Goal: Task Accomplishment & Management: Use online tool/utility

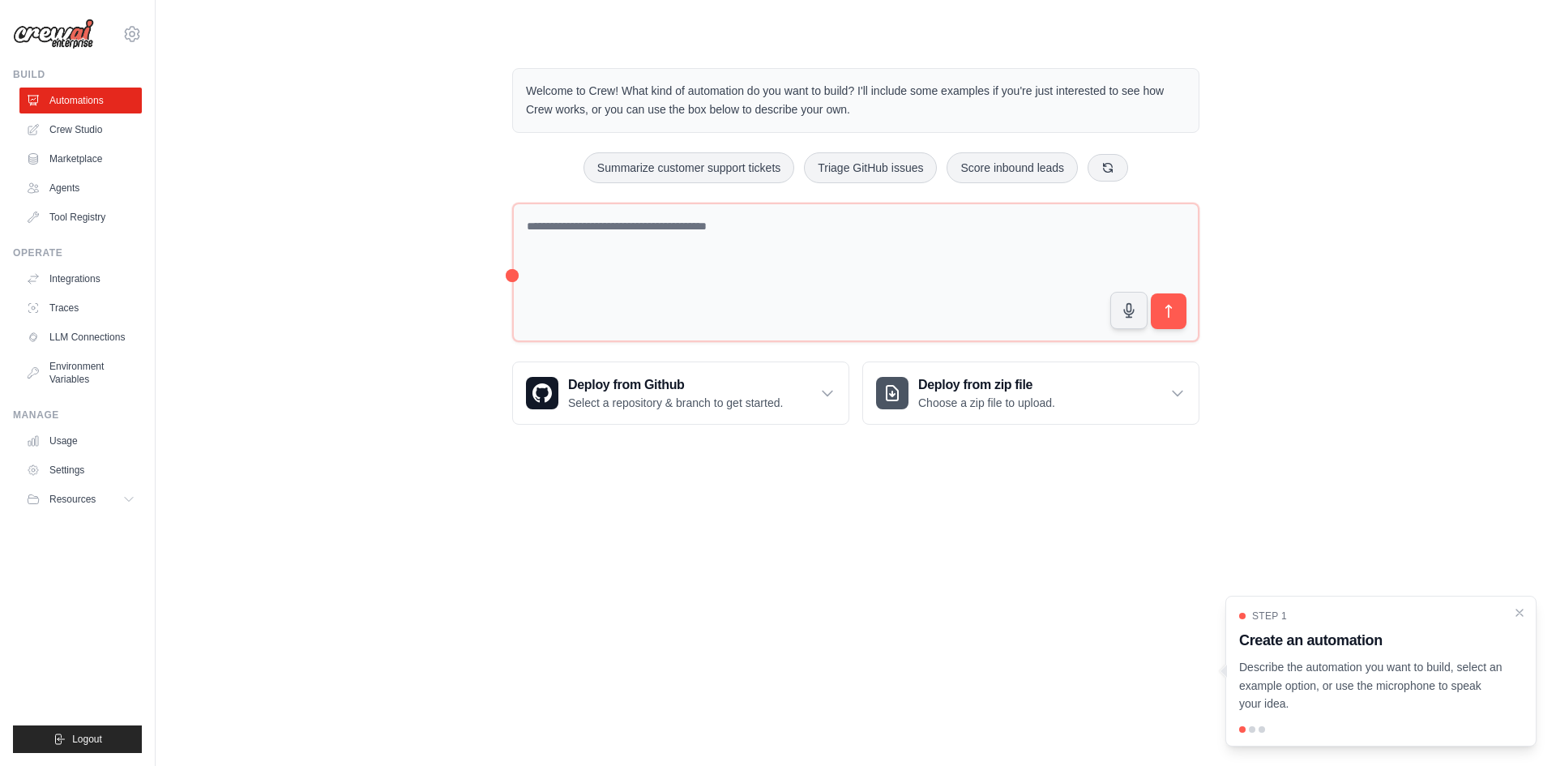
click at [330, 188] on div "Welcome to Crew! What kind of automation do you want to build? I'll include som…" at bounding box center [855, 246] width 1348 height 408
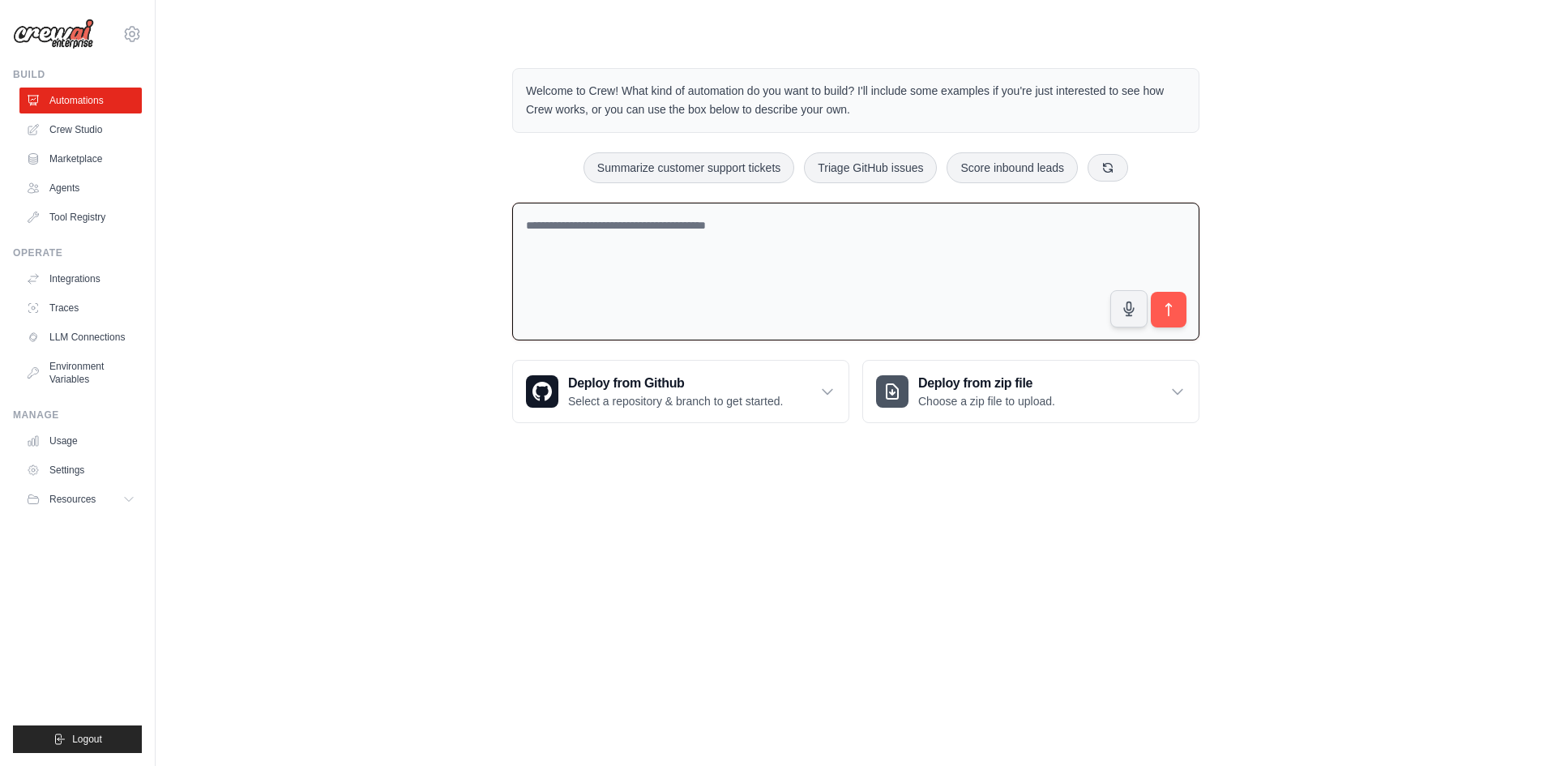
click at [646, 254] on textarea at bounding box center [855, 272] width 687 height 139
click at [89, 131] on link "Crew Studio" at bounding box center [82, 130] width 122 height 26
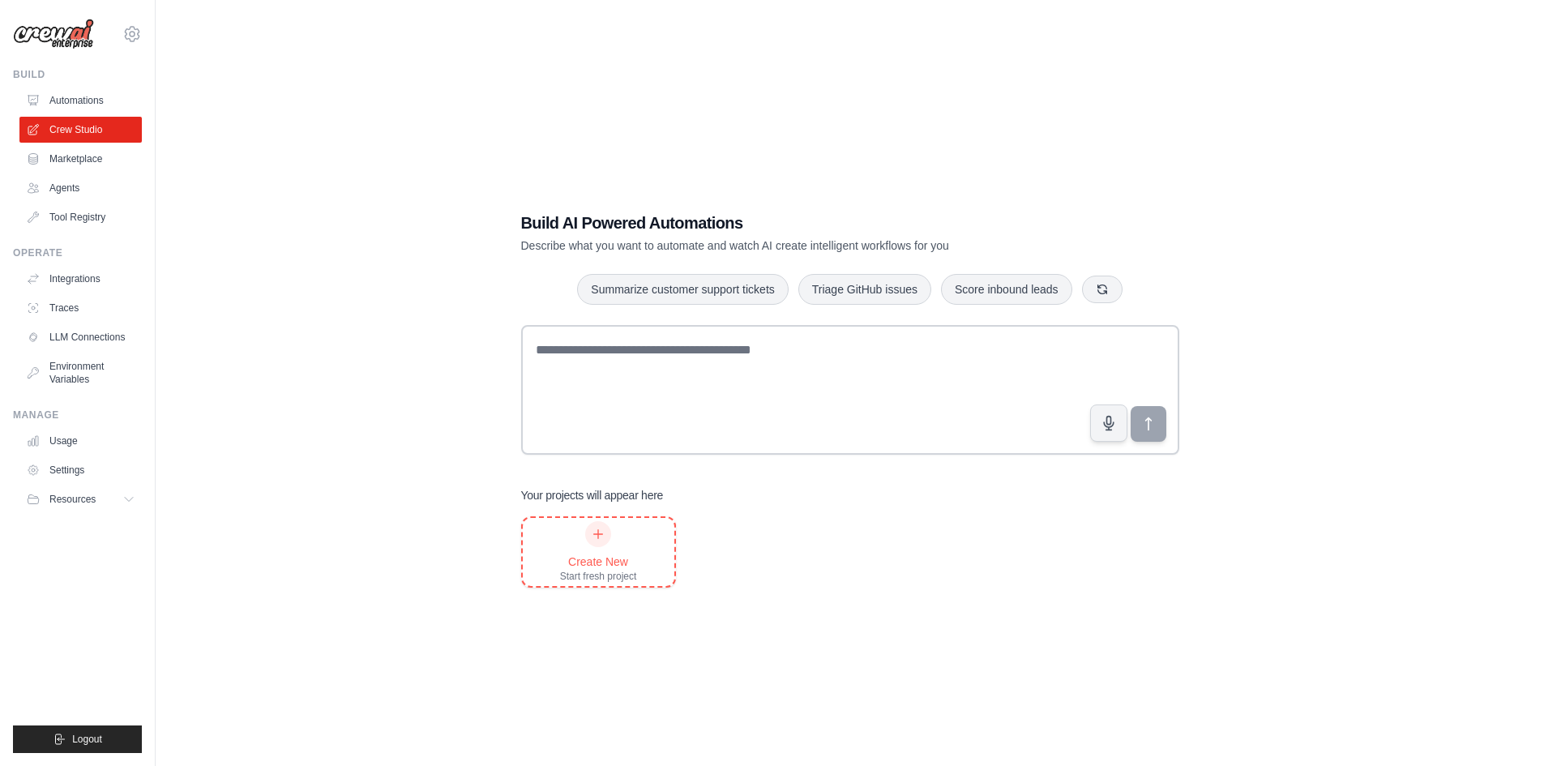
click at [592, 536] on icon at bounding box center [597, 533] width 13 height 13
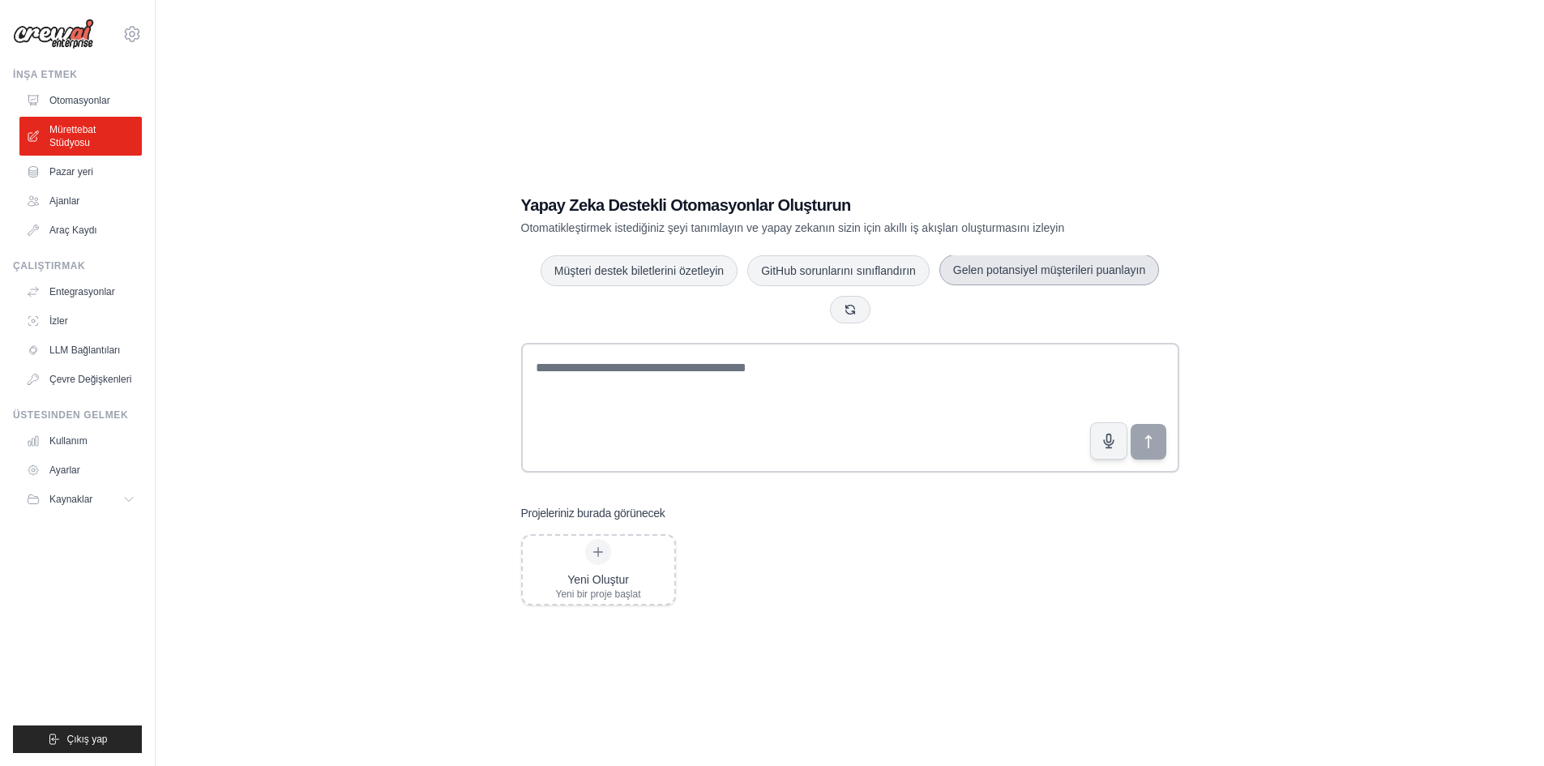
click at [1031, 276] on button "Gelen potansiyel müşterileri puanlayın" at bounding box center [1049, 269] width 220 height 31
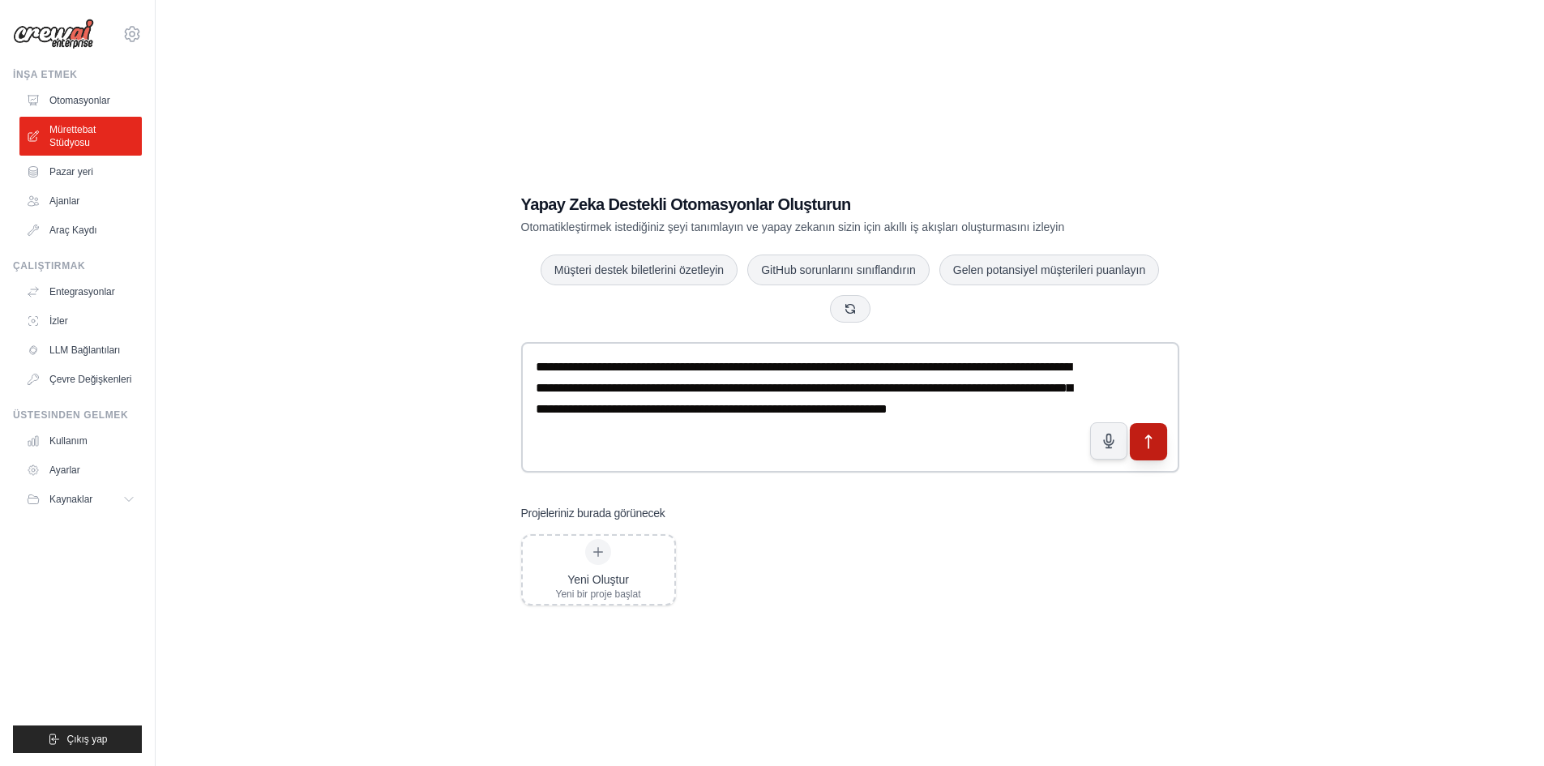
click at [1156, 448] on icon "submit" at bounding box center [1147, 441] width 17 height 17
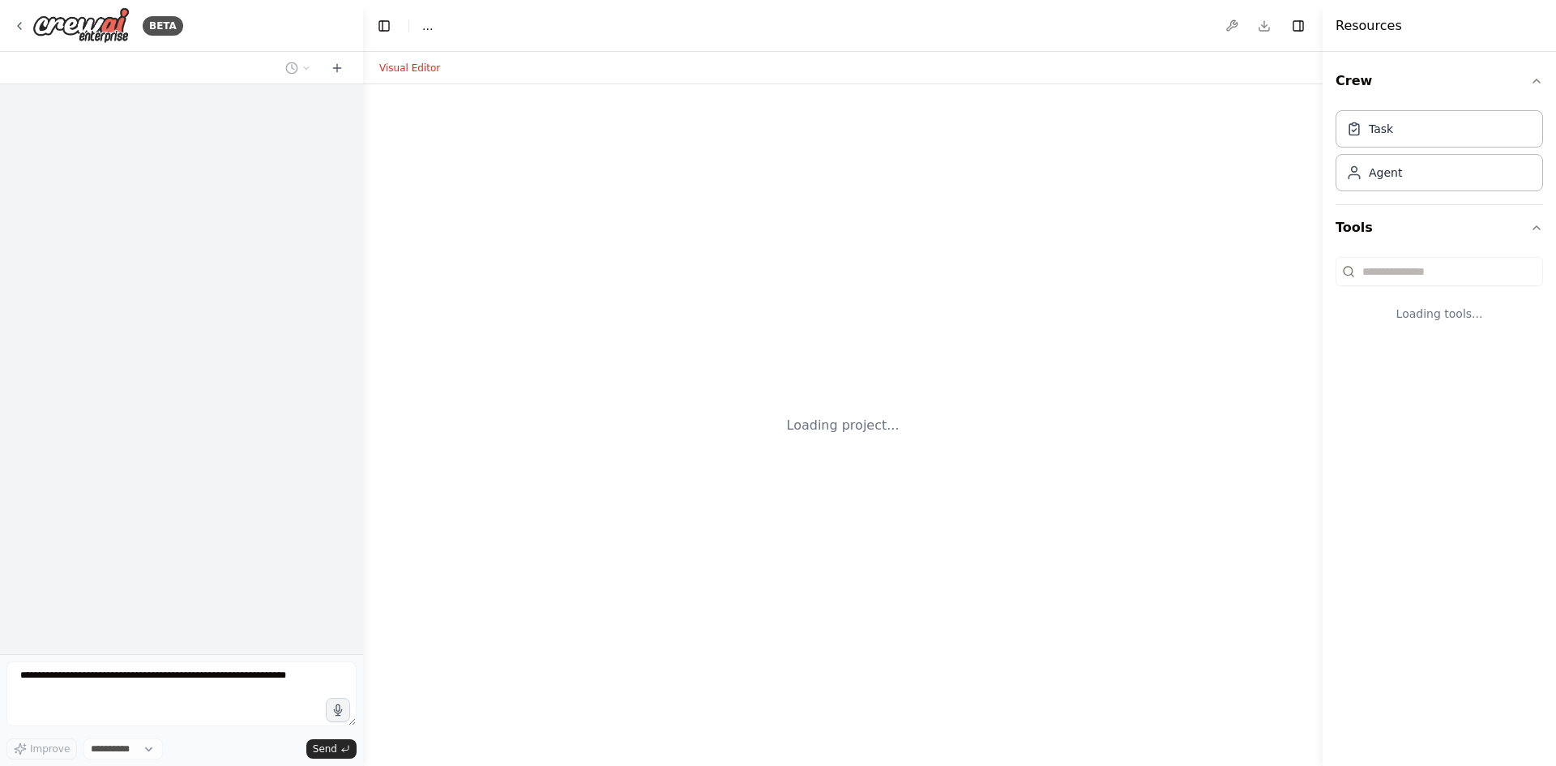
select select "****"
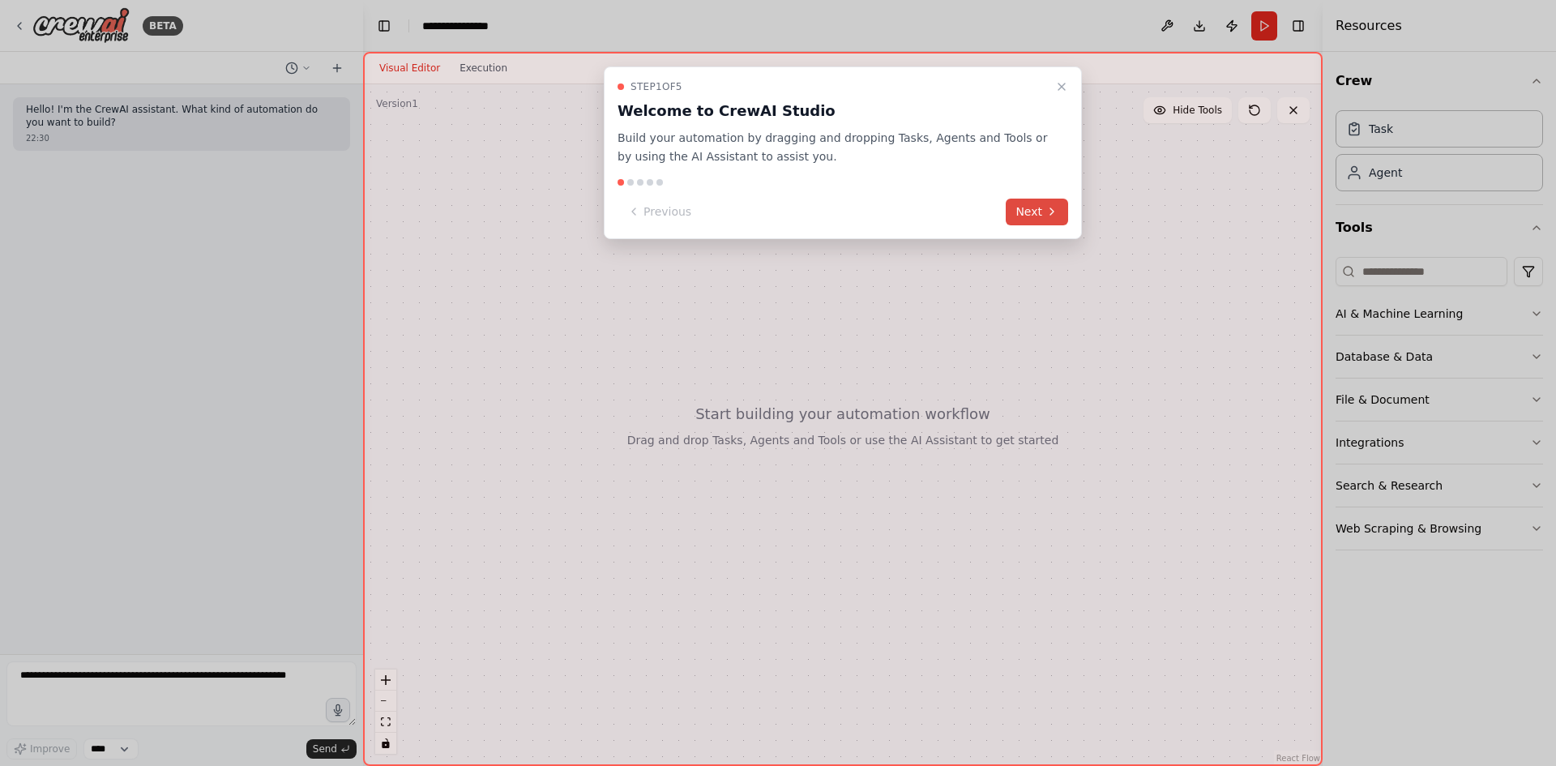
click at [1040, 203] on button "Next" at bounding box center [1037, 212] width 62 height 27
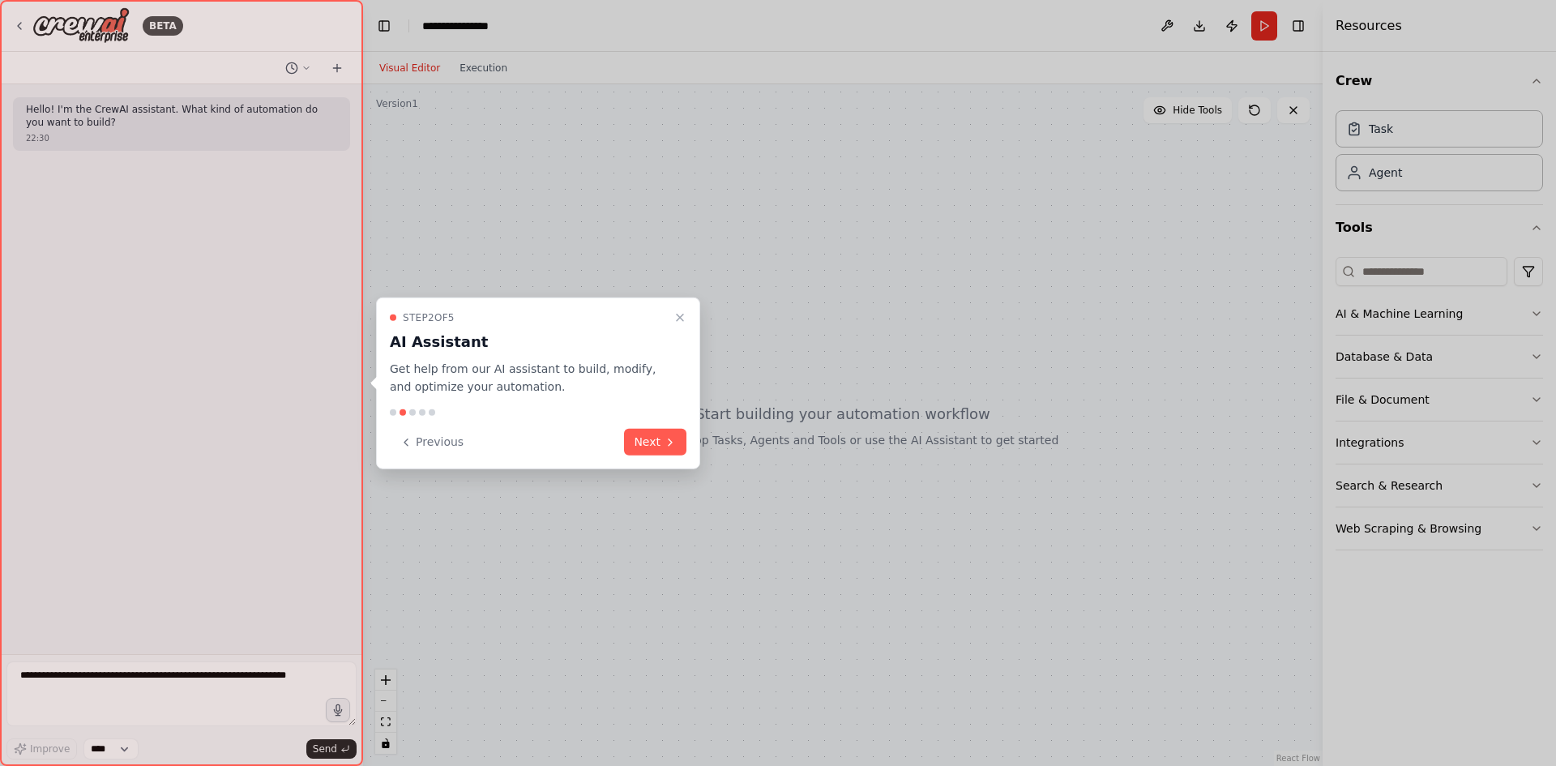
click at [651, 440] on button "Next" at bounding box center [655, 442] width 62 height 27
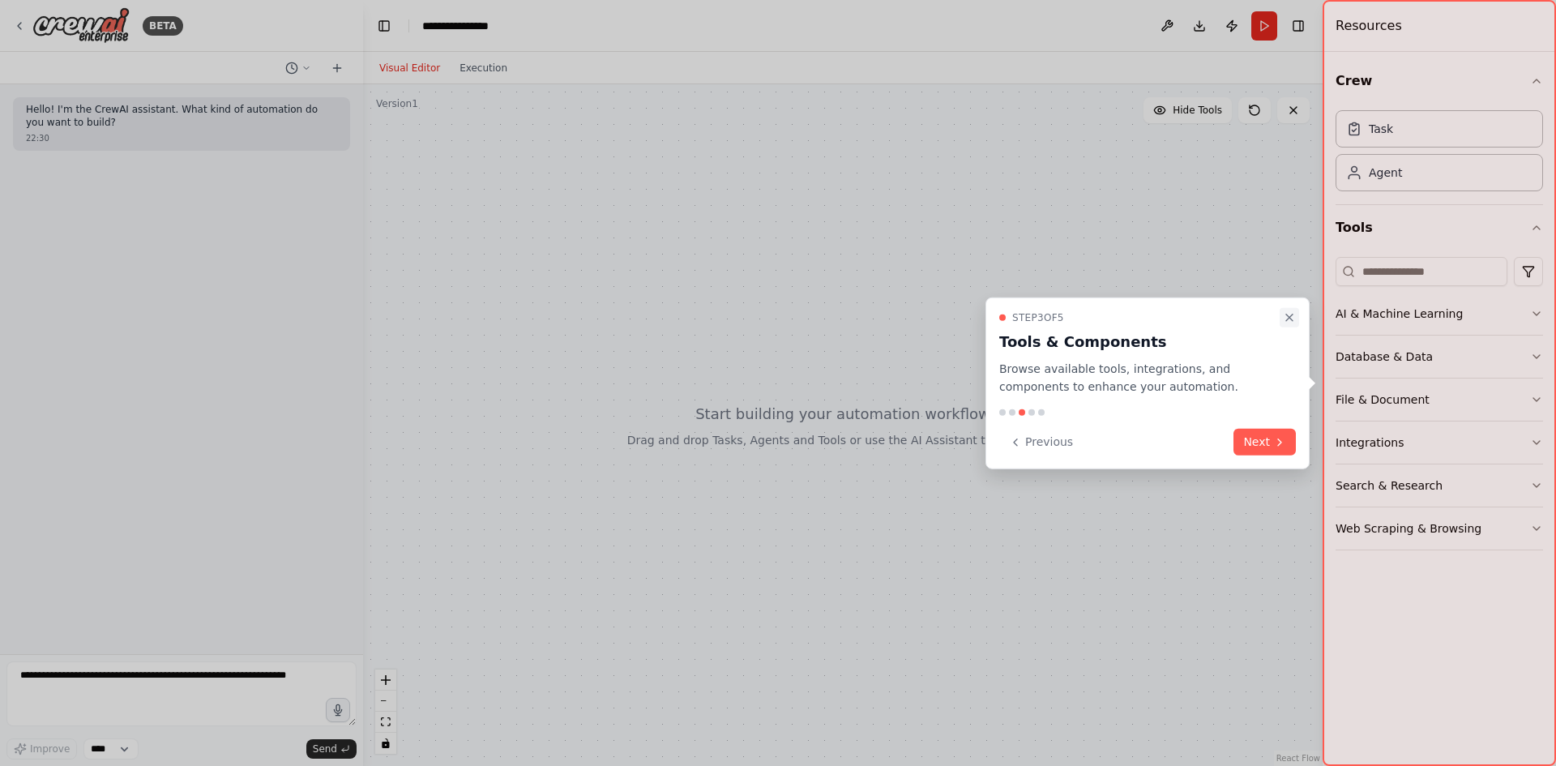
click at [1290, 311] on icon "Close walkthrough" at bounding box center [1289, 316] width 13 height 13
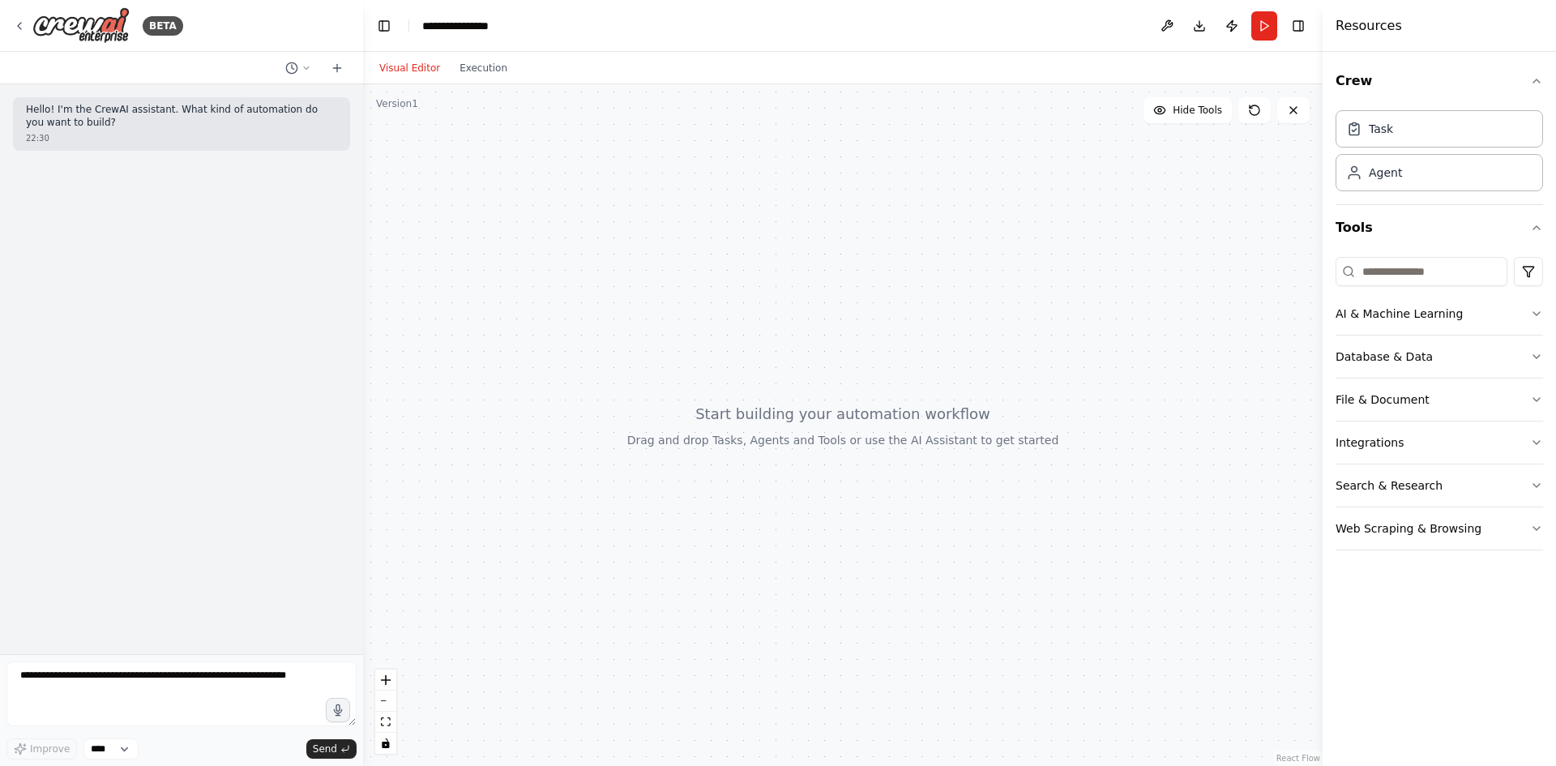
click at [697, 405] on div at bounding box center [842, 424] width 959 height 681
drag, startPoint x: 812, startPoint y: 403, endPoint x: 715, endPoint y: 353, distance: 109.1
click at [715, 353] on div at bounding box center [842, 424] width 959 height 681
click at [1470, 314] on button "AI & Machine Learning" at bounding box center [1438, 313] width 207 height 42
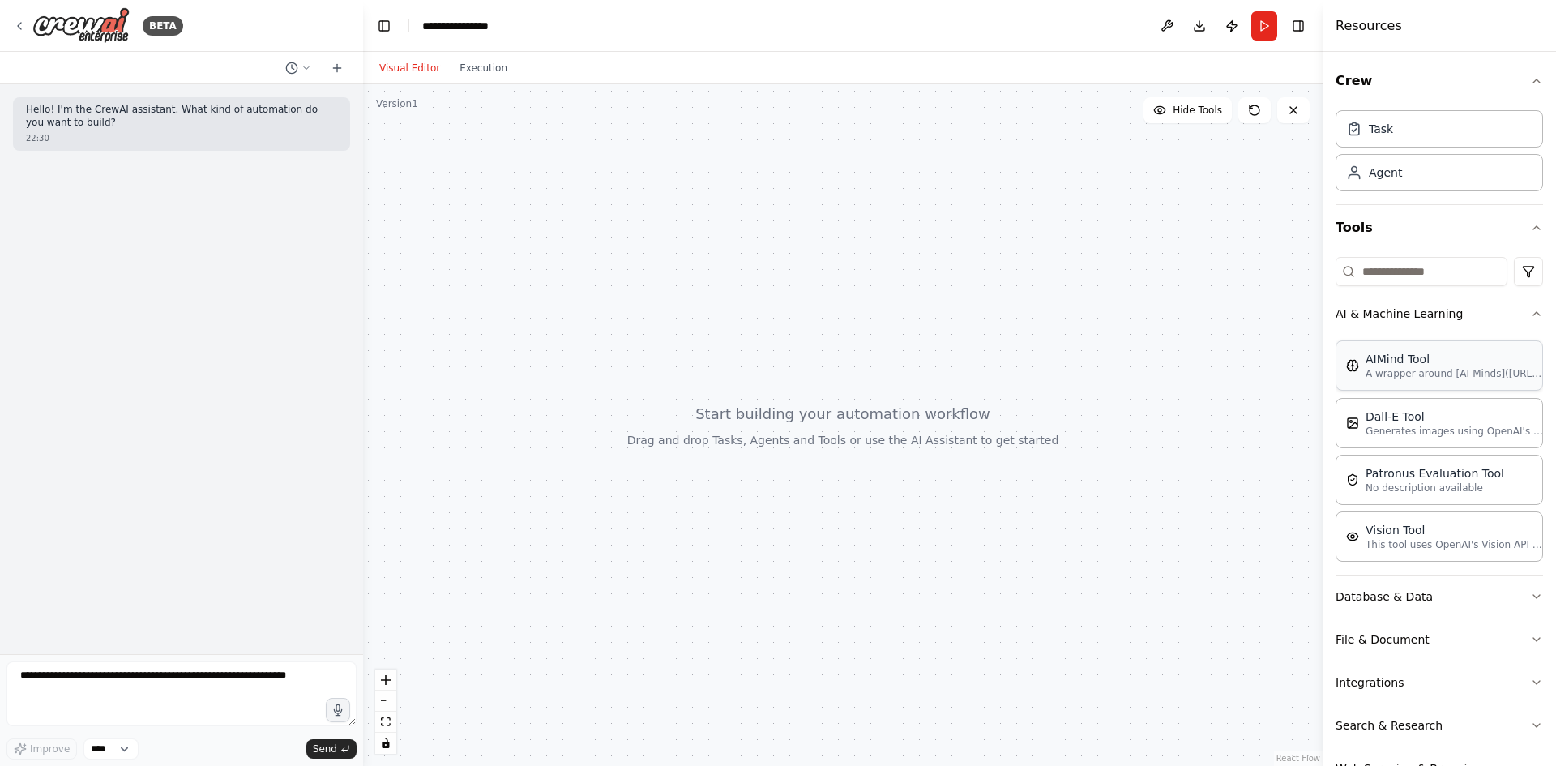
click at [1461, 363] on div "AIMind Tool" at bounding box center [1454, 359] width 178 height 16
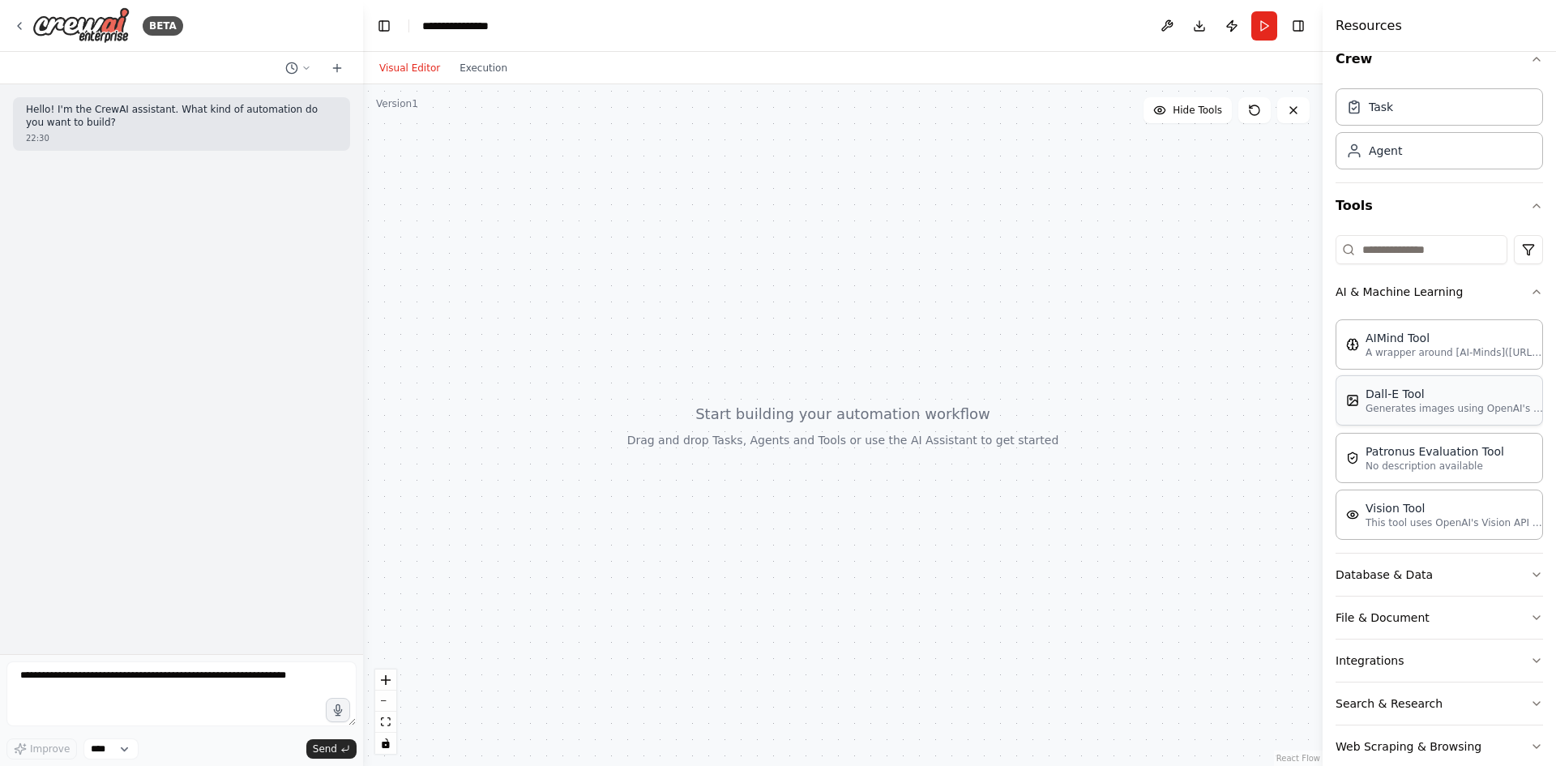
scroll to position [50, 0]
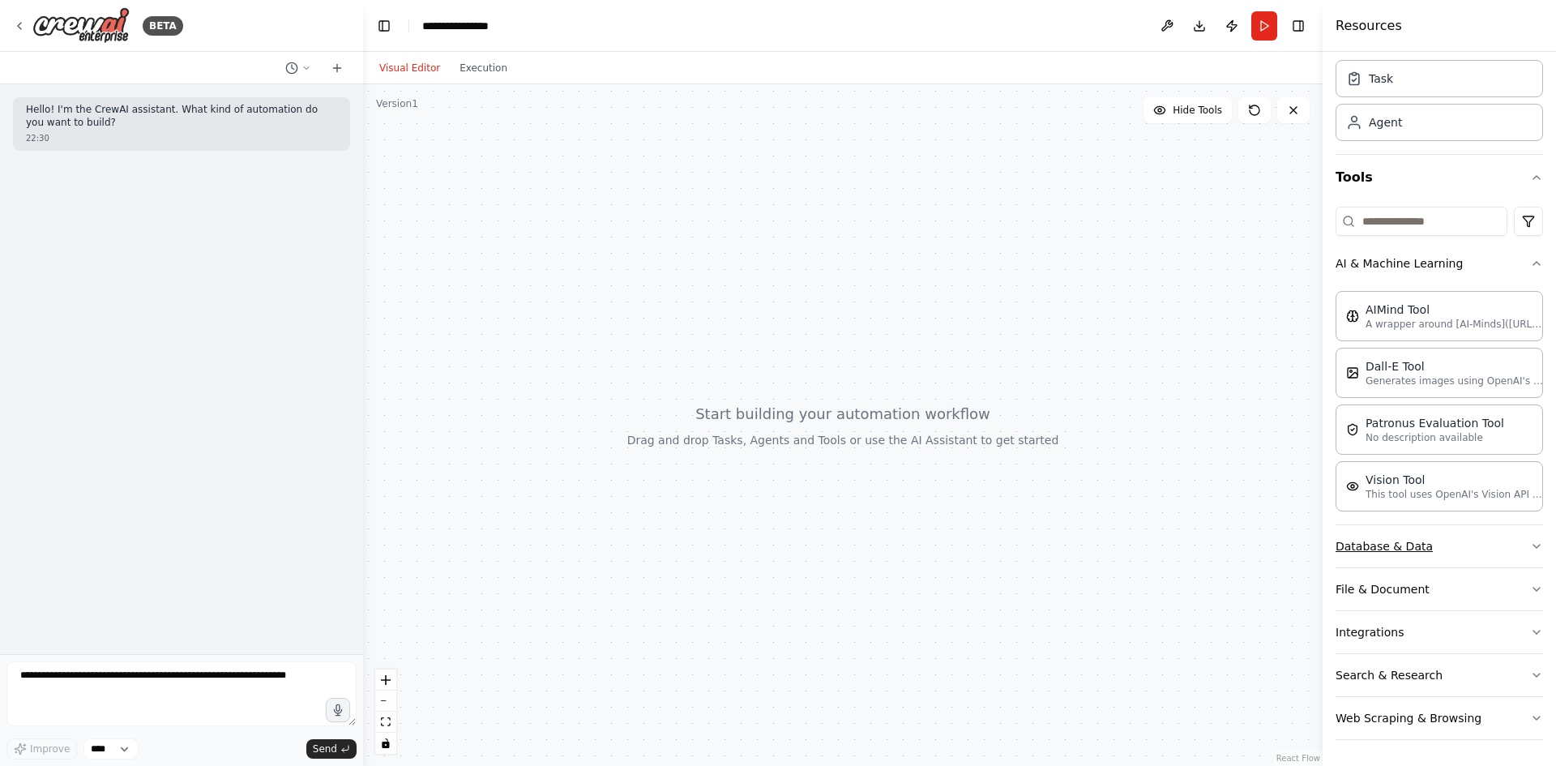
click at [1399, 557] on button "Database & Data" at bounding box center [1438, 546] width 207 height 42
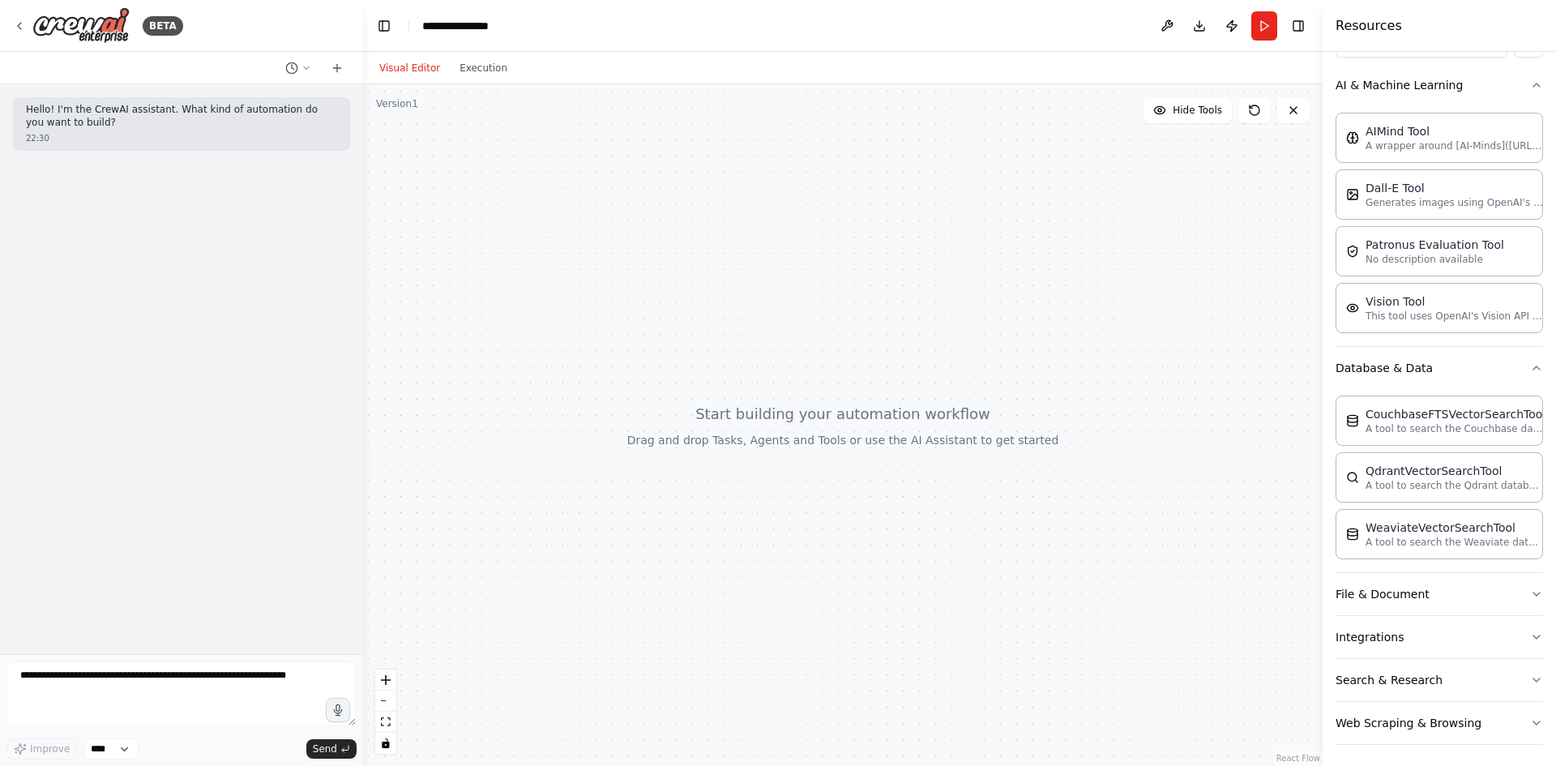
scroll to position [233, 0]
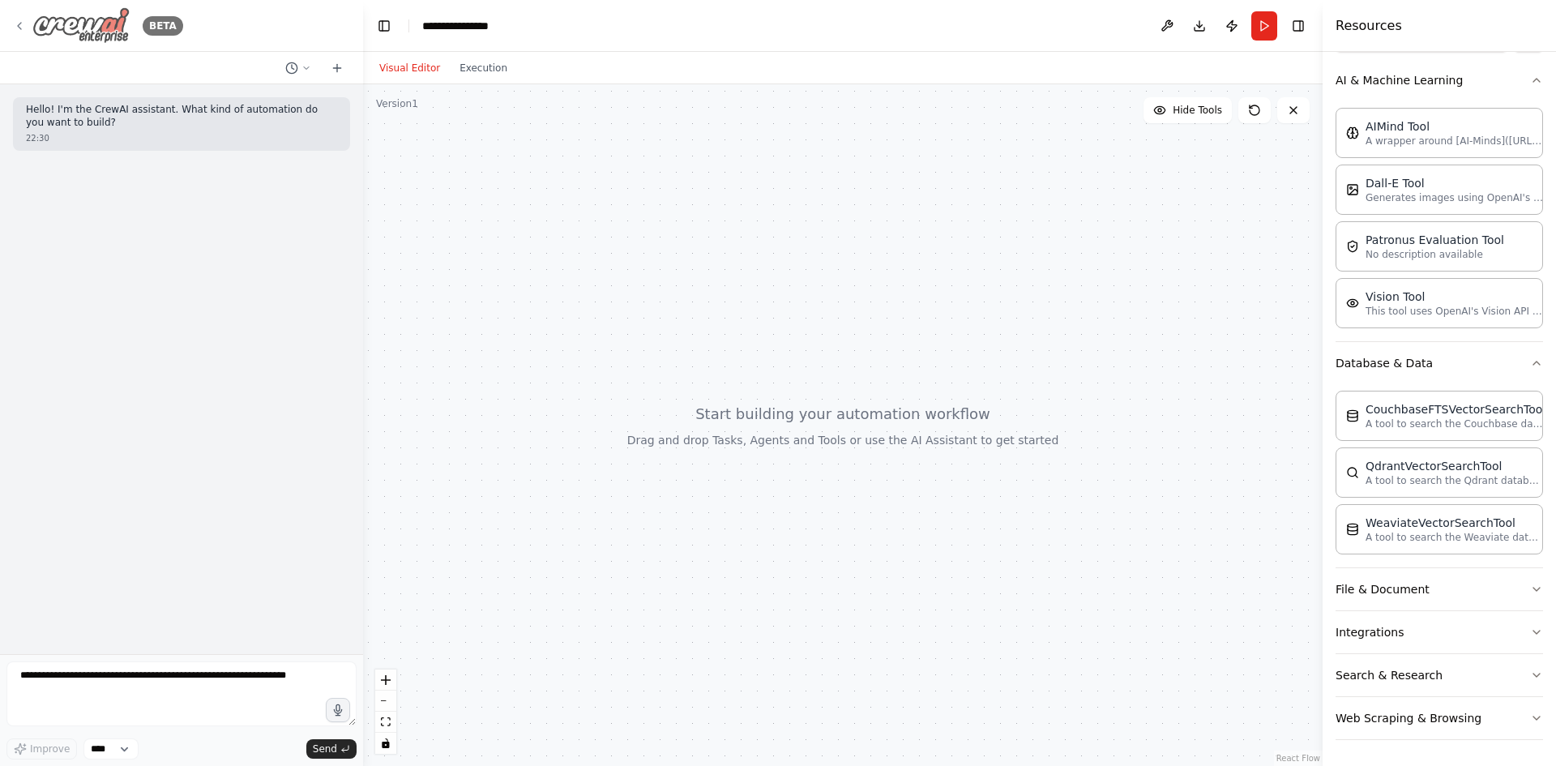
click at [23, 19] on div "BETA" at bounding box center [98, 25] width 170 height 36
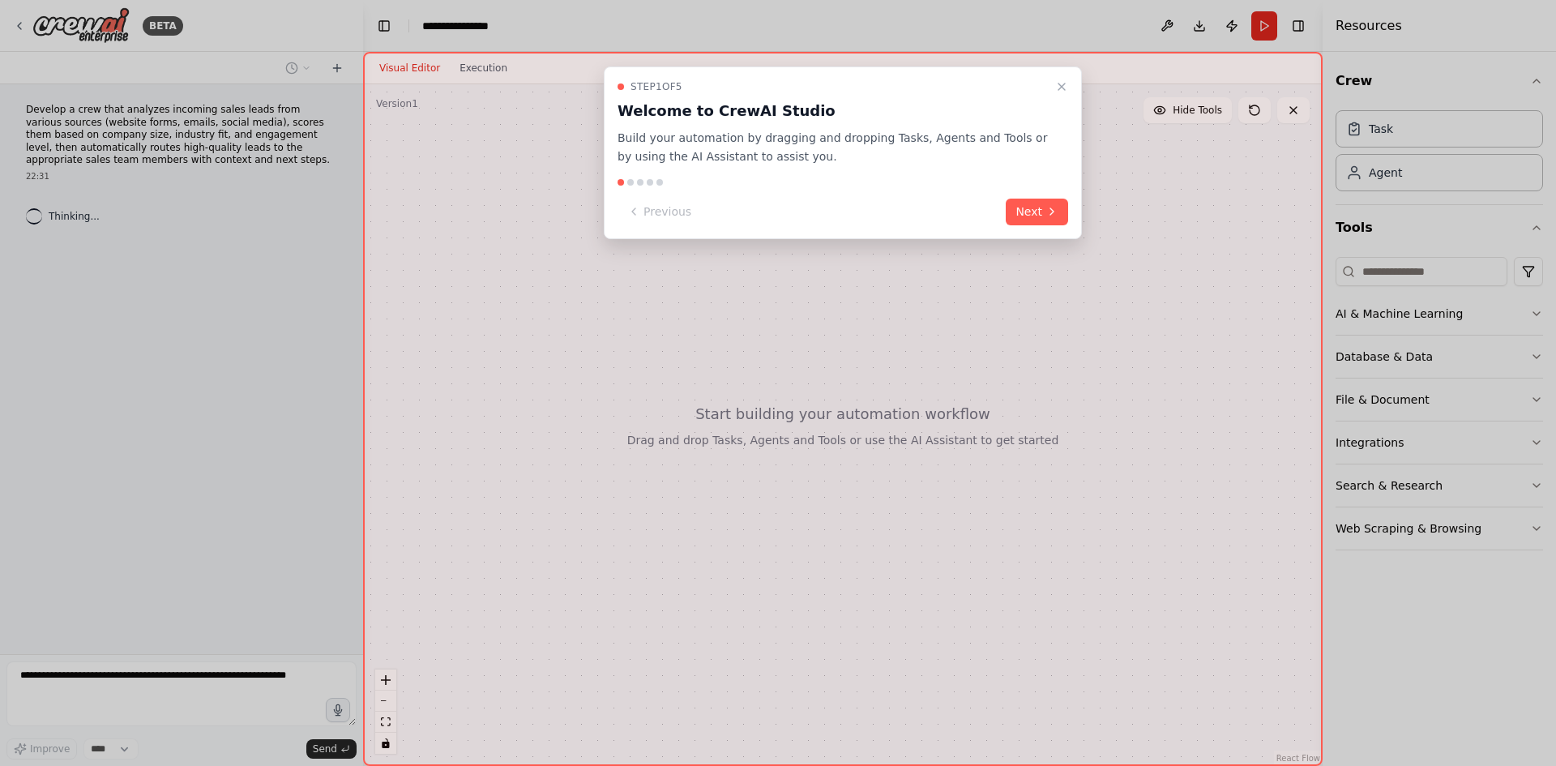
click at [1040, 202] on button "Next" at bounding box center [1037, 212] width 62 height 27
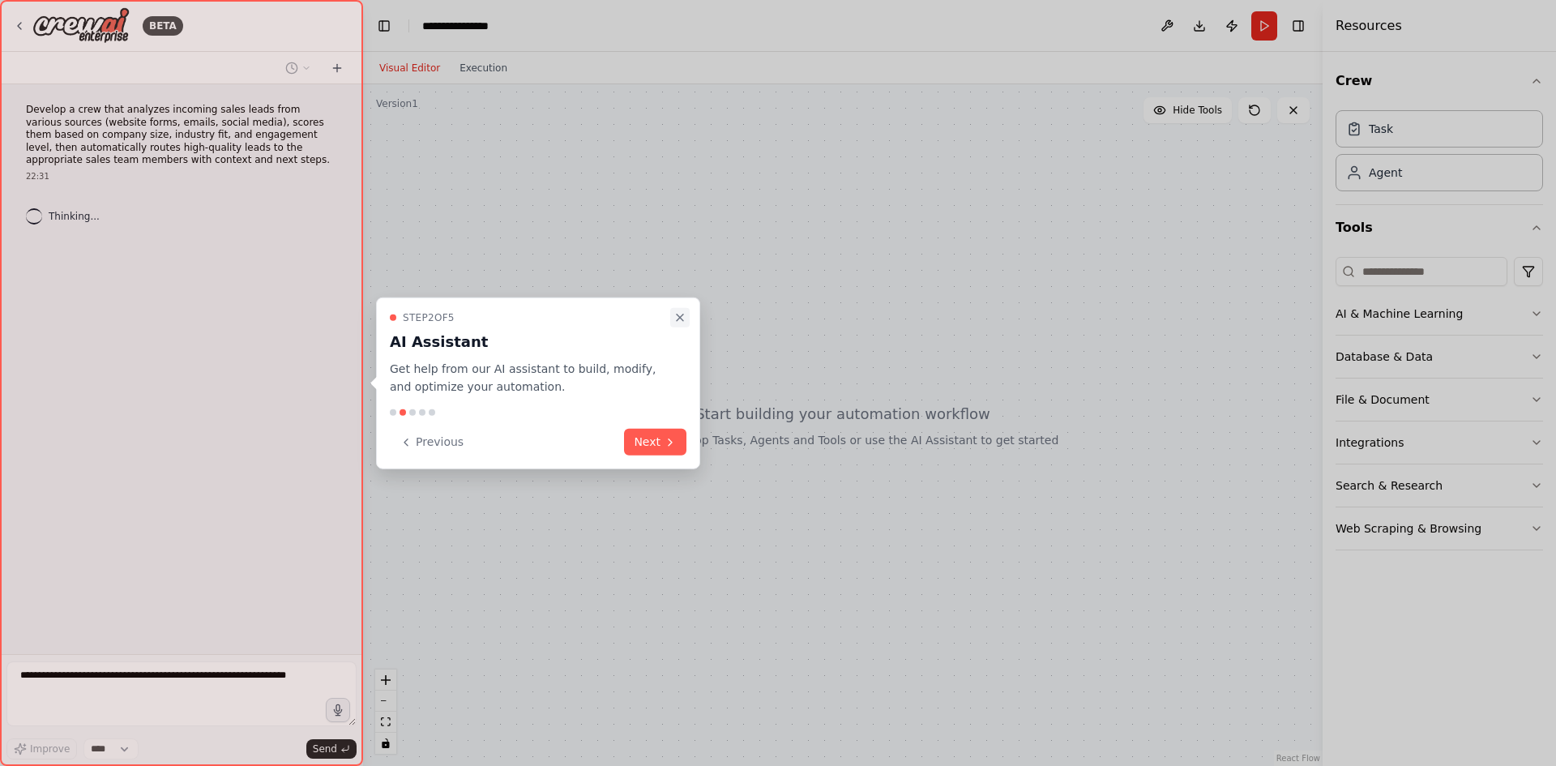
click at [679, 314] on icon "Close walkthrough" at bounding box center [679, 316] width 13 height 13
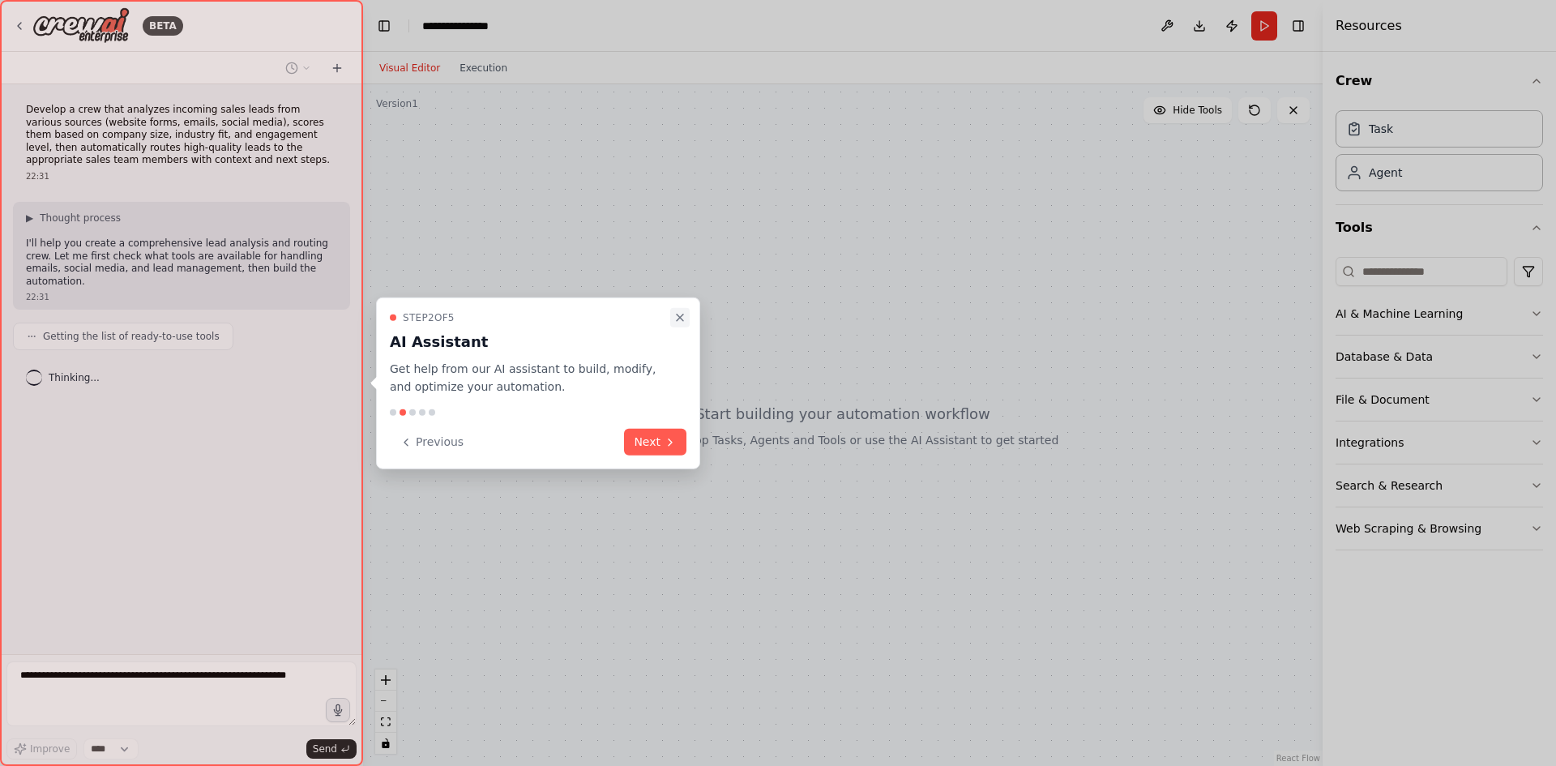
click at [673, 319] on icon "Close walkthrough" at bounding box center [679, 316] width 13 height 13
click at [682, 316] on icon "Close walkthrough" at bounding box center [679, 316] width 13 height 13
click at [681, 314] on icon "Close walkthrough" at bounding box center [679, 316] width 13 height 13
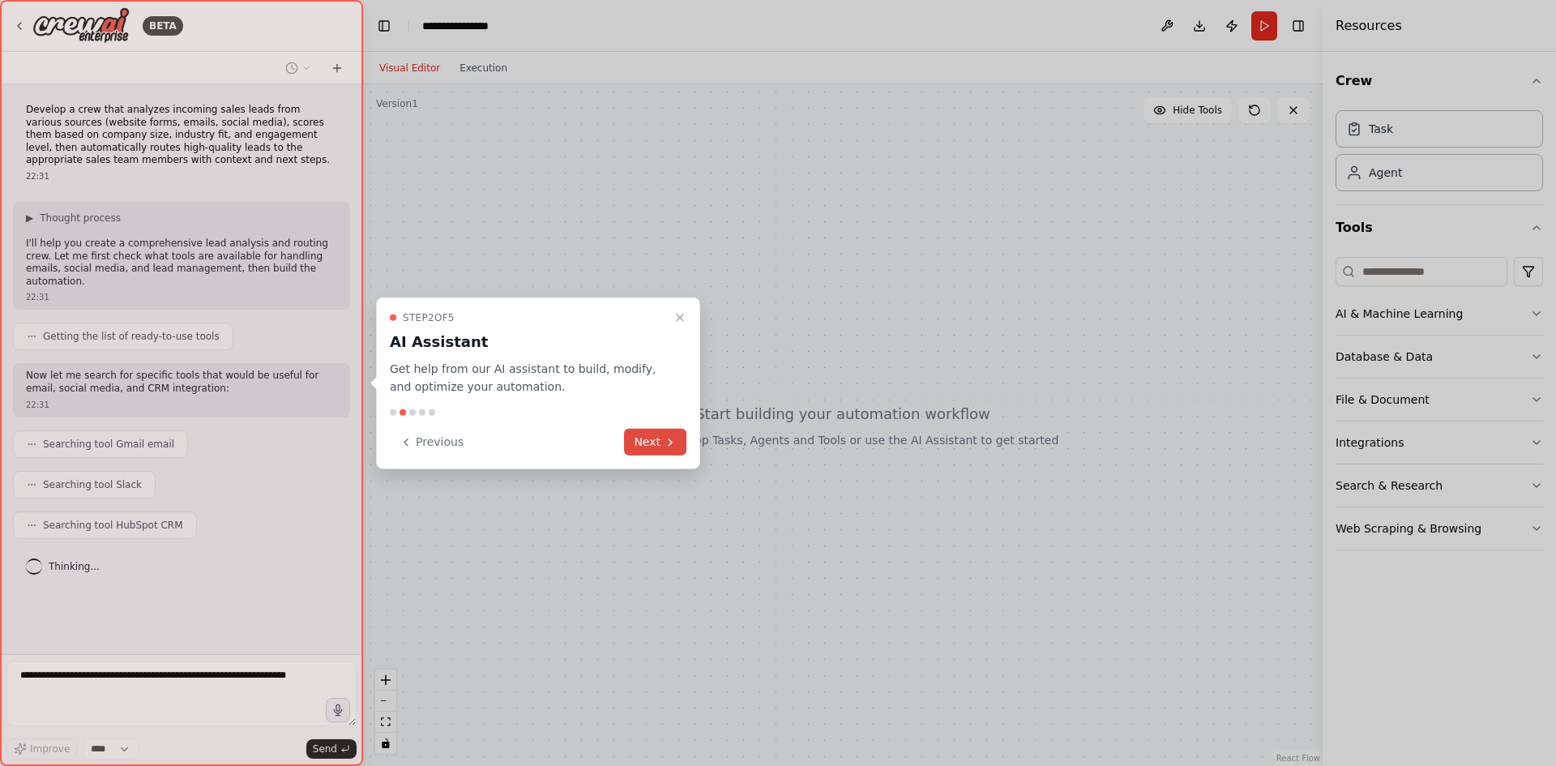
click at [631, 445] on button "Next" at bounding box center [655, 442] width 62 height 27
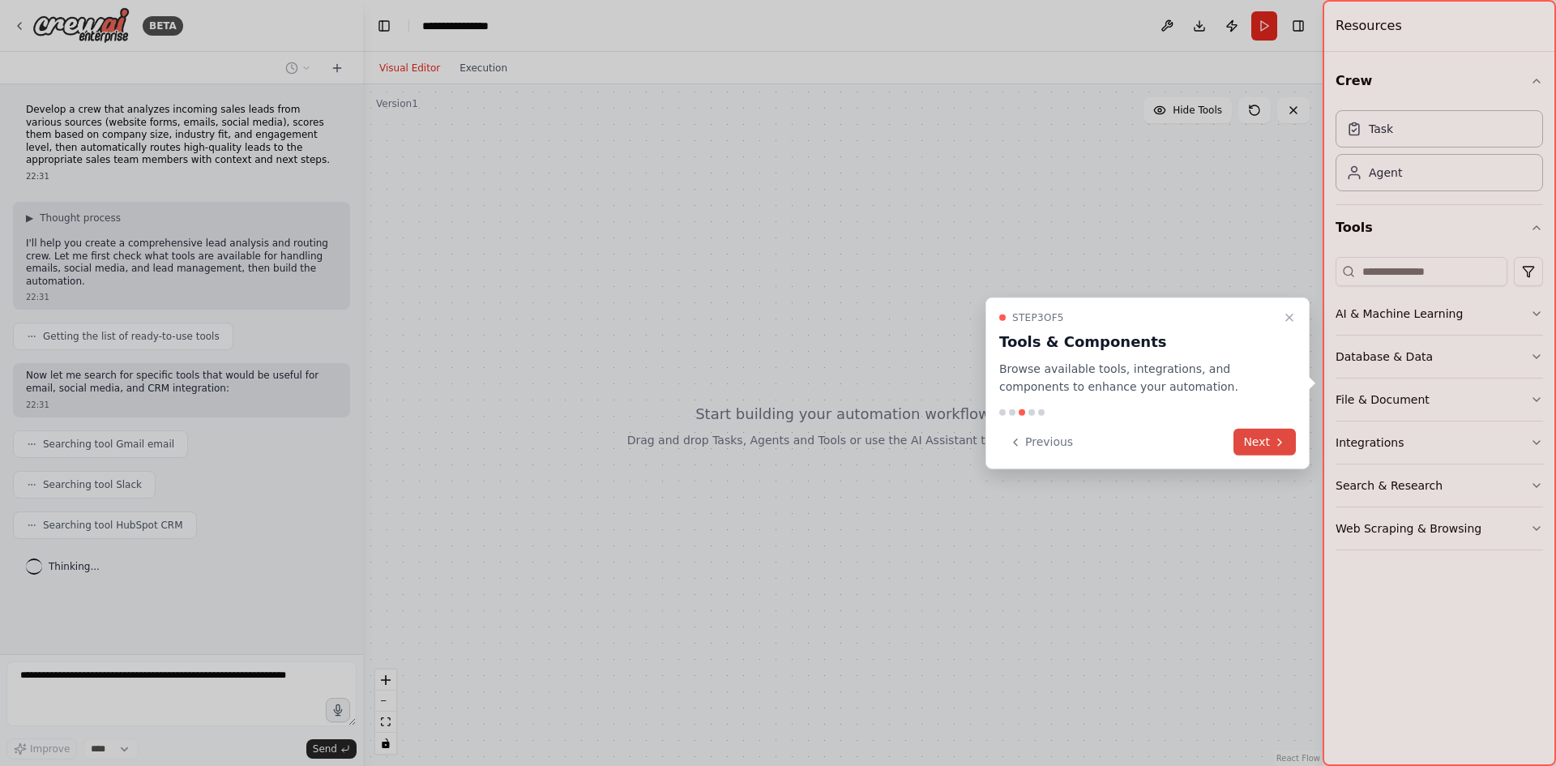
click at [1264, 442] on button "Next" at bounding box center [1264, 442] width 62 height 27
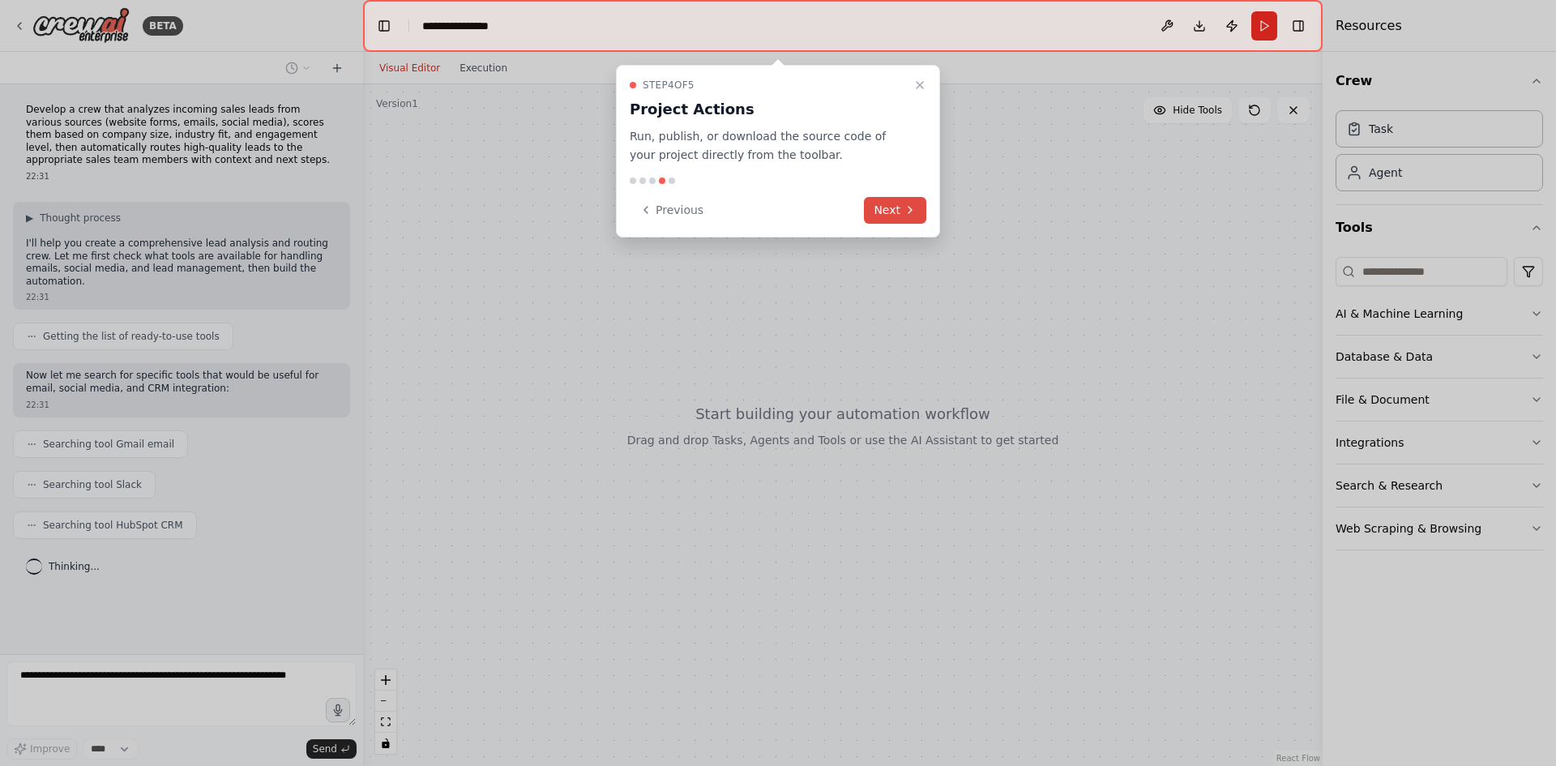
click at [896, 204] on button "Next" at bounding box center [895, 210] width 62 height 27
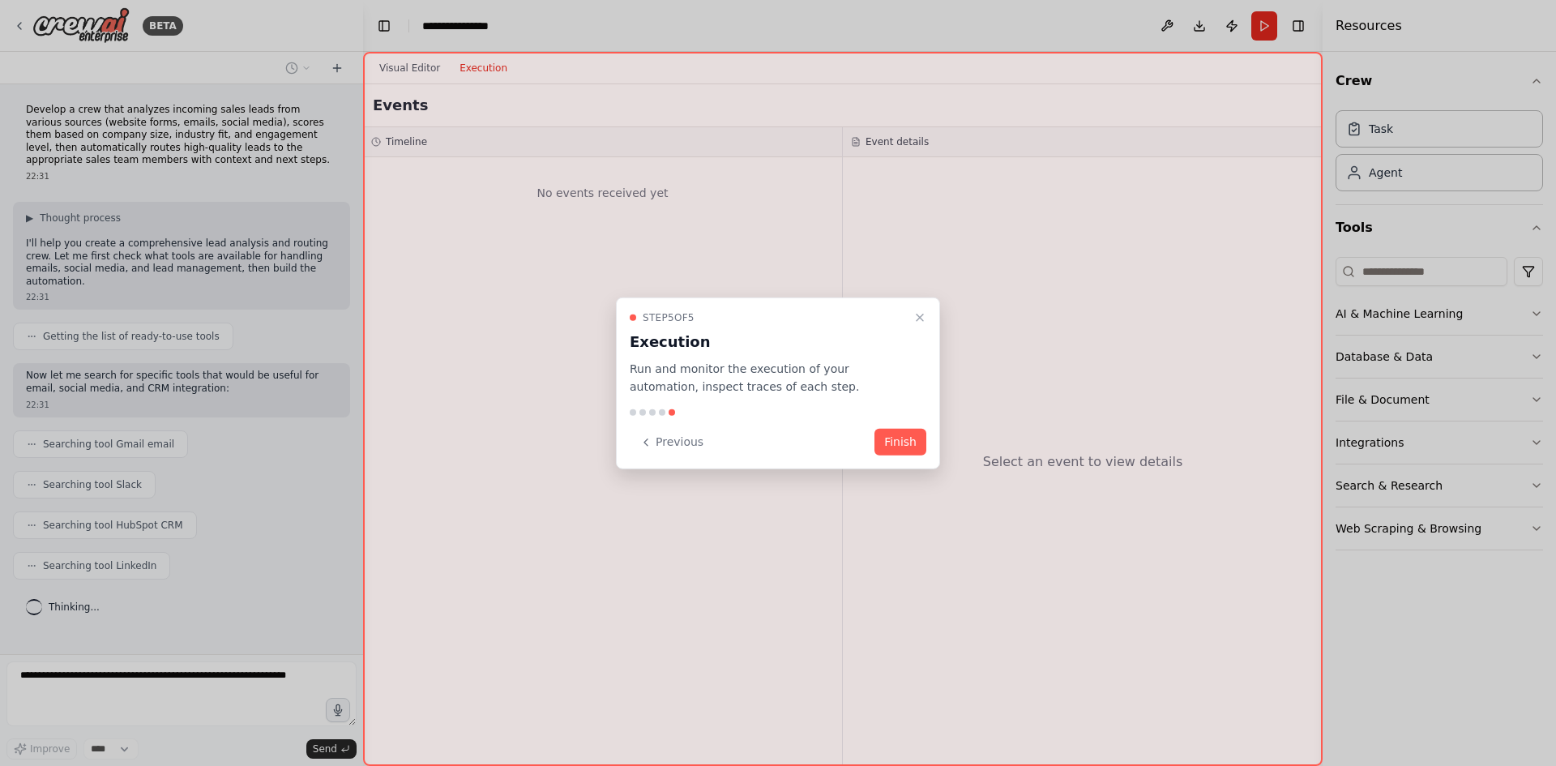
click at [896, 427] on div "Step 5 of 5 Execution Run and monitor the execution of your automation, inspect…" at bounding box center [778, 383] width 324 height 173
click at [890, 448] on button "Finish" at bounding box center [900, 442] width 52 height 27
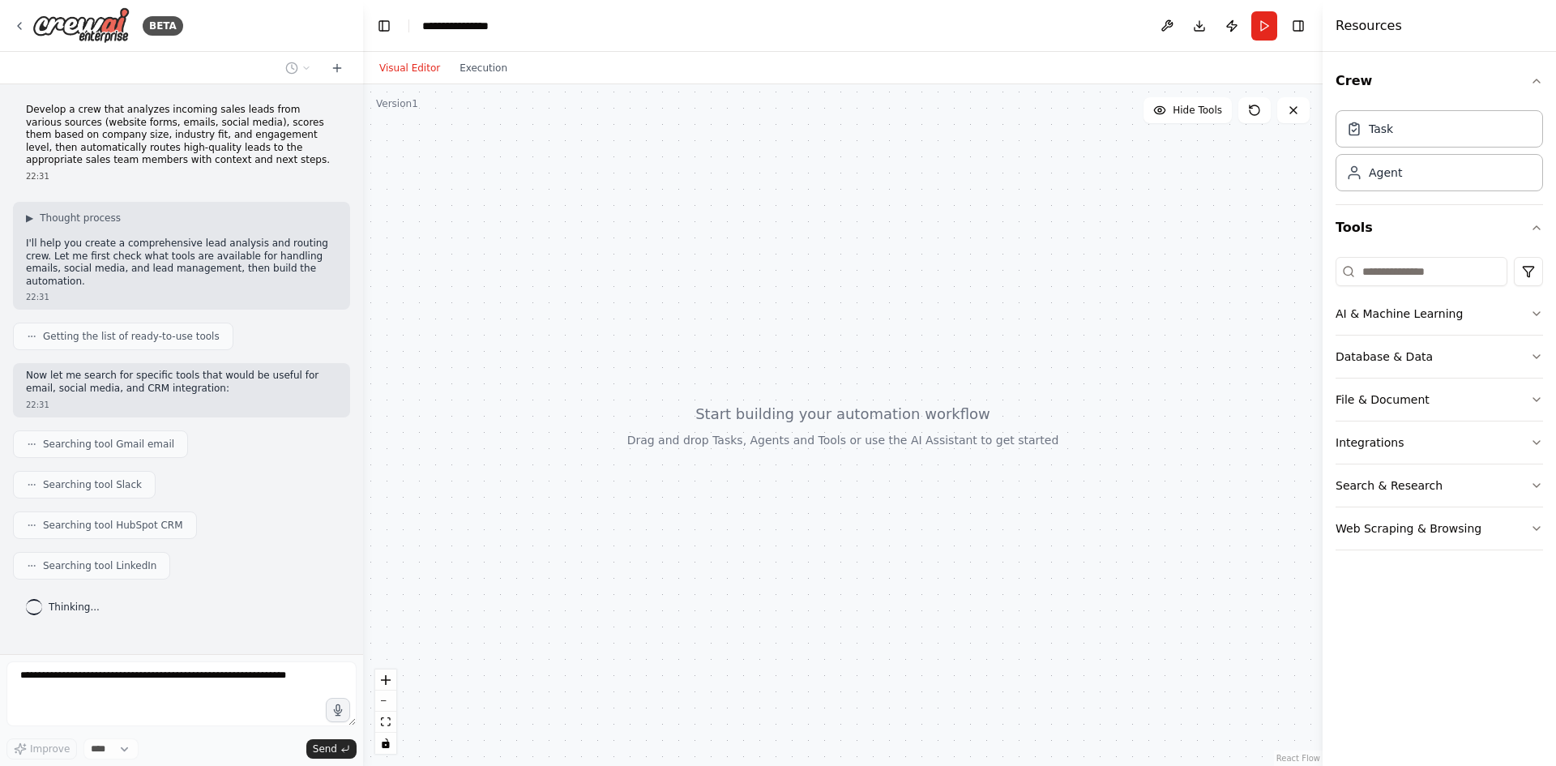
scroll to position [7, 0]
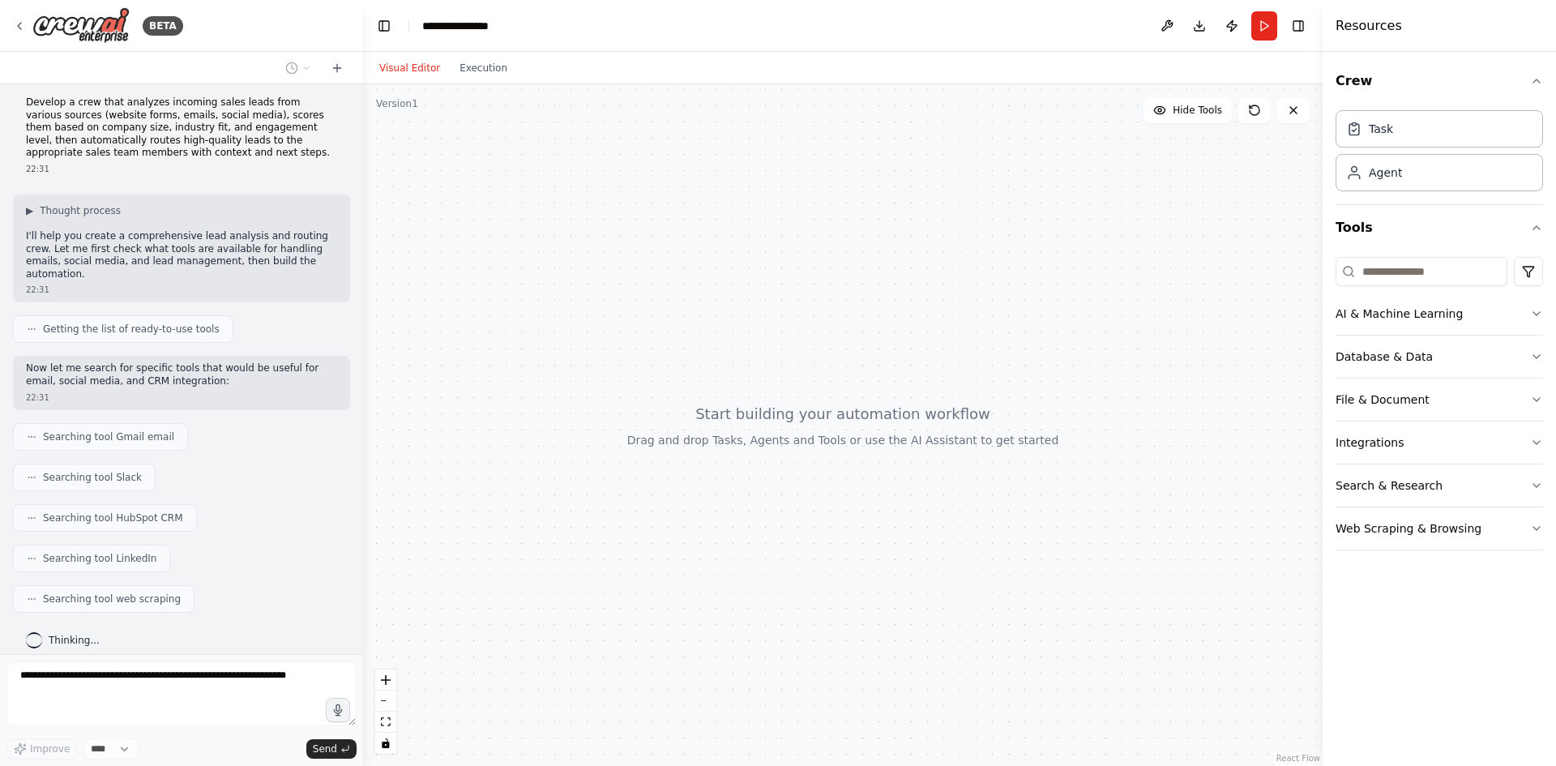
drag, startPoint x: 790, startPoint y: 407, endPoint x: 724, endPoint y: 253, distance: 167.4
click at [637, 232] on div at bounding box center [842, 424] width 959 height 681
click at [1436, 185] on div "Agent" at bounding box center [1438, 171] width 207 height 37
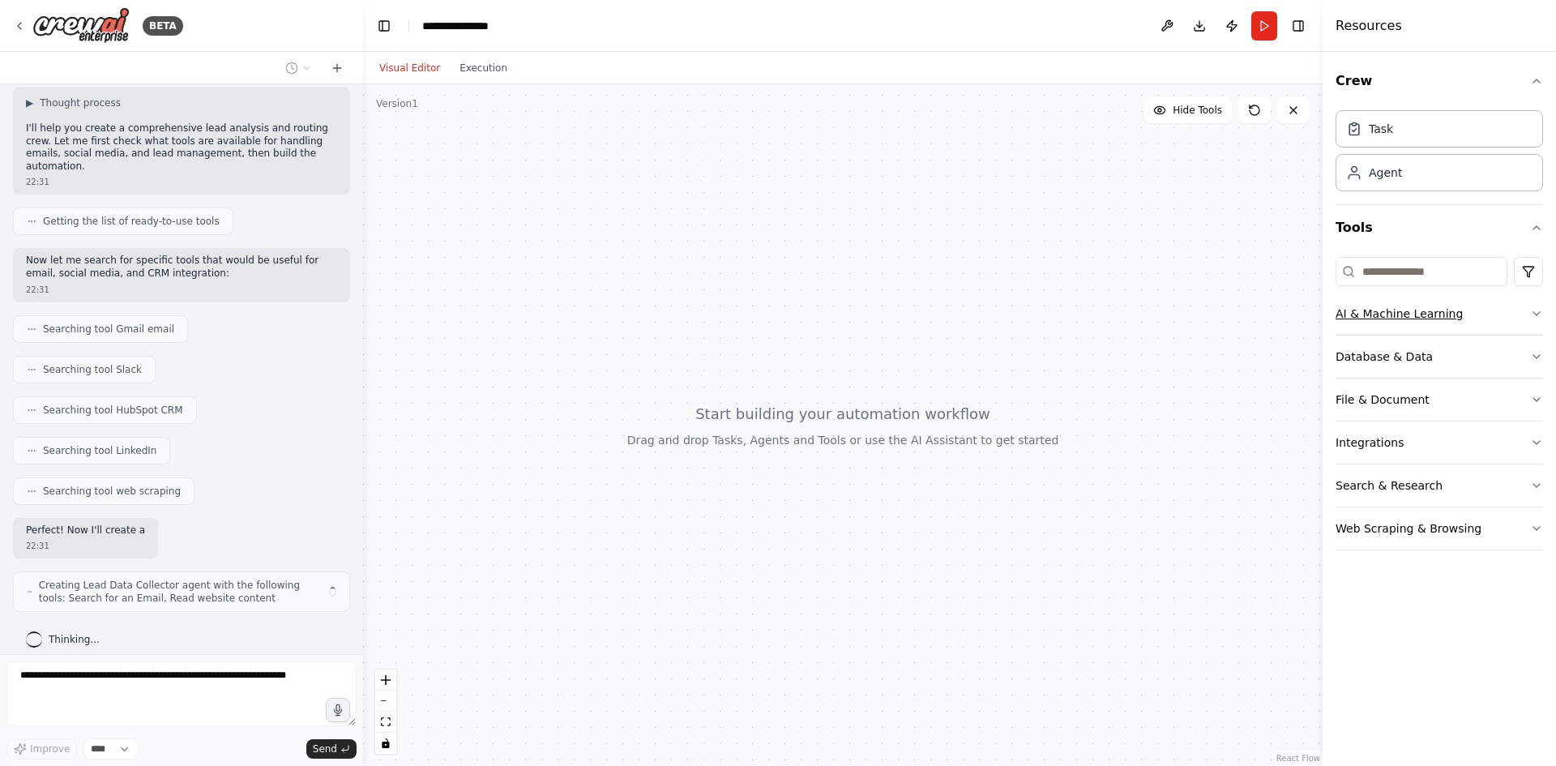
click at [1459, 299] on button "AI & Machine Learning" at bounding box center [1438, 313] width 207 height 42
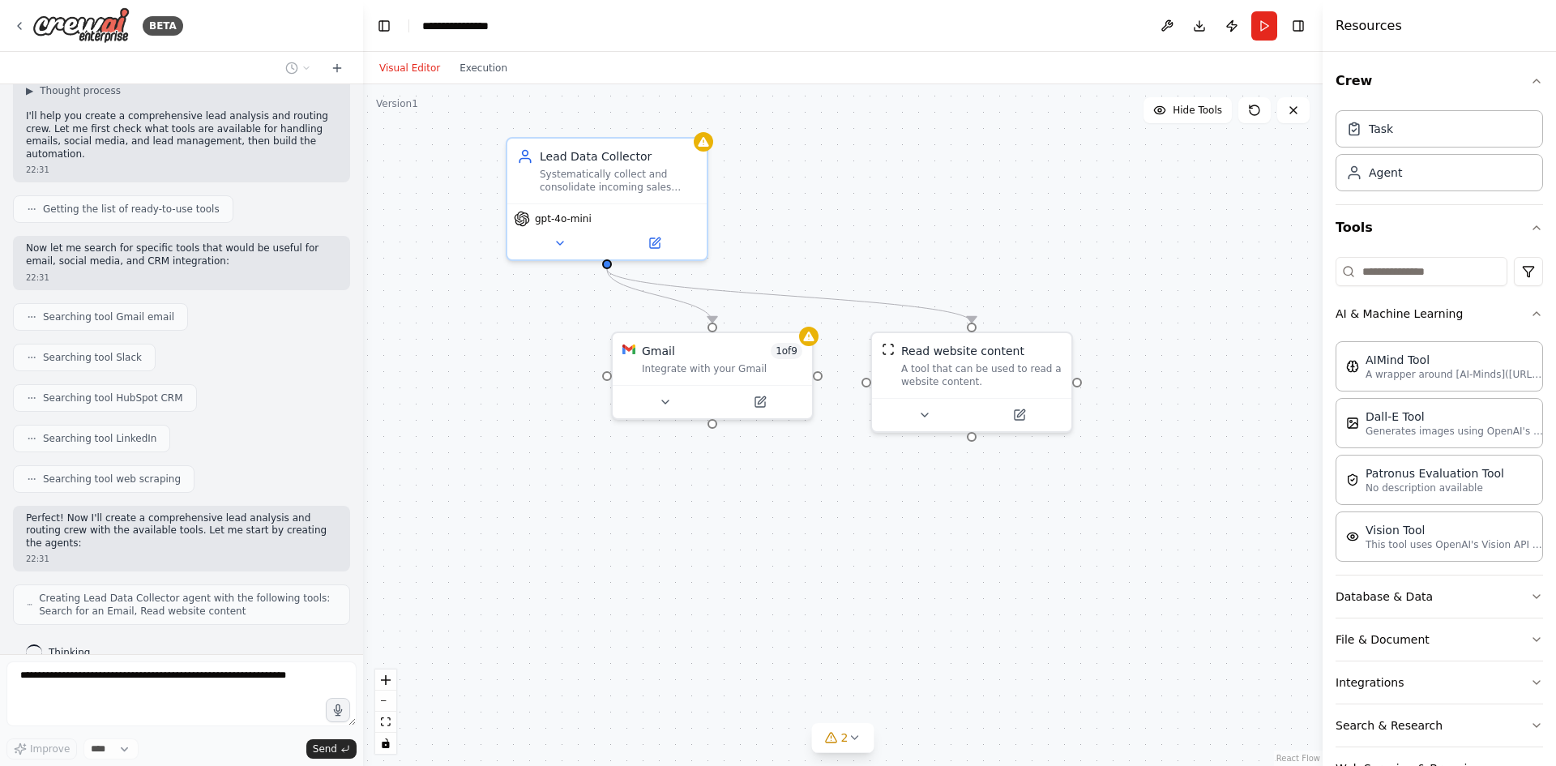
drag, startPoint x: 571, startPoint y: 361, endPoint x: 786, endPoint y: 508, distance: 260.0
click at [786, 508] on div ".deletable-edge-delete-btn { width: 20px; height: 20px; border: 0px solid #ffff…" at bounding box center [842, 424] width 959 height 681
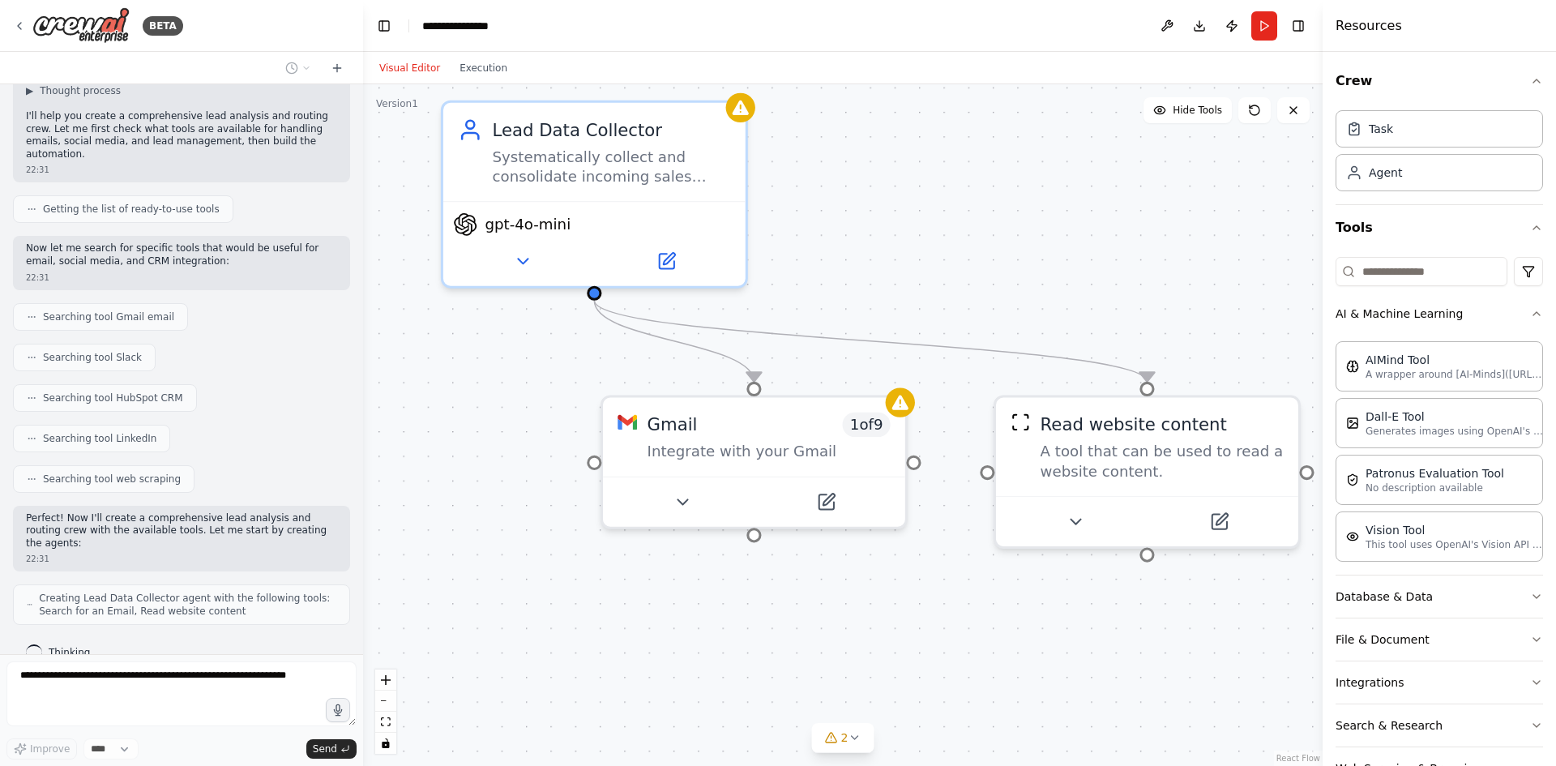
drag, startPoint x: 774, startPoint y: 504, endPoint x: 850, endPoint y: 643, distance: 158.1
click at [850, 643] on div ".deletable-edge-delete-btn { width: 20px; height: 20px; border: 0px solid #ffff…" at bounding box center [842, 424] width 959 height 681
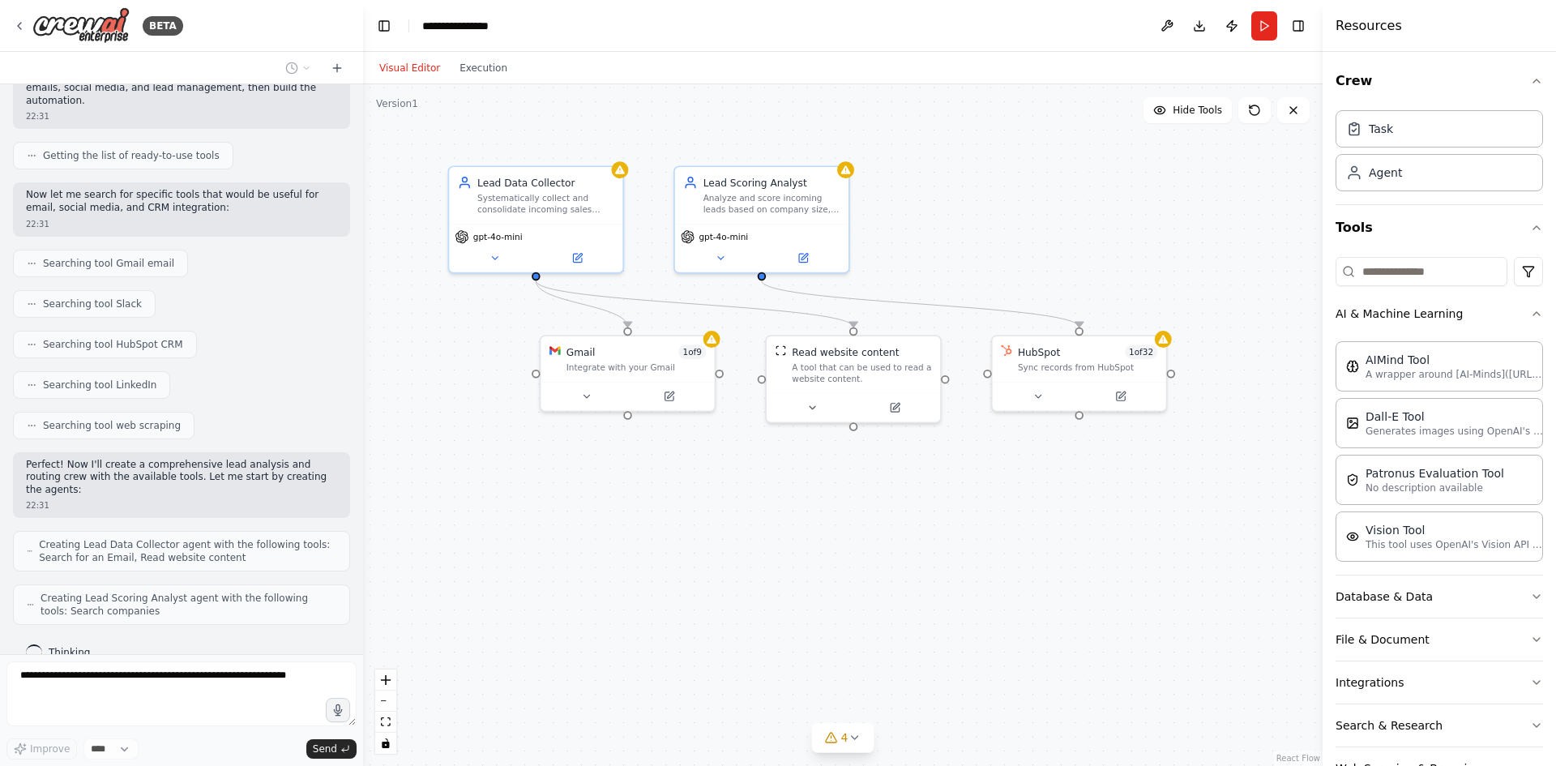
drag, startPoint x: 968, startPoint y: 569, endPoint x: 890, endPoint y: 518, distance: 93.7
click at [890, 518] on div ".deletable-edge-delete-btn { width: 20px; height: 20px; border: 0px solid #ffff…" at bounding box center [842, 424] width 959 height 681
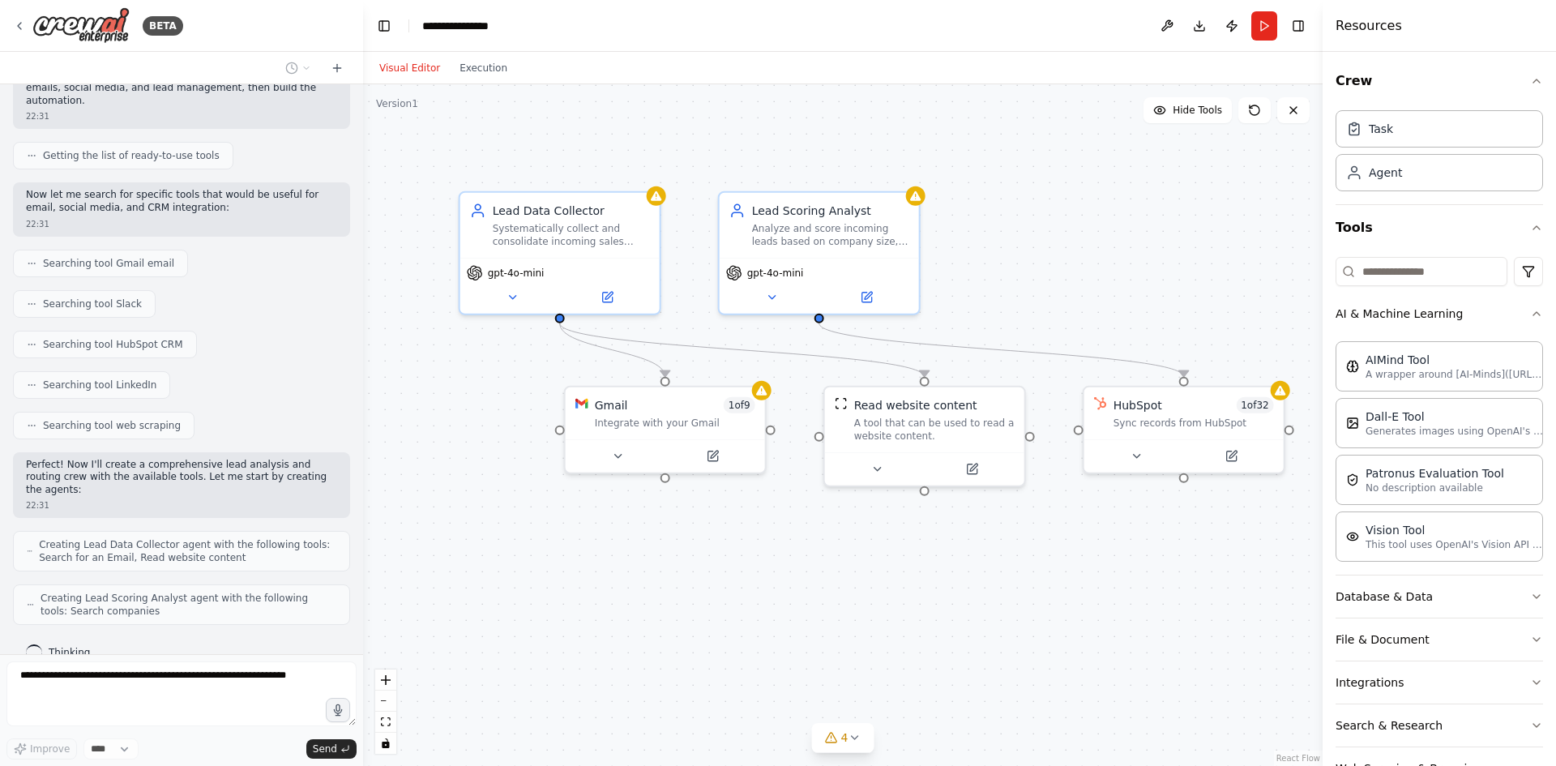
drag, startPoint x: 890, startPoint y: 574, endPoint x: 903, endPoint y: 585, distance: 17.2
click at [903, 585] on div ".deletable-edge-delete-btn { width: 20px; height: 20px; border: 0px solid #ffff…" at bounding box center [842, 424] width 959 height 681
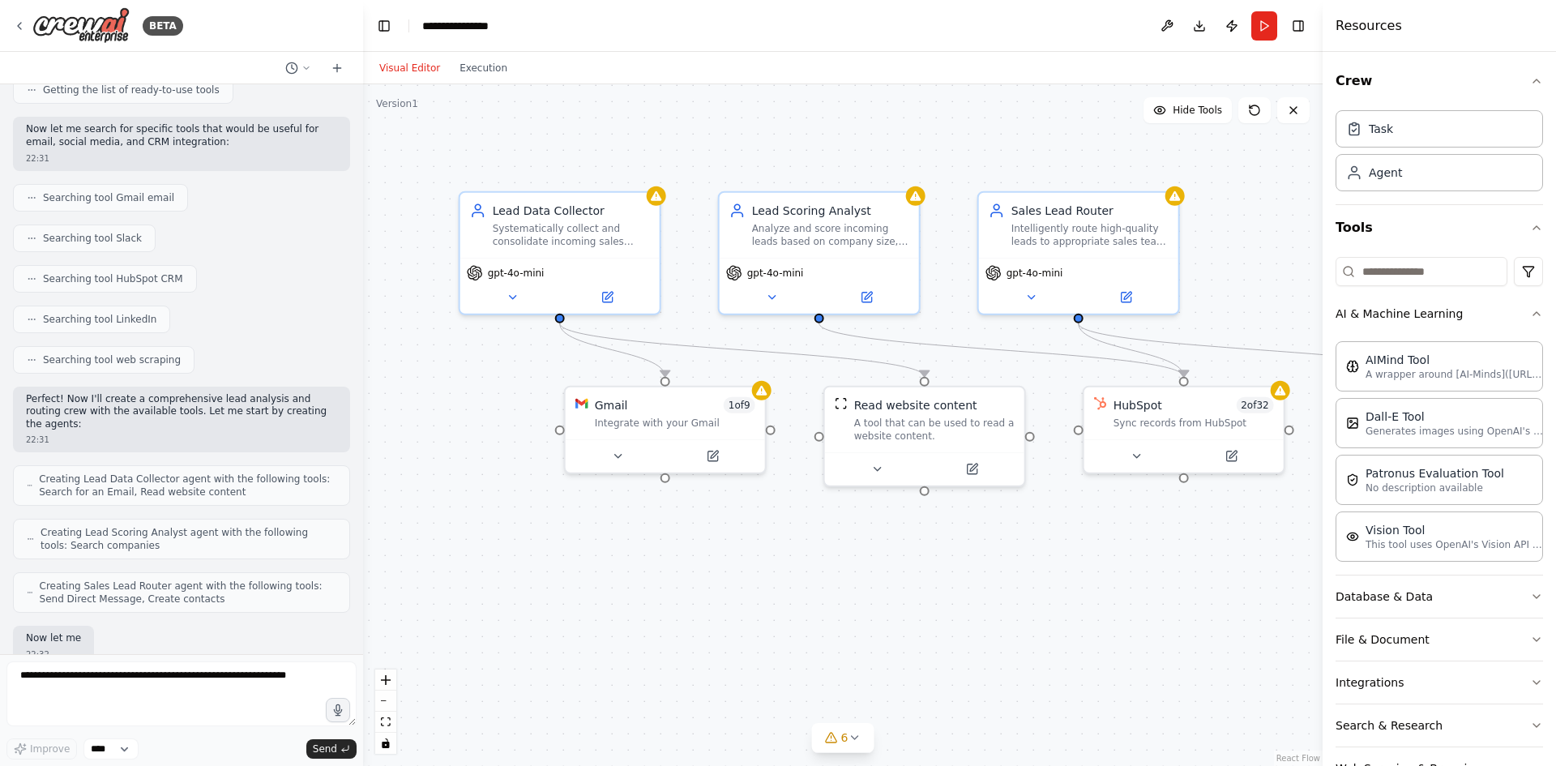
scroll to position [329, 0]
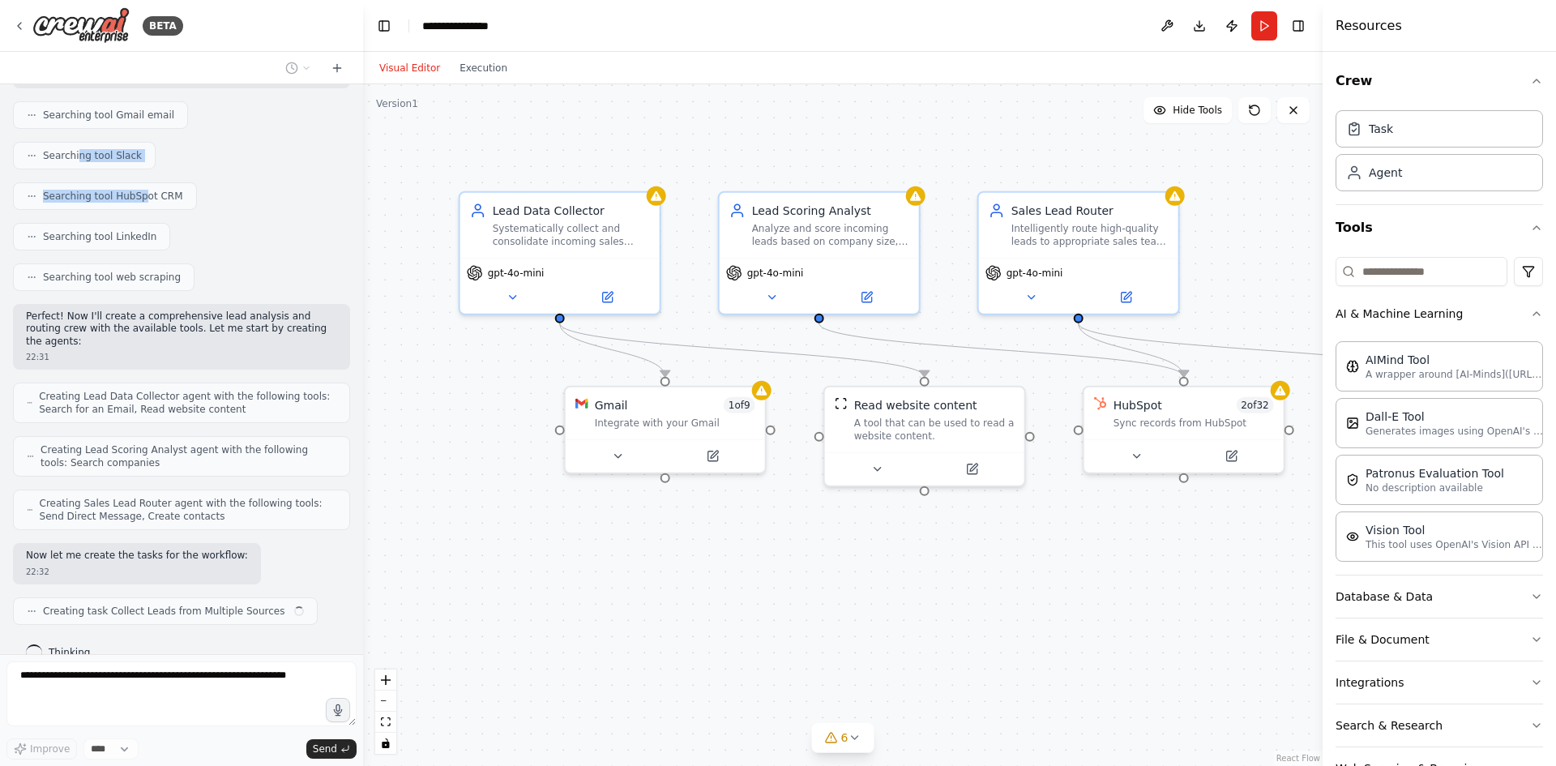
click at [74, 156] on div "Develop a crew that analyzes incoming sales leads from various sources (website…" at bounding box center [181, 369] width 363 height 570
click at [843, 589] on div ".deletable-edge-delete-btn { width: 20px; height: 20px; border: 0px solid #ffff…" at bounding box center [842, 424] width 959 height 681
drag, startPoint x: 597, startPoint y: 569, endPoint x: 552, endPoint y: 574, distance: 45.7
click at [552, 574] on div "Systematically collect new sales leads from various sources including website c…" at bounding box center [506, 566] width 157 height 26
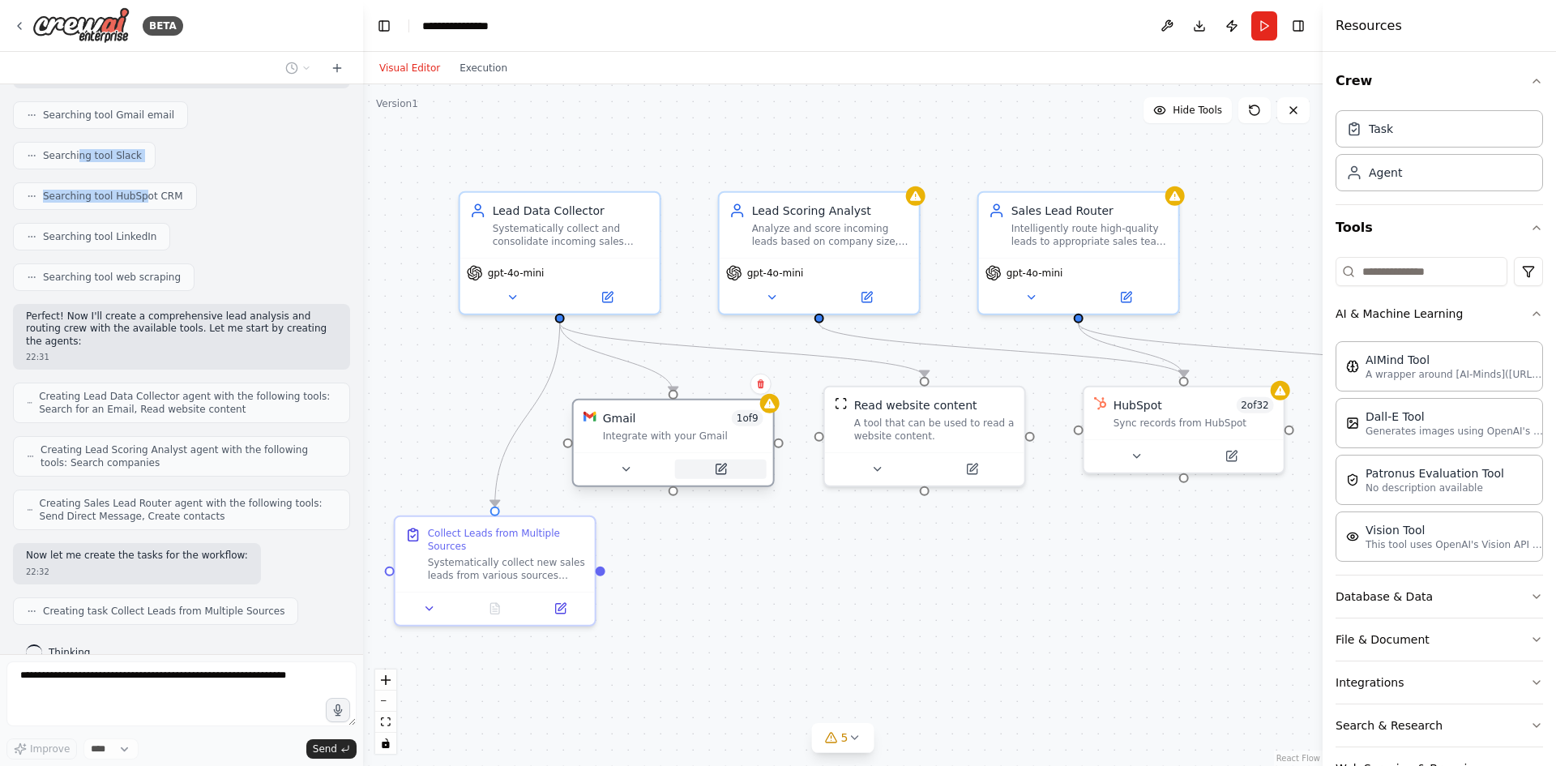
drag, startPoint x: 704, startPoint y: 458, endPoint x: 711, endPoint y: 476, distance: 19.7
click at [711, 476] on button at bounding box center [721, 468] width 92 height 19
drag, startPoint x: 892, startPoint y: 451, endPoint x: 893, endPoint y: 472, distance: 21.1
click at [893, 472] on div at bounding box center [932, 481] width 199 height 33
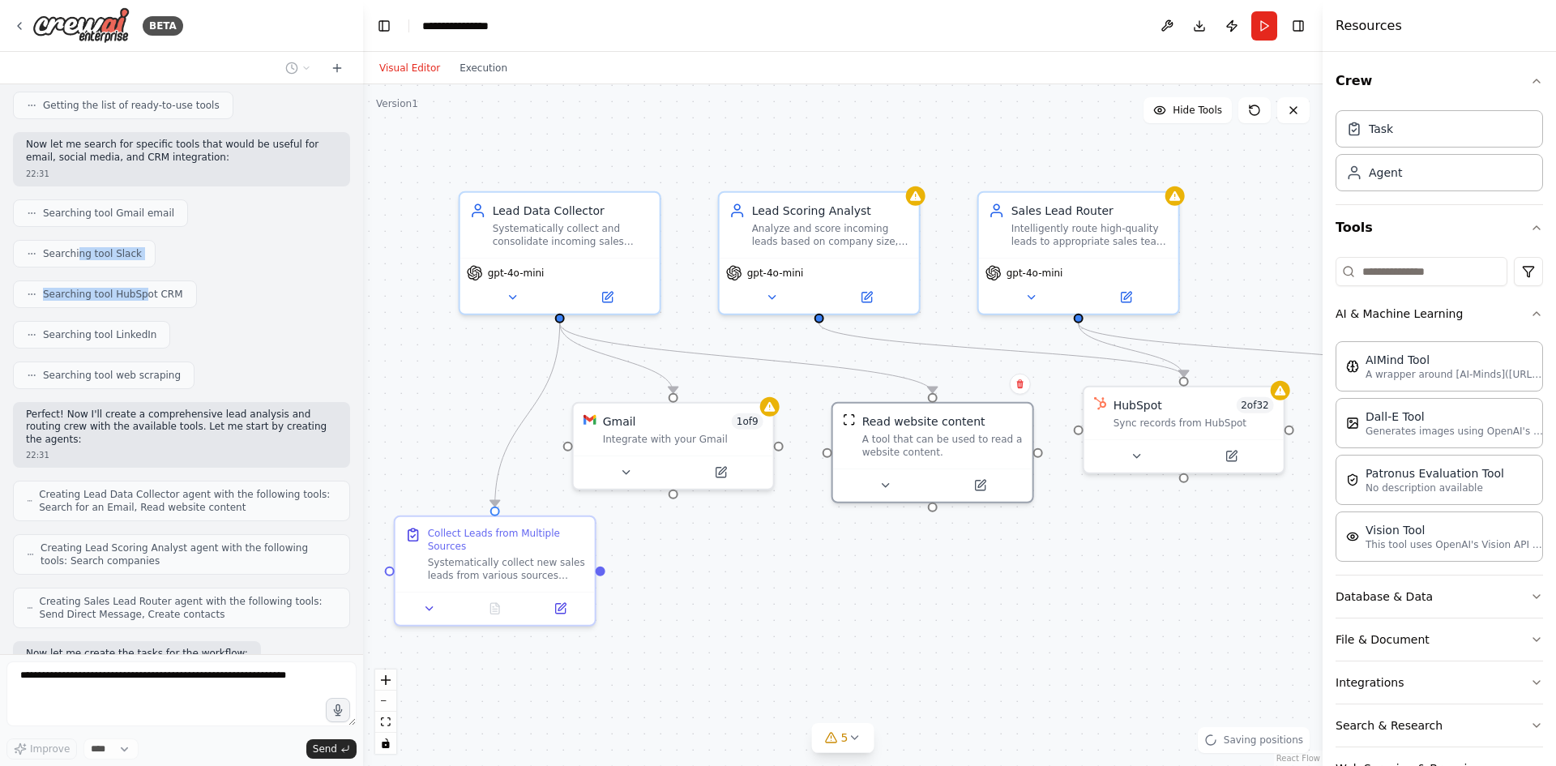
scroll to position [0, 0]
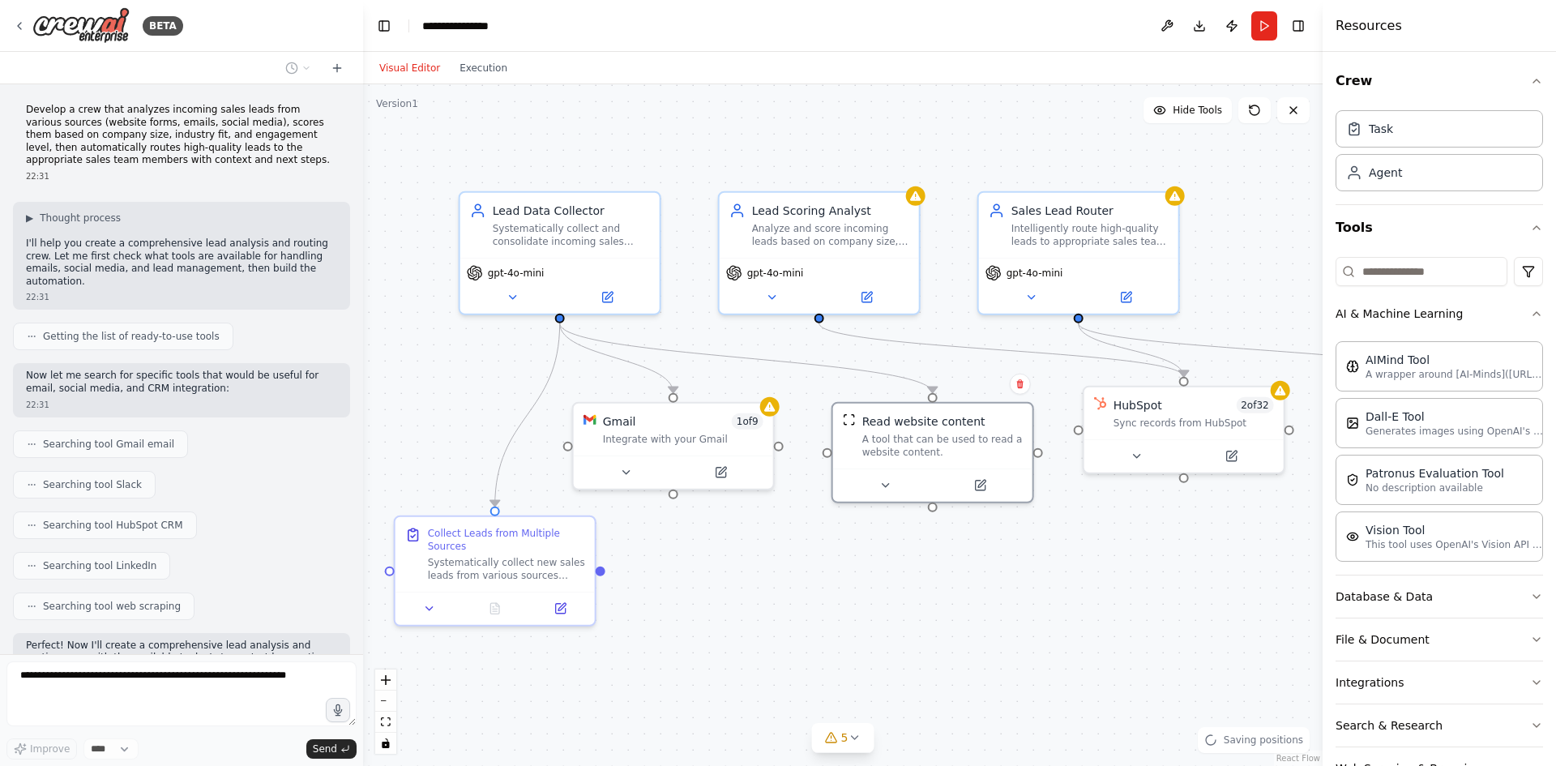
click at [79, 161] on p "Develop a crew that analyzes incoming sales leads from various sources (website…" at bounding box center [181, 135] width 311 height 63
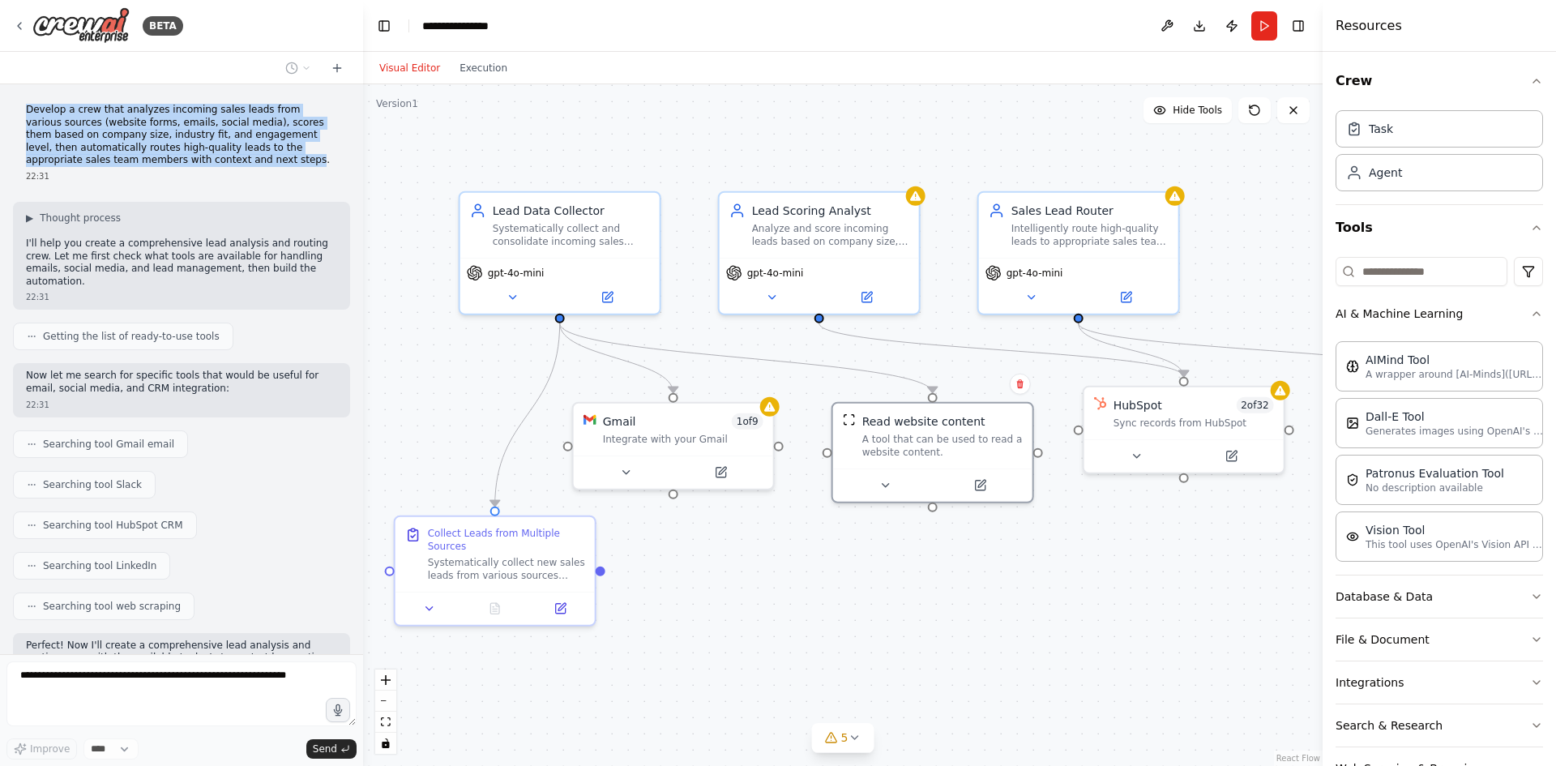
drag, startPoint x: 122, startPoint y: 157, endPoint x: 25, endPoint y: 107, distance: 108.7
click at [25, 107] on div "Develop a crew that analyzes incoming sales leads from various sources (website…" at bounding box center [181, 143] width 337 height 92
click at [26, 79] on div at bounding box center [26, 79] width 0 height 0
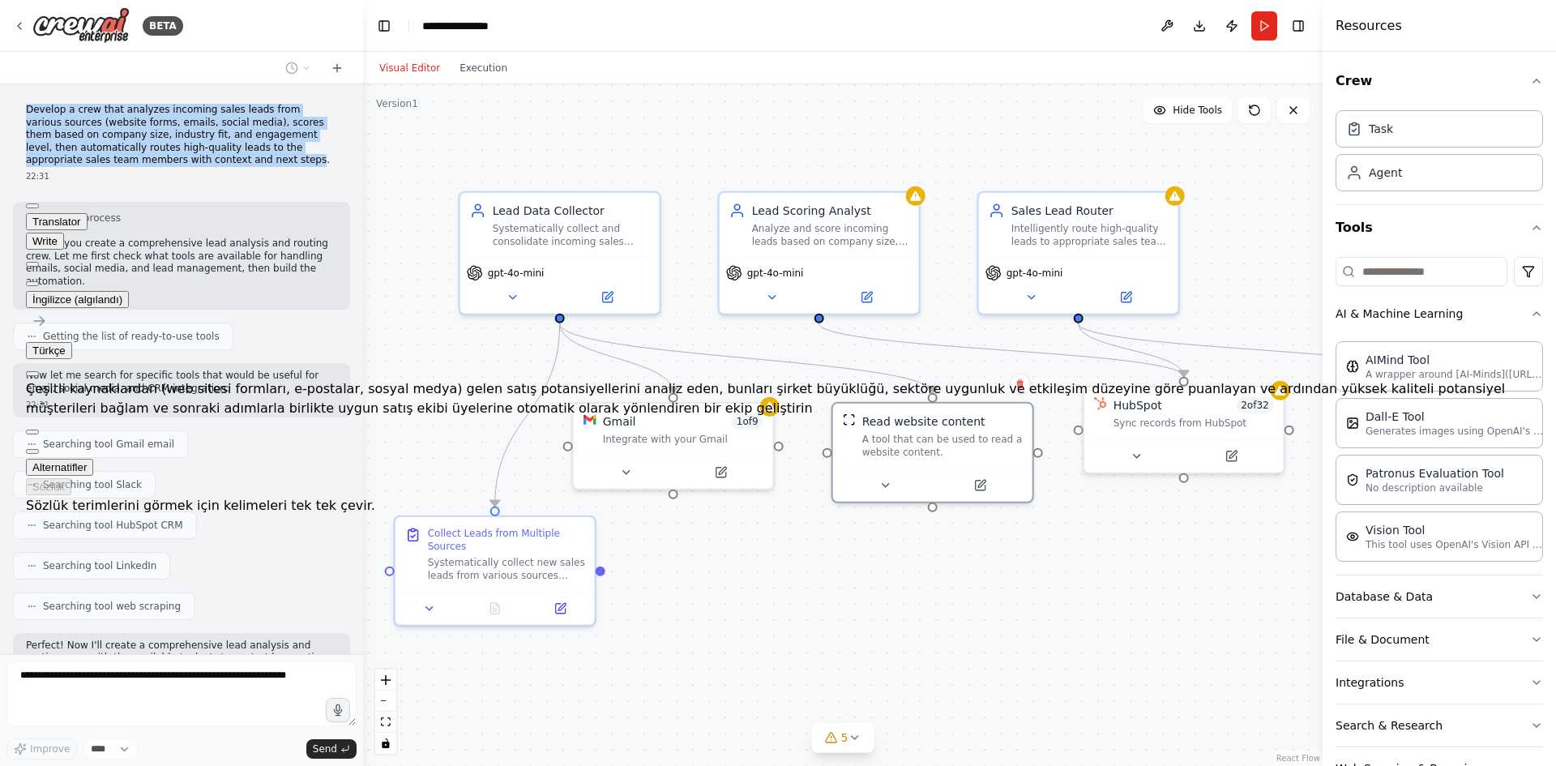
scroll to position [369, 0]
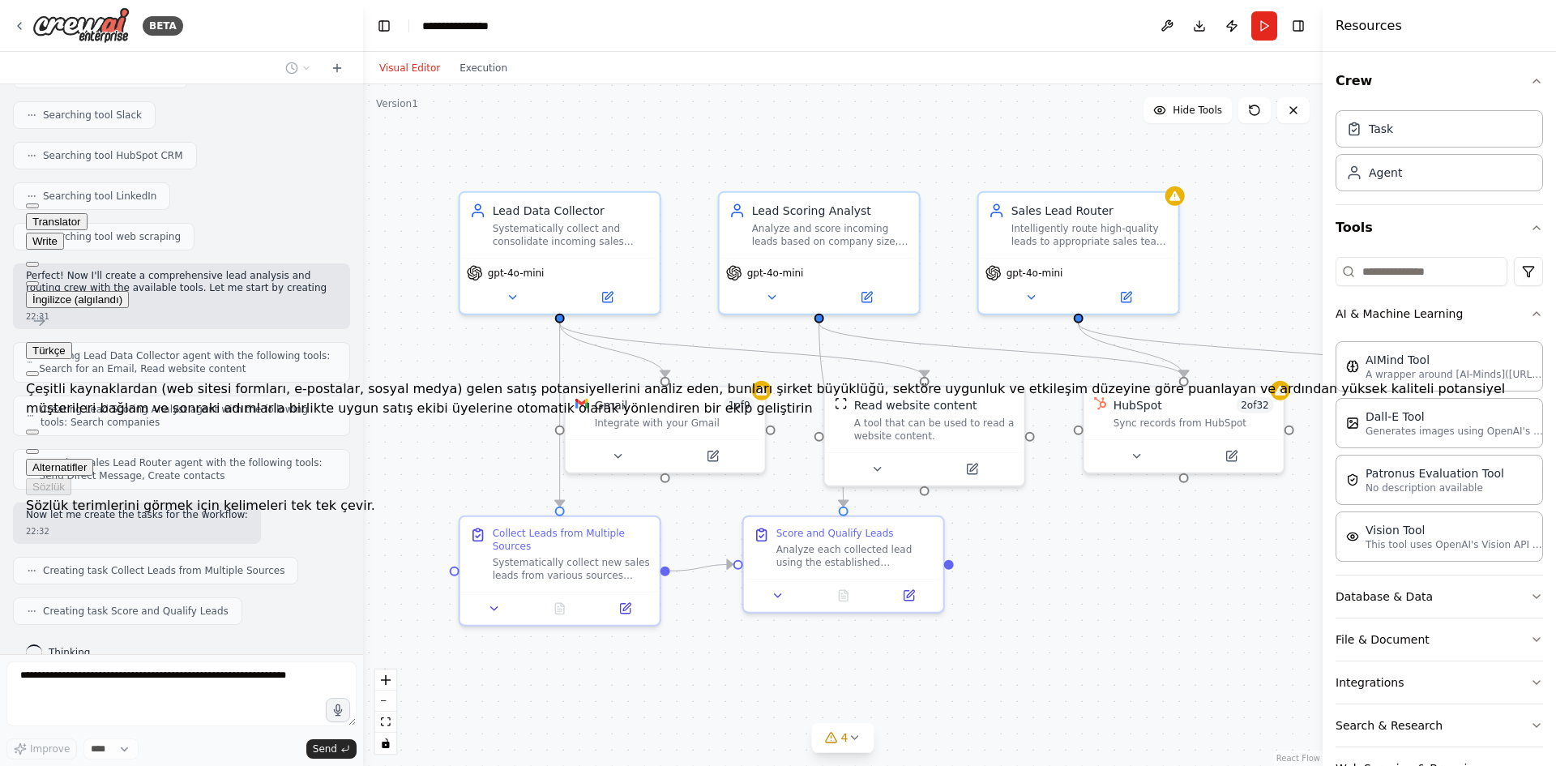
click at [1062, 529] on div ".deletable-edge-delete-btn { width: 20px; height: 20px; border: 0px solid #ffff…" at bounding box center [842, 424] width 959 height 681
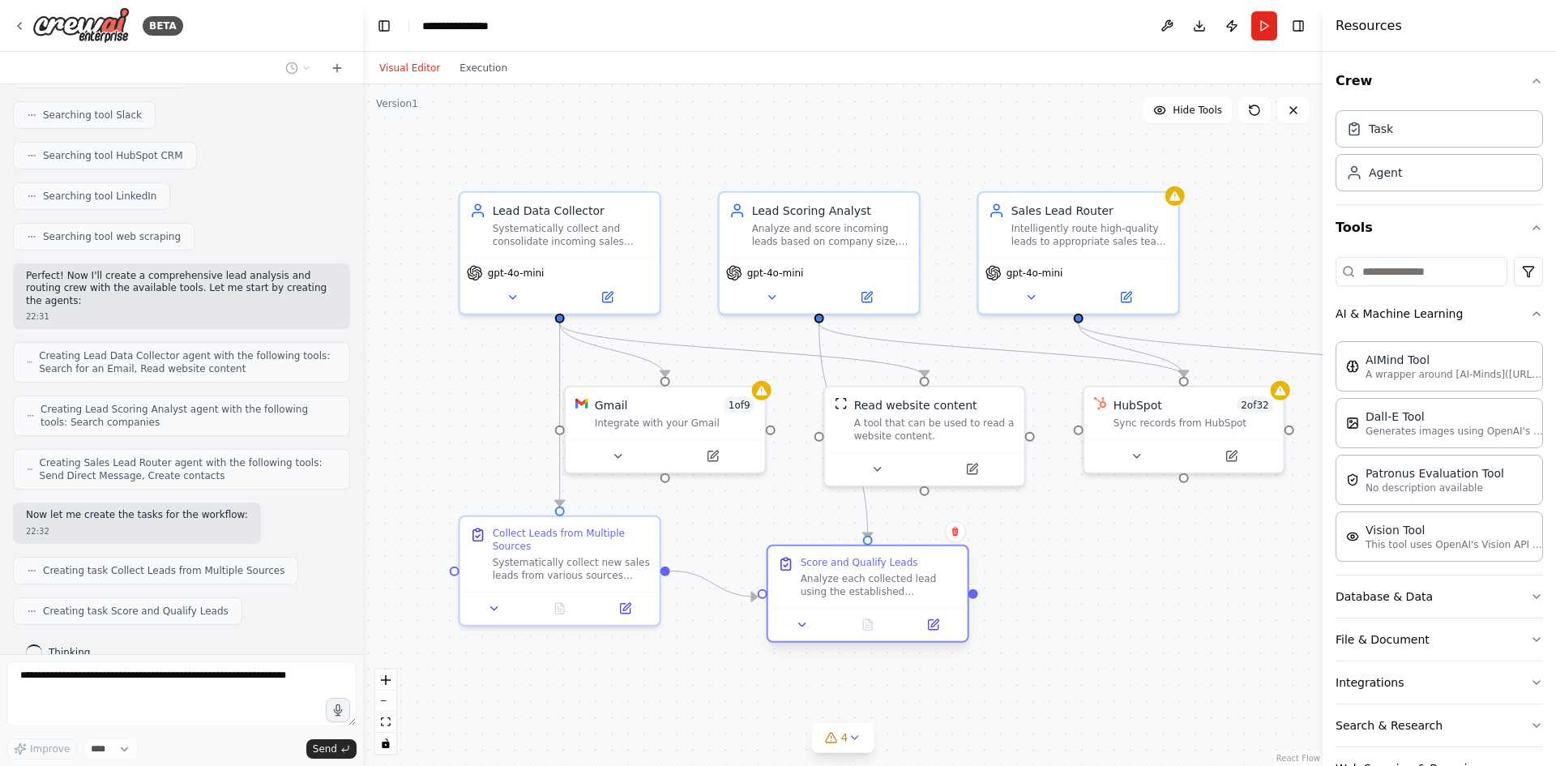
scroll to position [410, 0]
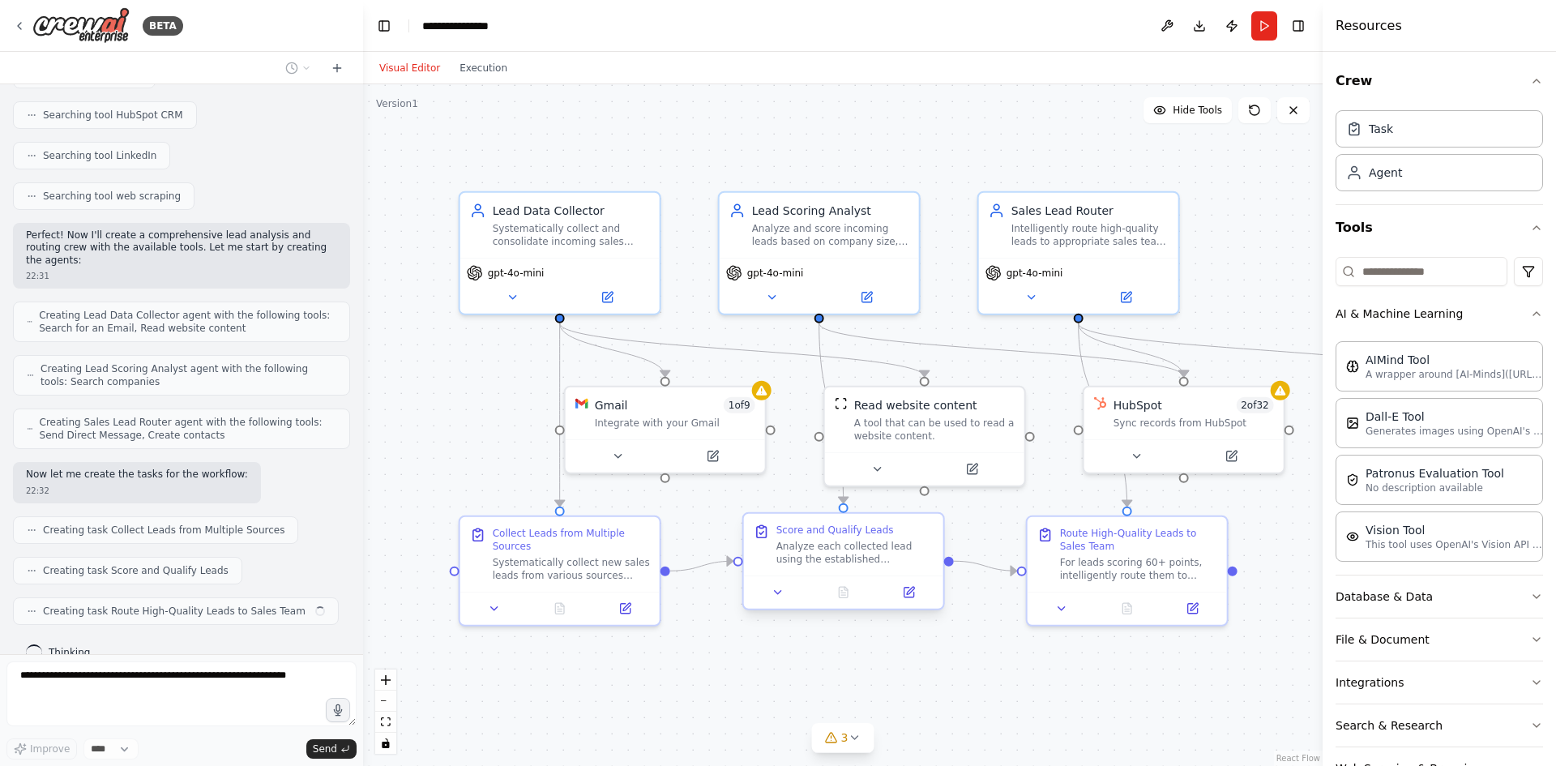
click at [844, 600] on div "Score and Qualify Leads Analyze each collected lead using the established {scor…" at bounding box center [843, 561] width 203 height 98
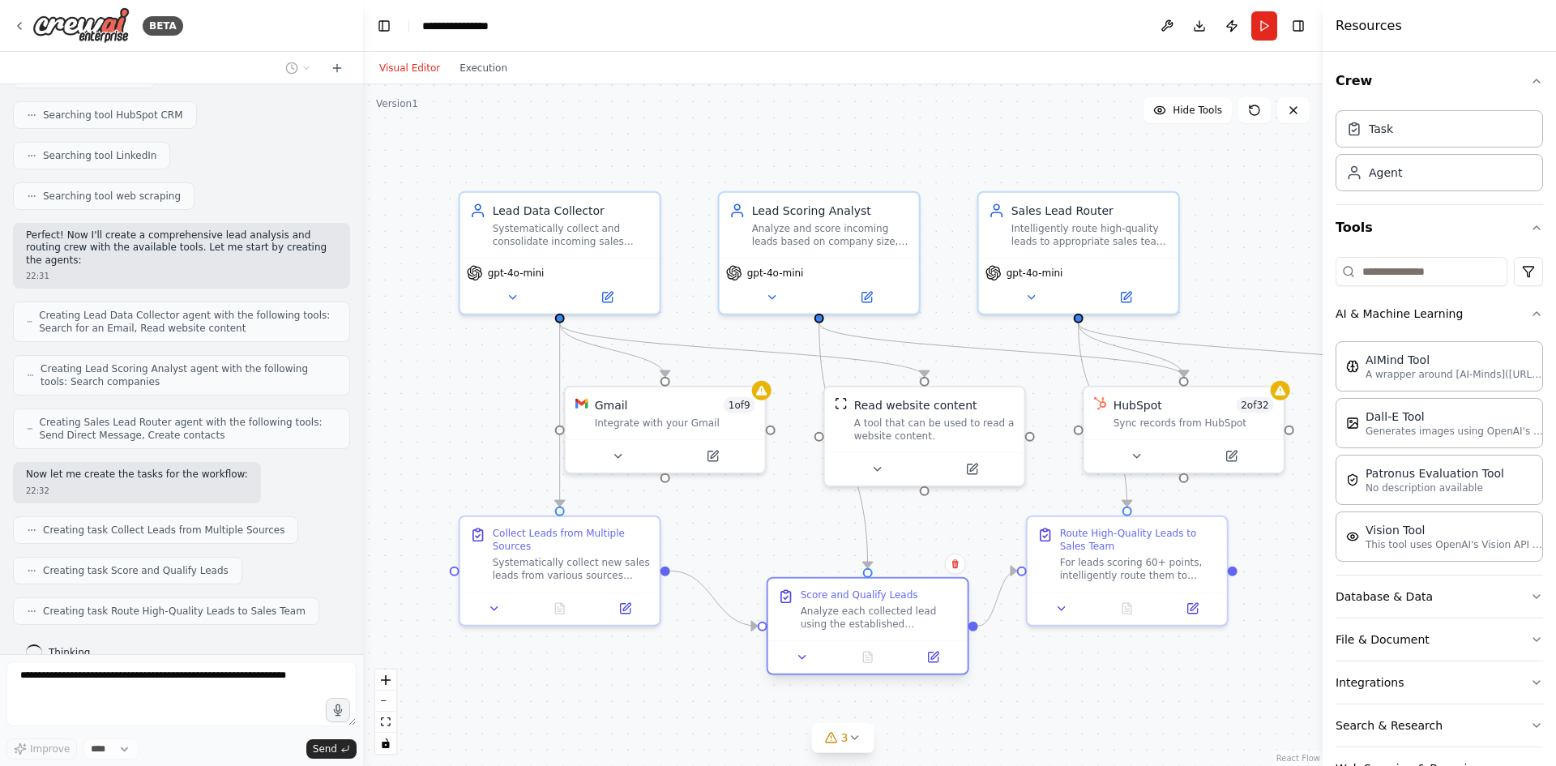
click at [846, 619] on div "Analyze each collected lead using the established {scoring_criteria}. Evaluate …" at bounding box center [879, 617] width 157 height 26
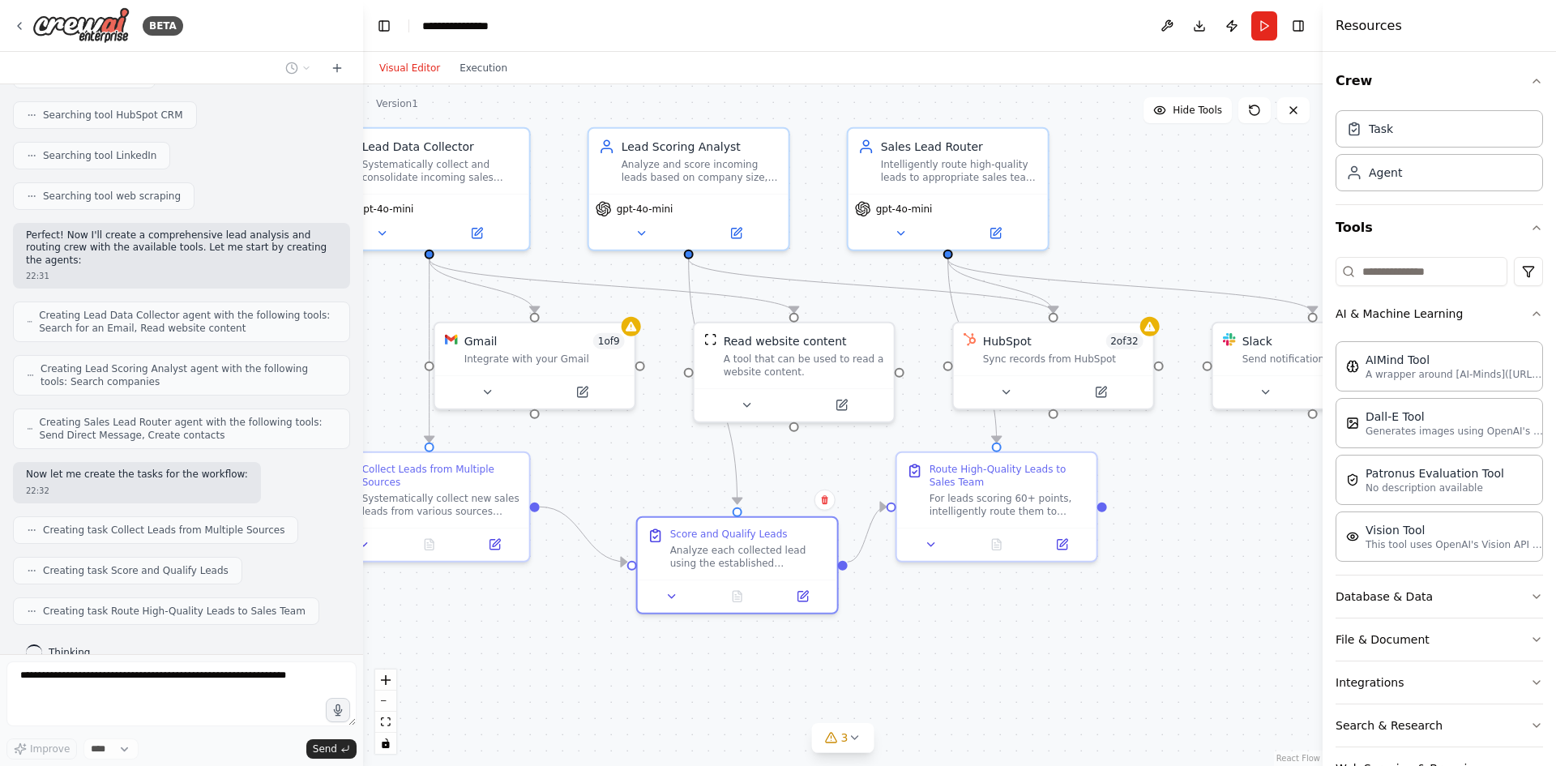
drag, startPoint x: 1113, startPoint y: 683, endPoint x: 982, endPoint y: 606, distance: 152.2
click at [975, 610] on div ".deletable-edge-delete-btn { width: 20px; height: 20px; border: 0px solid #ffff…" at bounding box center [842, 424] width 959 height 681
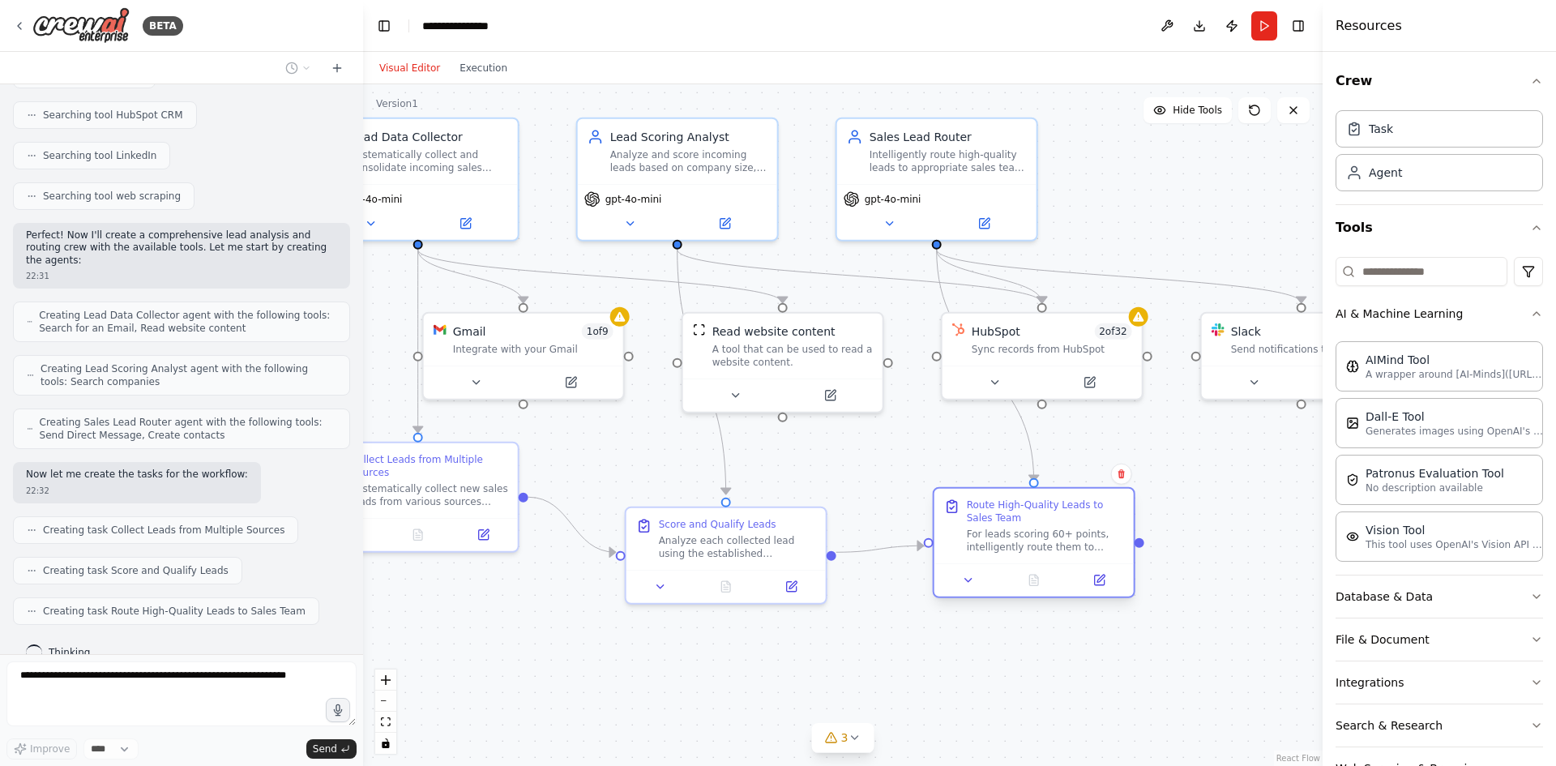
drag, startPoint x: 992, startPoint y: 509, endPoint x: 1035, endPoint y: 567, distance: 72.4
click at [1035, 563] on div "Route High-Quality Leads to Sales Team For leads scoring 60+ points, intelligen…" at bounding box center [1033, 526] width 199 height 75
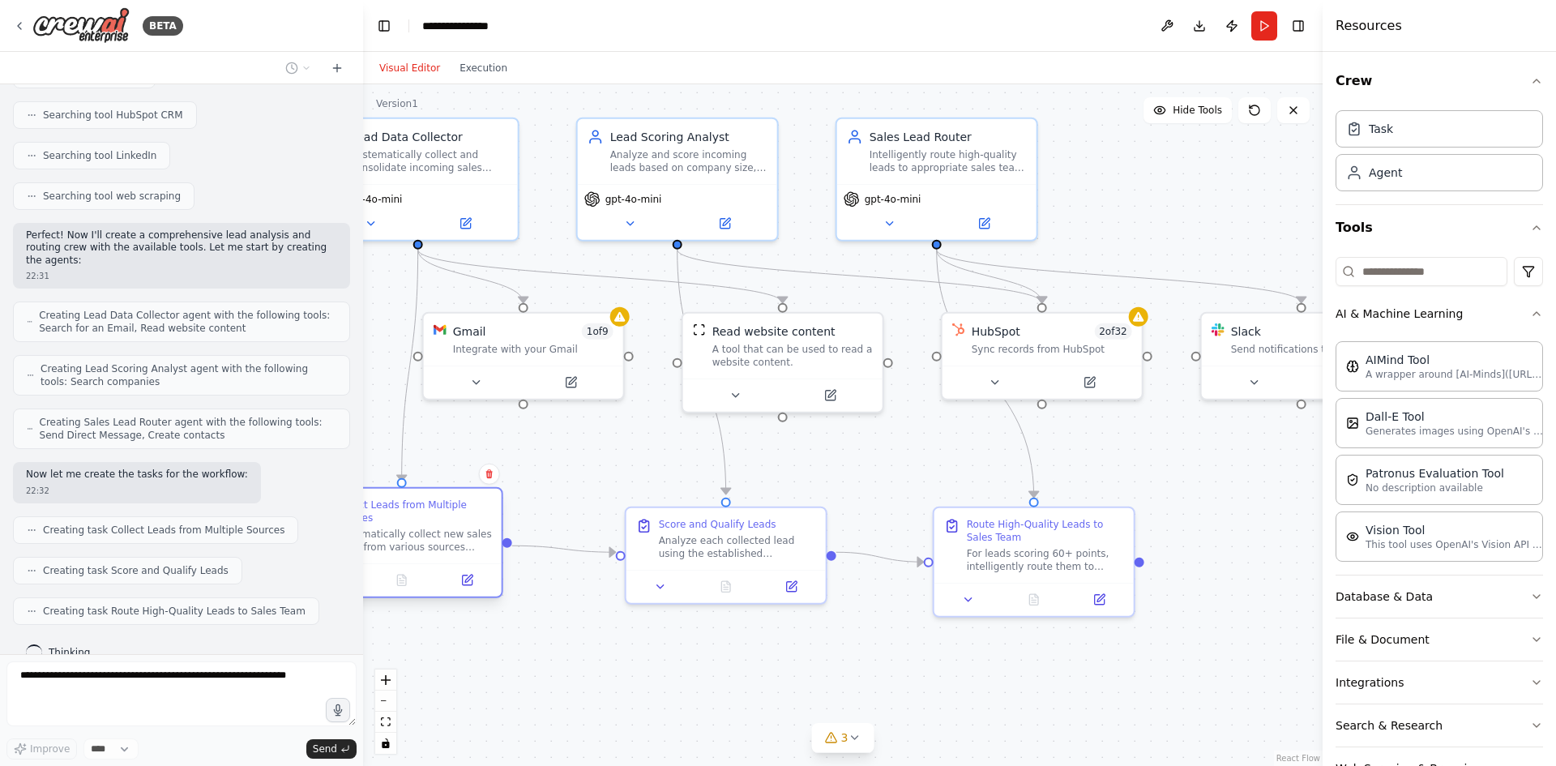
drag, startPoint x: 452, startPoint y: 499, endPoint x: 428, endPoint y: 547, distance: 53.6
click at [428, 547] on div "Systematically collect new sales leads from various sources including website c…" at bounding box center [413, 540] width 157 height 26
click at [421, 555] on div "Systematically collect new sales leads from various sources including website c…" at bounding box center [413, 557] width 157 height 26
drag, startPoint x: 540, startPoint y: 365, endPoint x: 550, endPoint y: 376, distance: 14.9
click at [550, 376] on div "Gmail 1 of 9 Integrate with your Gmail" at bounding box center [531, 369] width 203 height 88
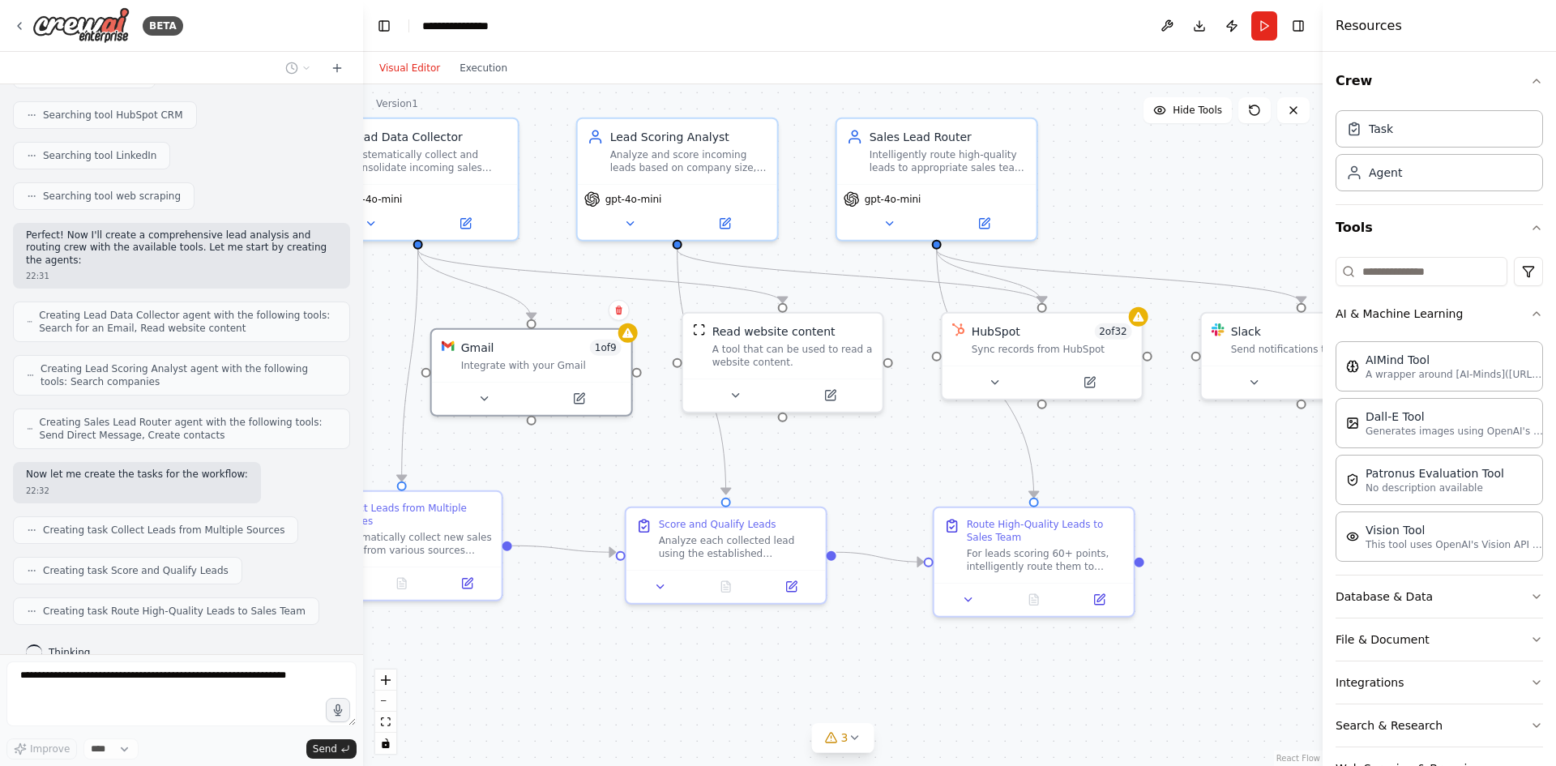
click at [636, 442] on div ".deletable-edge-delete-btn { width: 20px; height: 20px; border: 0px solid #ffff…" at bounding box center [842, 424] width 959 height 681
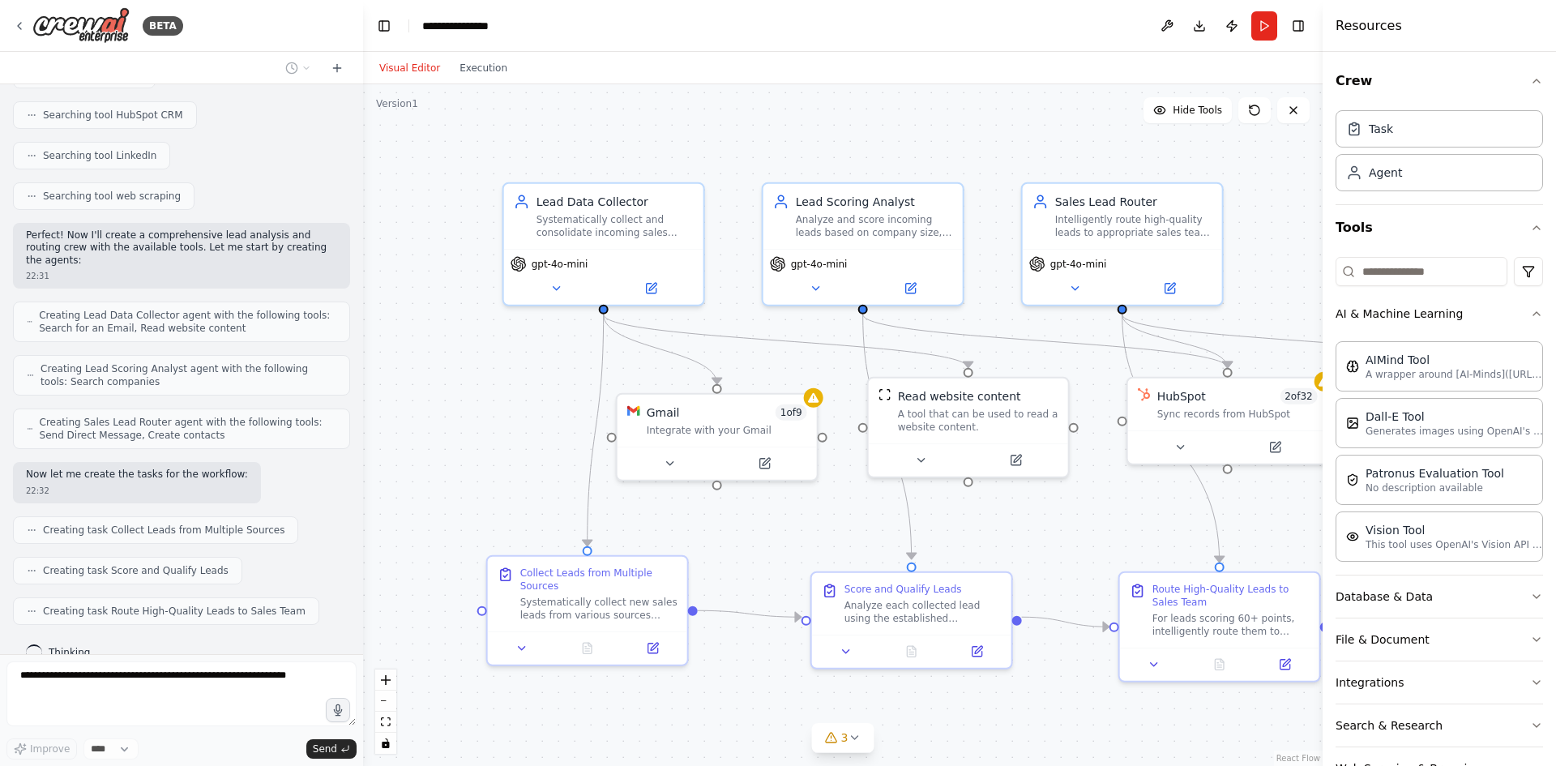
drag, startPoint x: 608, startPoint y: 473, endPoint x: 793, endPoint y: 538, distance: 196.5
click at [793, 538] on div ".deletable-edge-delete-btn { width: 20px; height: 20px; border: 0px solid #ffff…" at bounding box center [842, 424] width 959 height 681
click at [643, 229] on div "Systematically collect and consolidate incoming sales leads from multiple sourc…" at bounding box center [614, 223] width 157 height 26
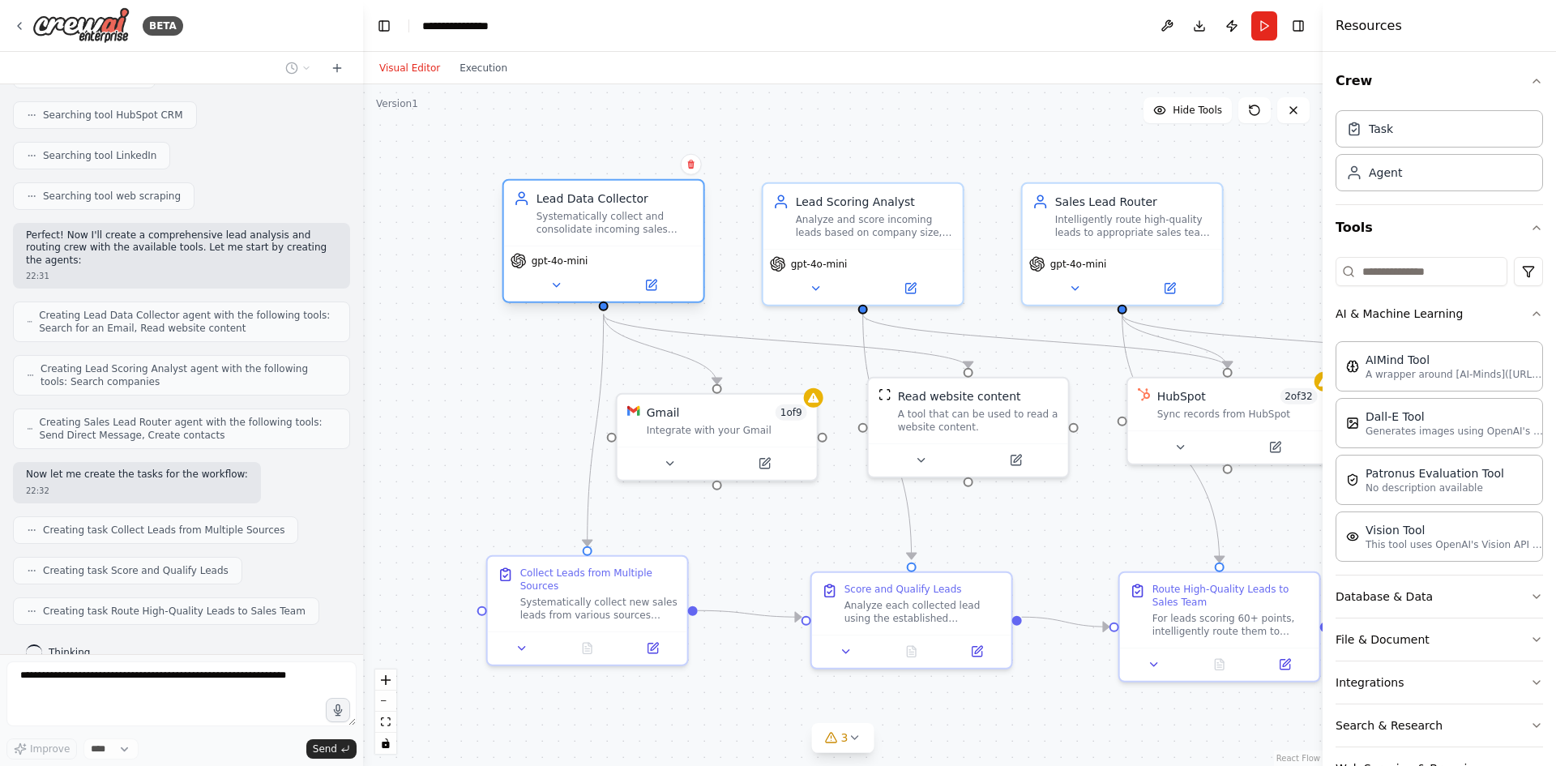
click at [608, 230] on div "Systematically collect and consolidate incoming sales leads from multiple sourc…" at bounding box center [614, 223] width 157 height 26
click at [652, 282] on icon at bounding box center [651, 283] width 7 height 7
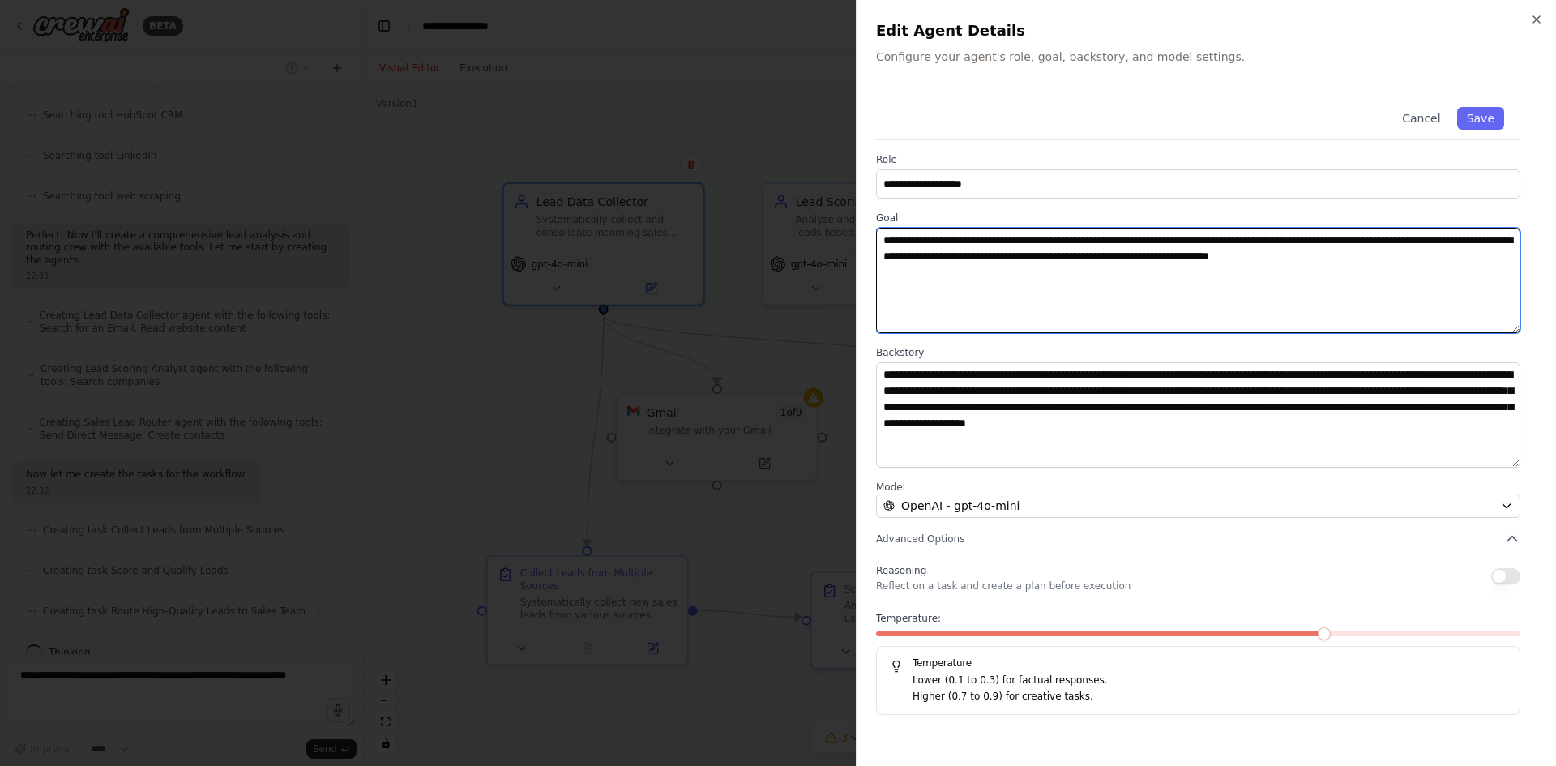
click at [941, 258] on textarea "**********" at bounding box center [1198, 280] width 644 height 105
click at [883, 264] on div at bounding box center [883, 264] width 0 height 0
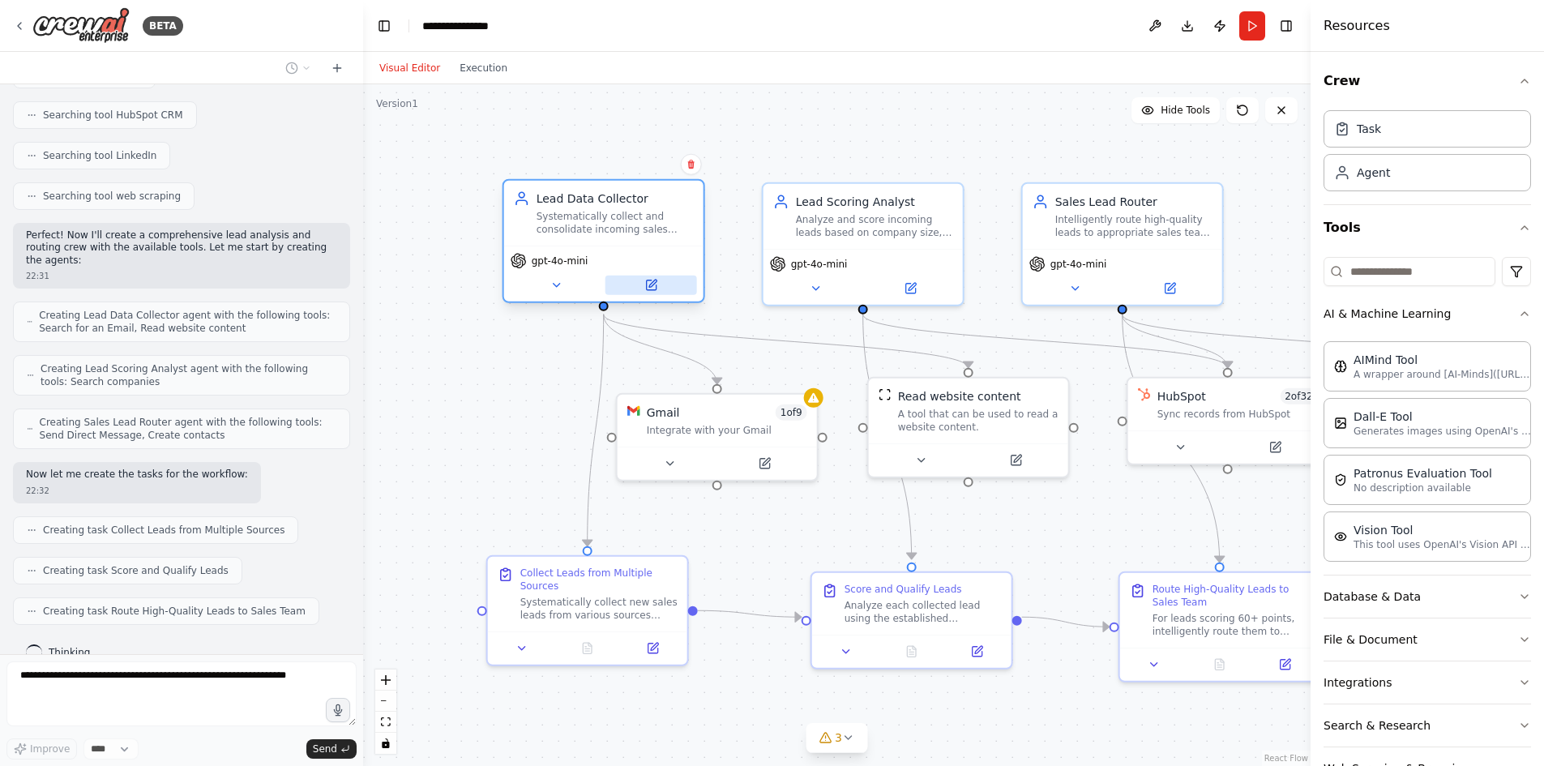
click at [653, 292] on button at bounding box center [651, 284] width 92 height 19
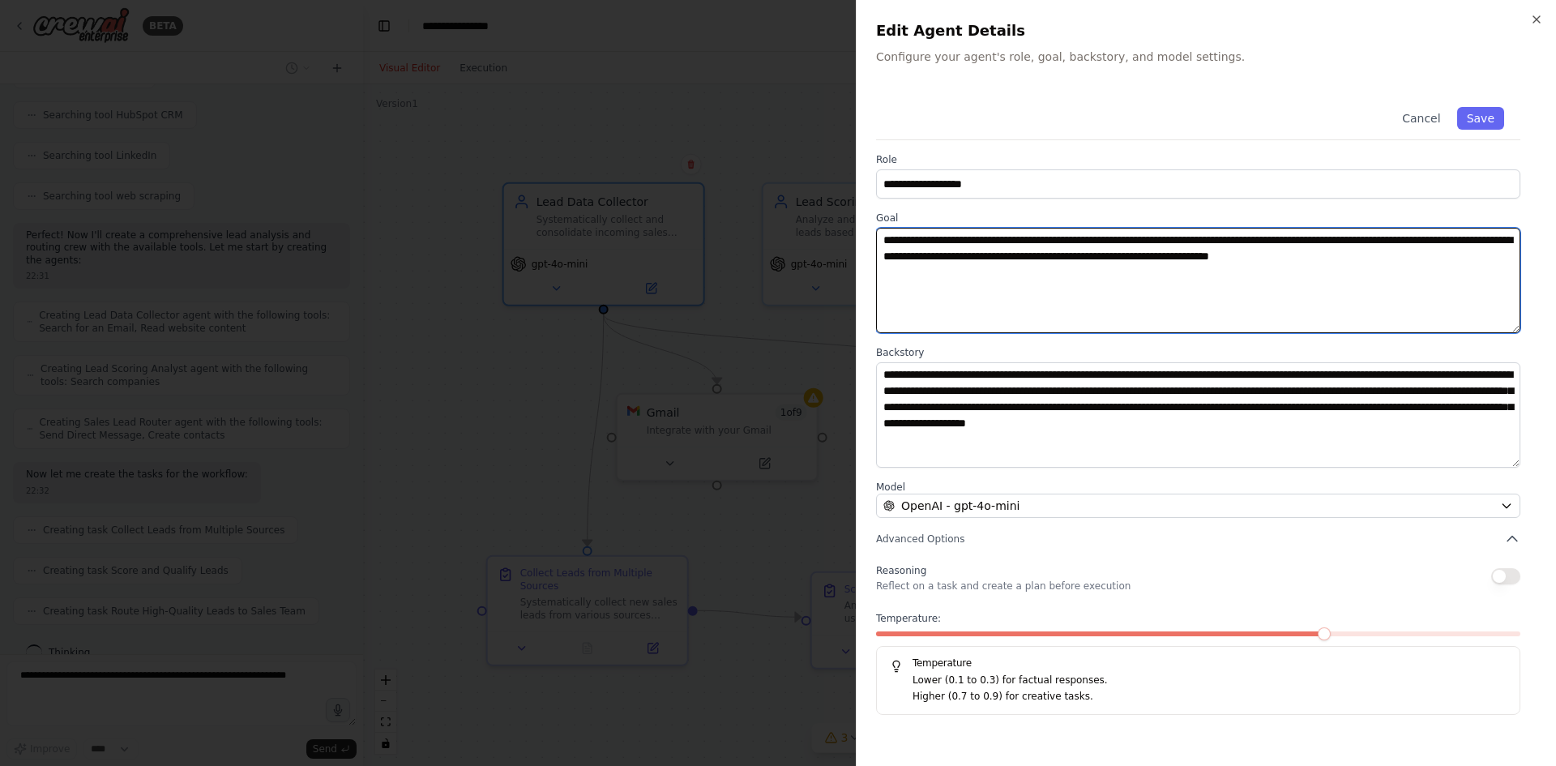
click at [996, 241] on textarea "**********" at bounding box center [1198, 280] width 644 height 105
click at [883, 264] on div at bounding box center [883, 264] width 0 height 0
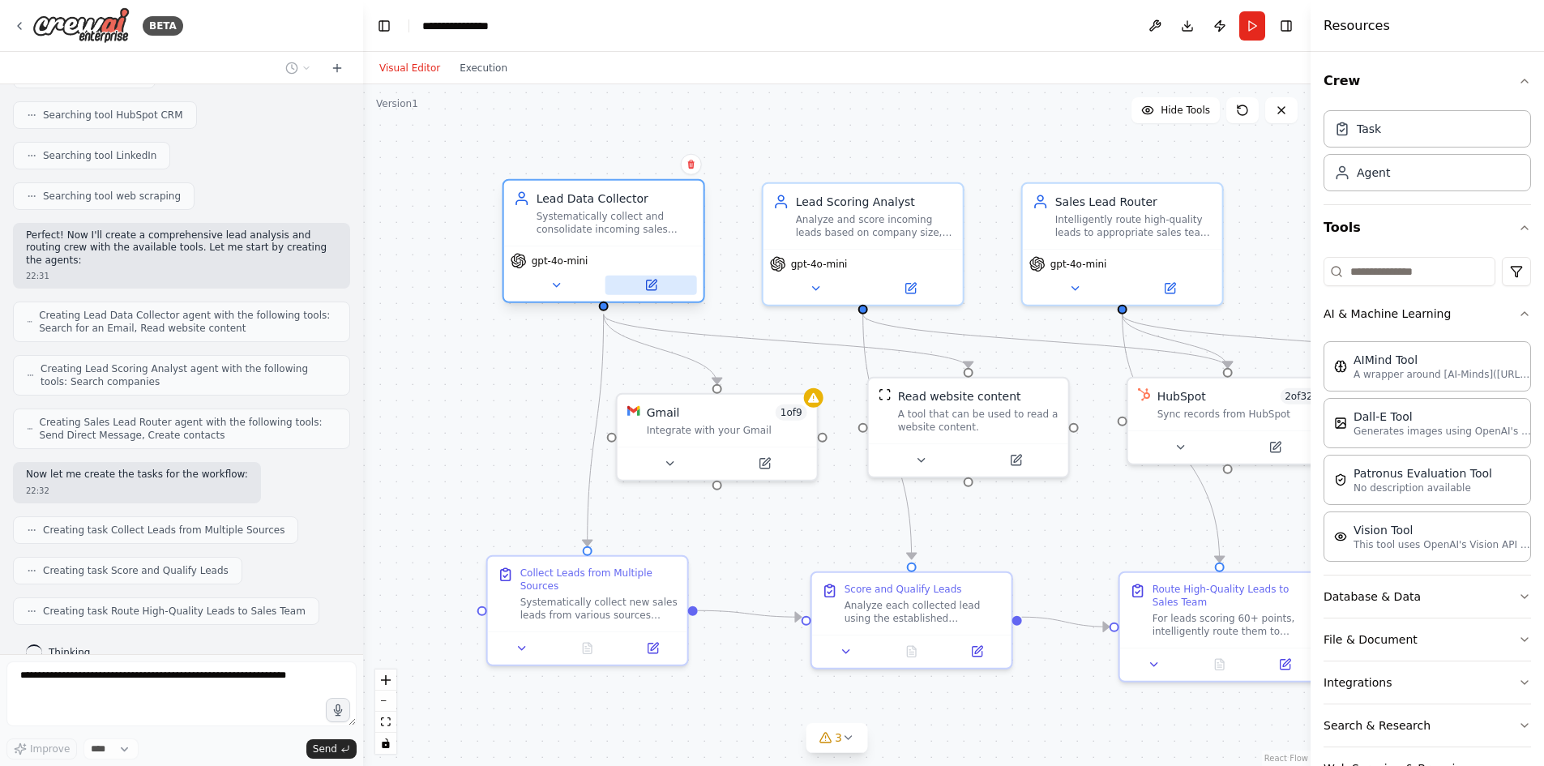
click at [660, 281] on button at bounding box center [651, 284] width 92 height 19
click at [651, 283] on icon at bounding box center [650, 285] width 13 height 13
click at [663, 288] on button at bounding box center [651, 284] width 92 height 19
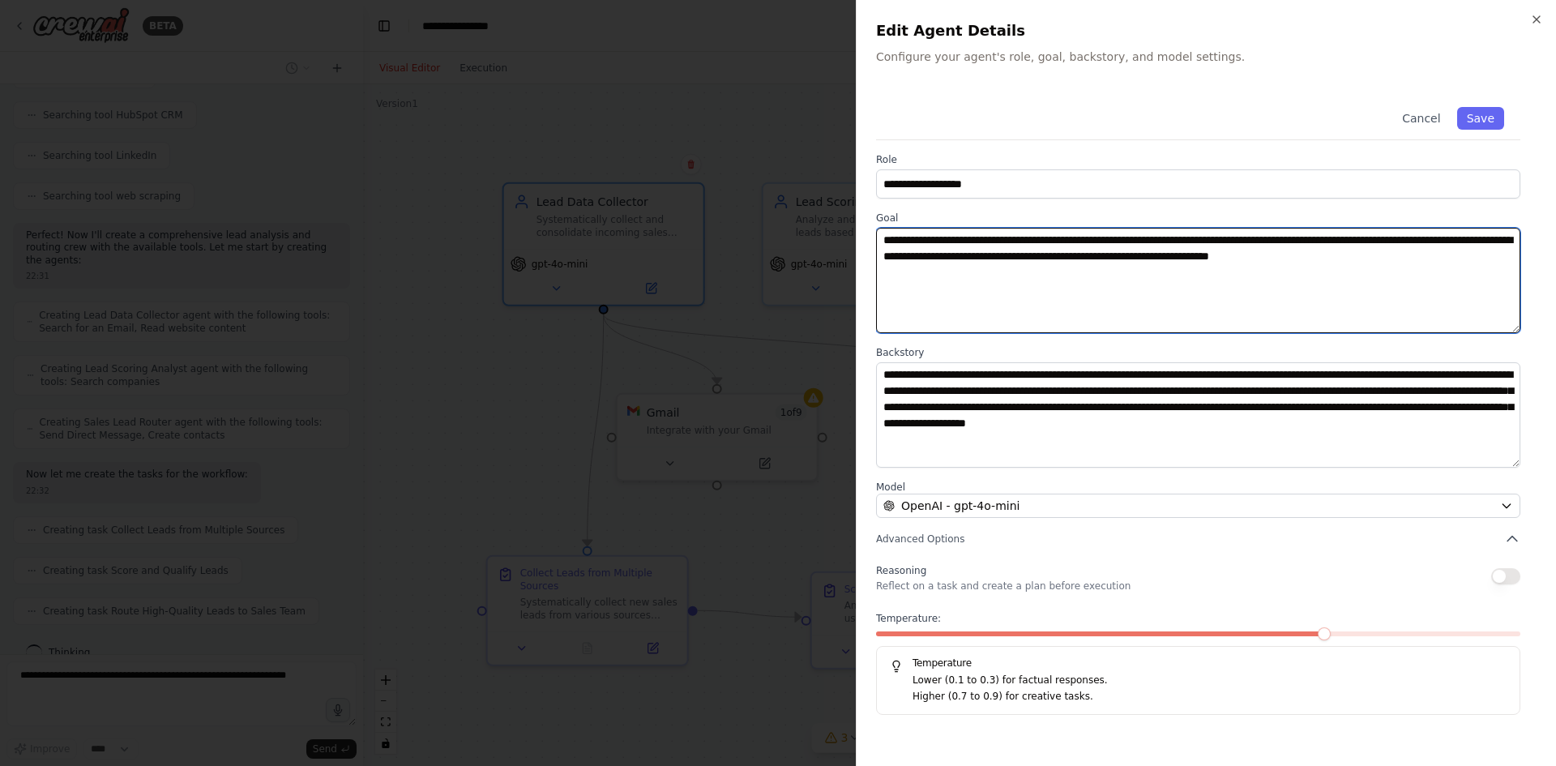
drag, startPoint x: 1452, startPoint y: 270, endPoint x: 933, endPoint y: 250, distance: 518.9
click at [879, 238] on textarea "**********" at bounding box center [1198, 280] width 644 height 105
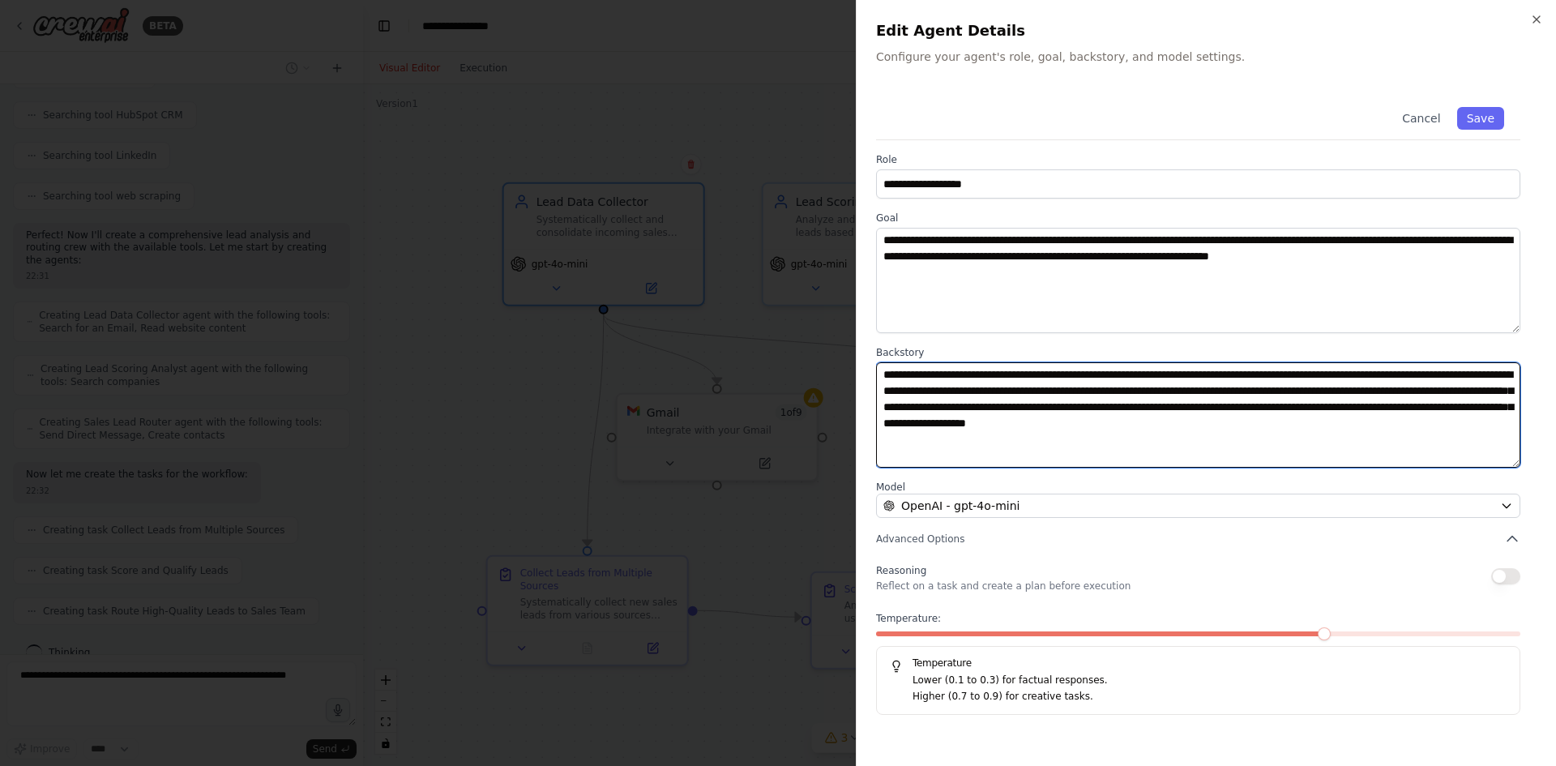
drag, startPoint x: 943, startPoint y: 443, endPoint x: 879, endPoint y: 367, distance: 99.5
click at [879, 367] on textarea "**********" at bounding box center [1198, 414] width 644 height 105
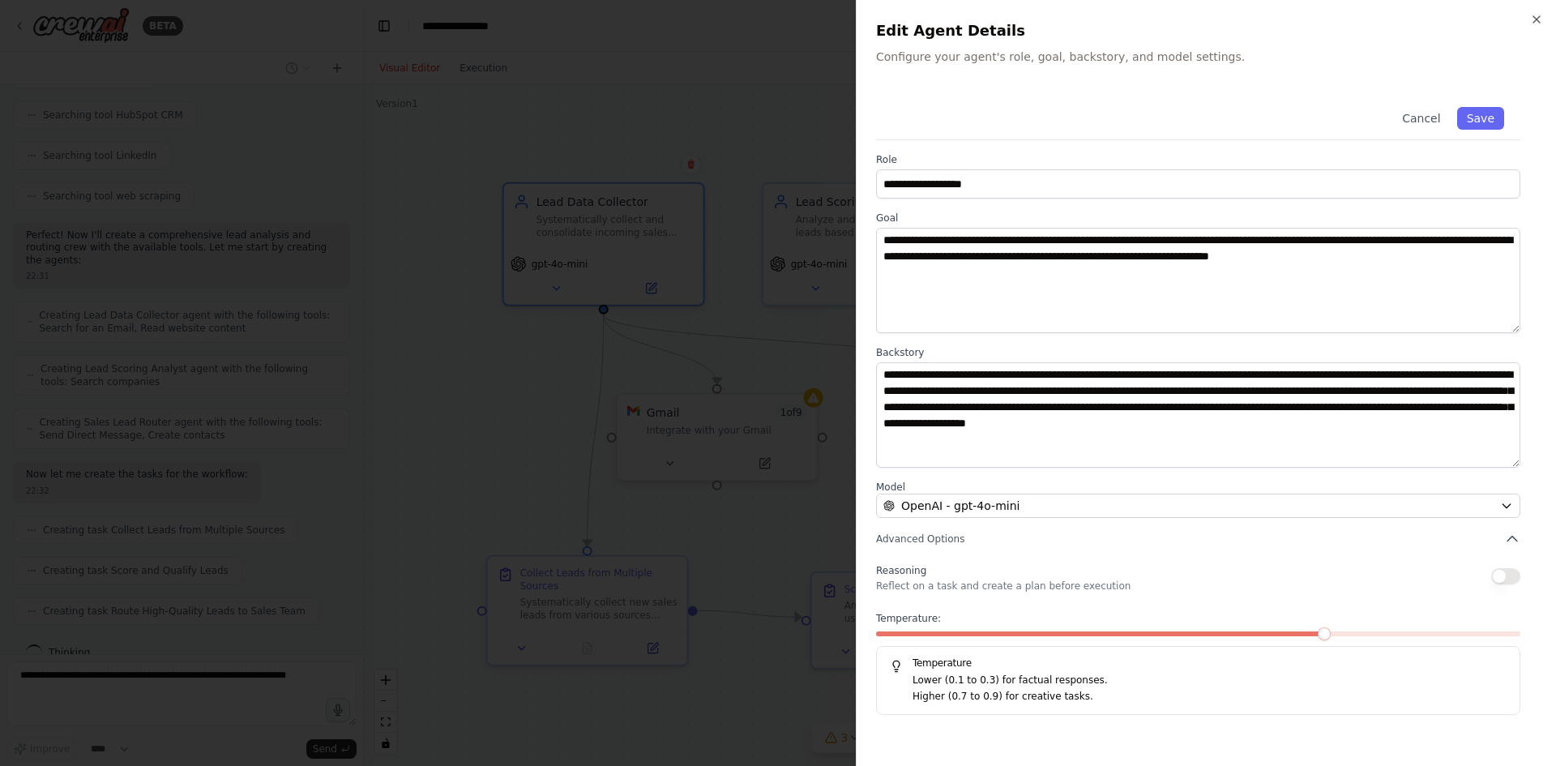
click at [956, 355] on label "Backstory" at bounding box center [1198, 352] width 644 height 13
drag, startPoint x: 916, startPoint y: 352, endPoint x: 880, endPoint y: 352, distance: 35.7
click at [871, 352] on div "**********" at bounding box center [1206, 383] width 700 height 766
click at [876, 359] on div at bounding box center [876, 359] width 0 height 0
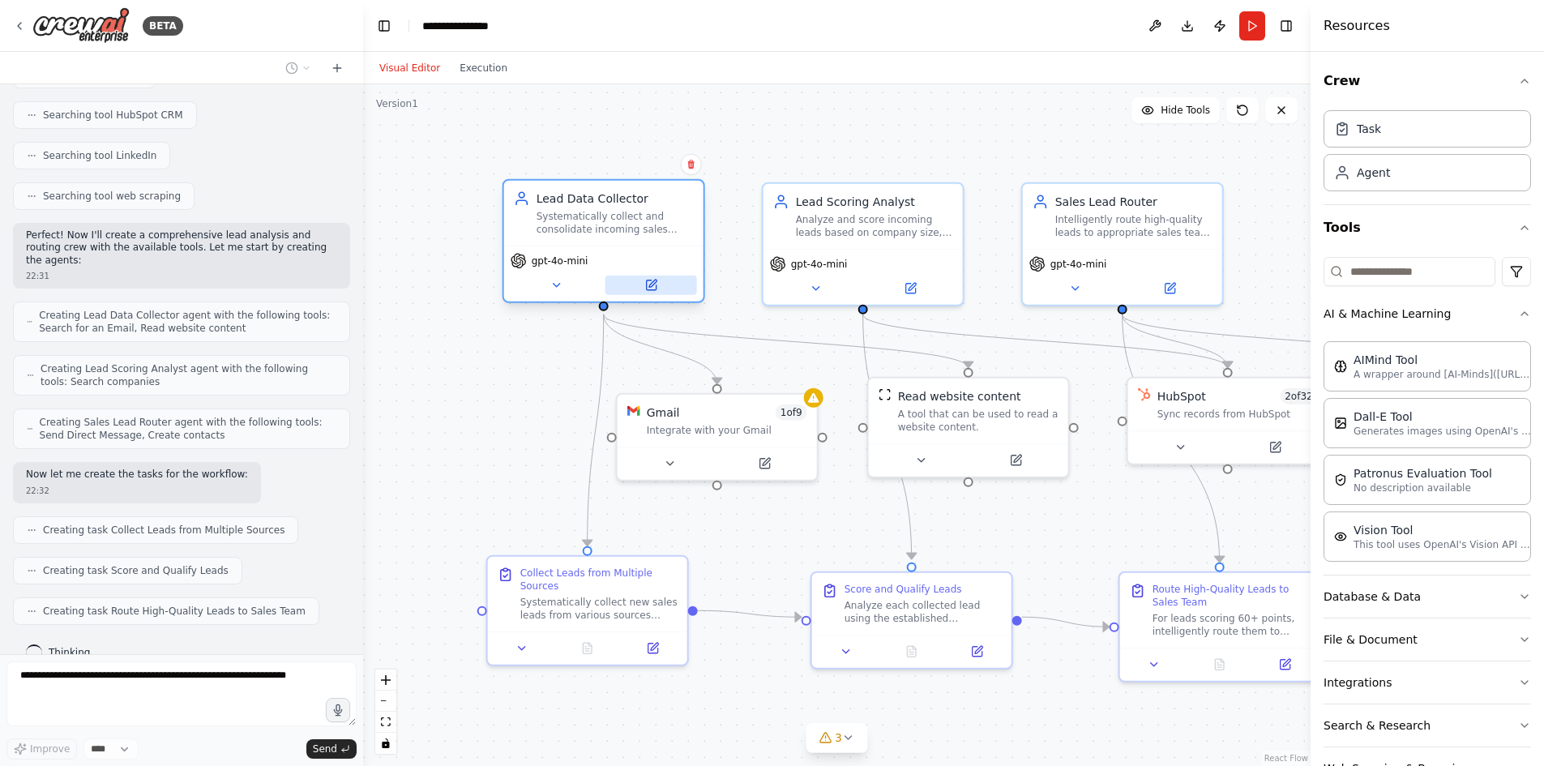
click at [655, 289] on icon at bounding box center [651, 285] width 10 height 10
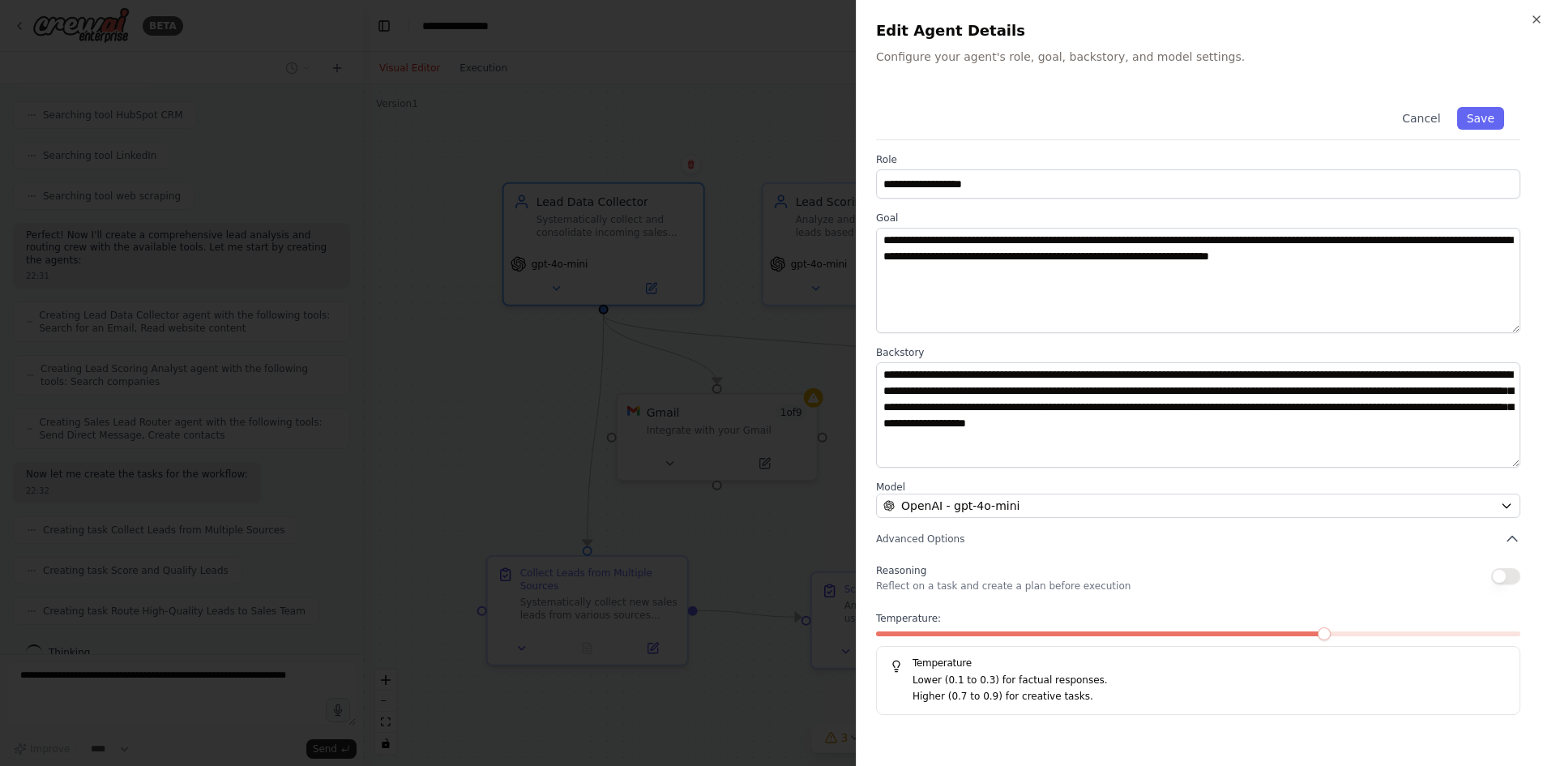
click at [896, 352] on label "Backstory" at bounding box center [1198, 352] width 644 height 13
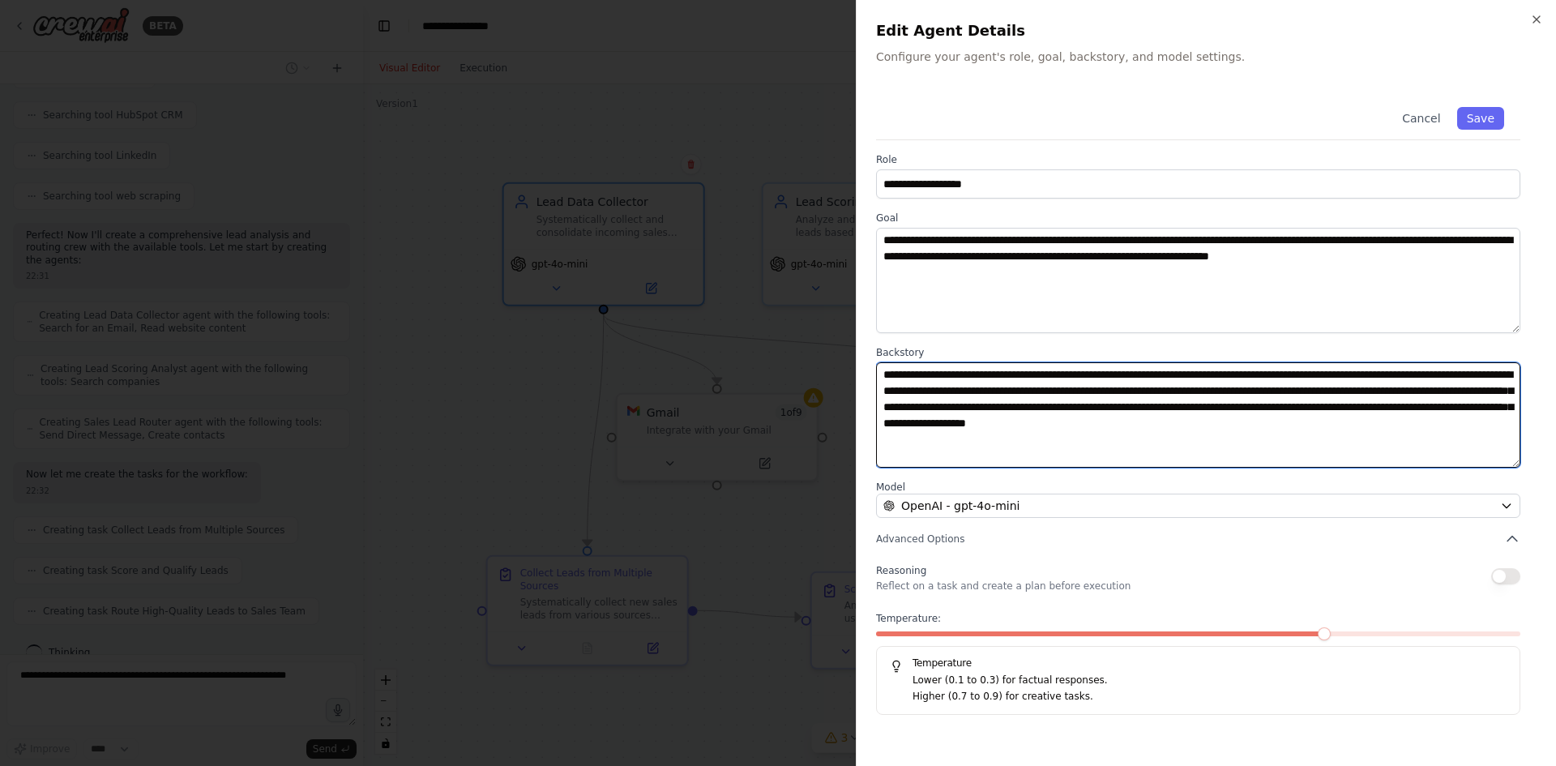
click at [950, 450] on textarea "**********" at bounding box center [1198, 414] width 644 height 105
drag, startPoint x: 918, startPoint y: 432, endPoint x: 884, endPoint y: 376, distance: 65.4
click at [884, 376] on textarea "**********" at bounding box center [1198, 414] width 644 height 105
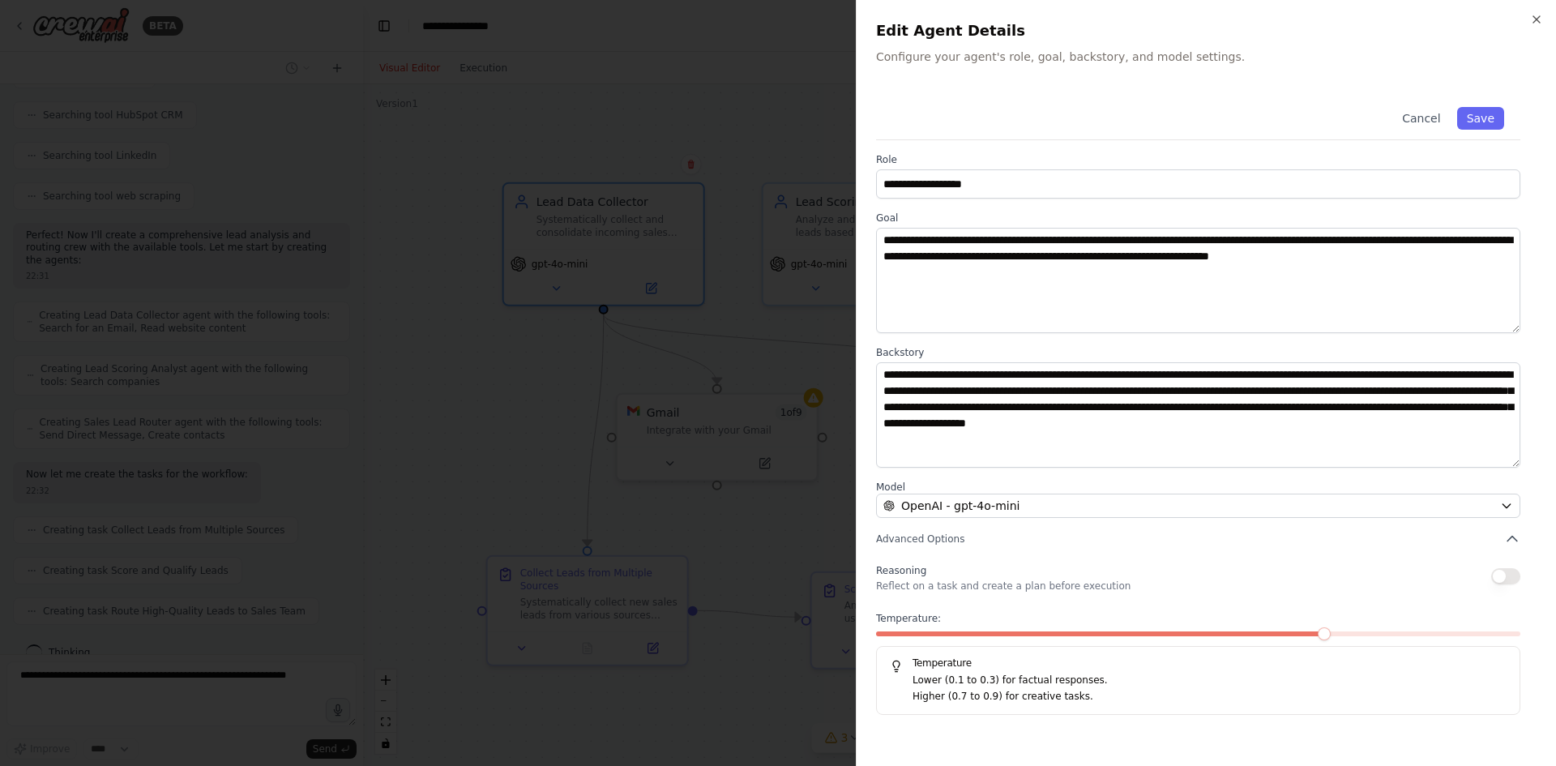
click at [777, 619] on div at bounding box center [778, 383] width 1556 height 766
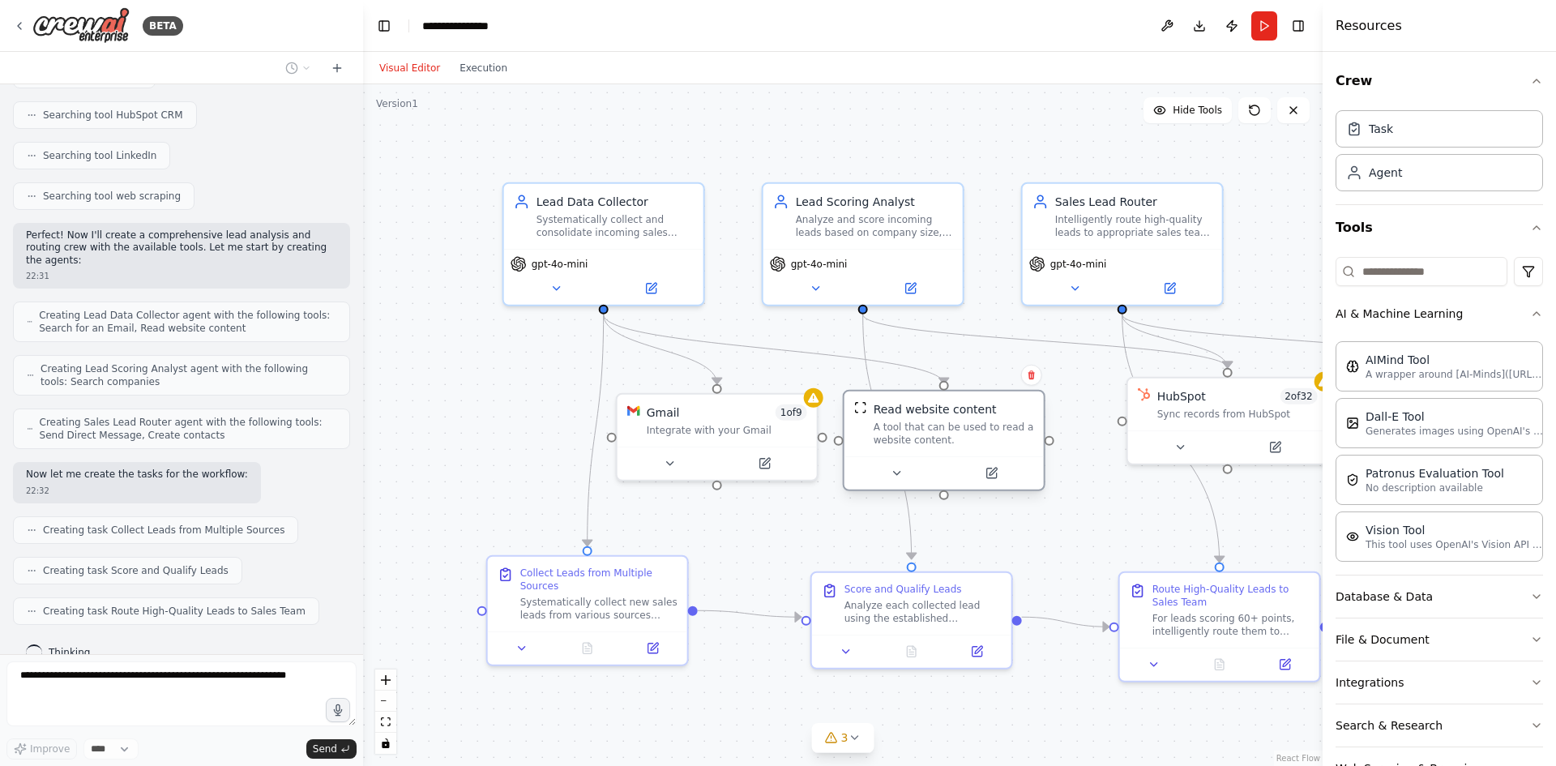
drag, startPoint x: 929, startPoint y: 421, endPoint x: 910, endPoint y: 425, distance: 19.3
click at [910, 425] on div "A tool that can be used to read a website content." at bounding box center [953, 434] width 160 height 26
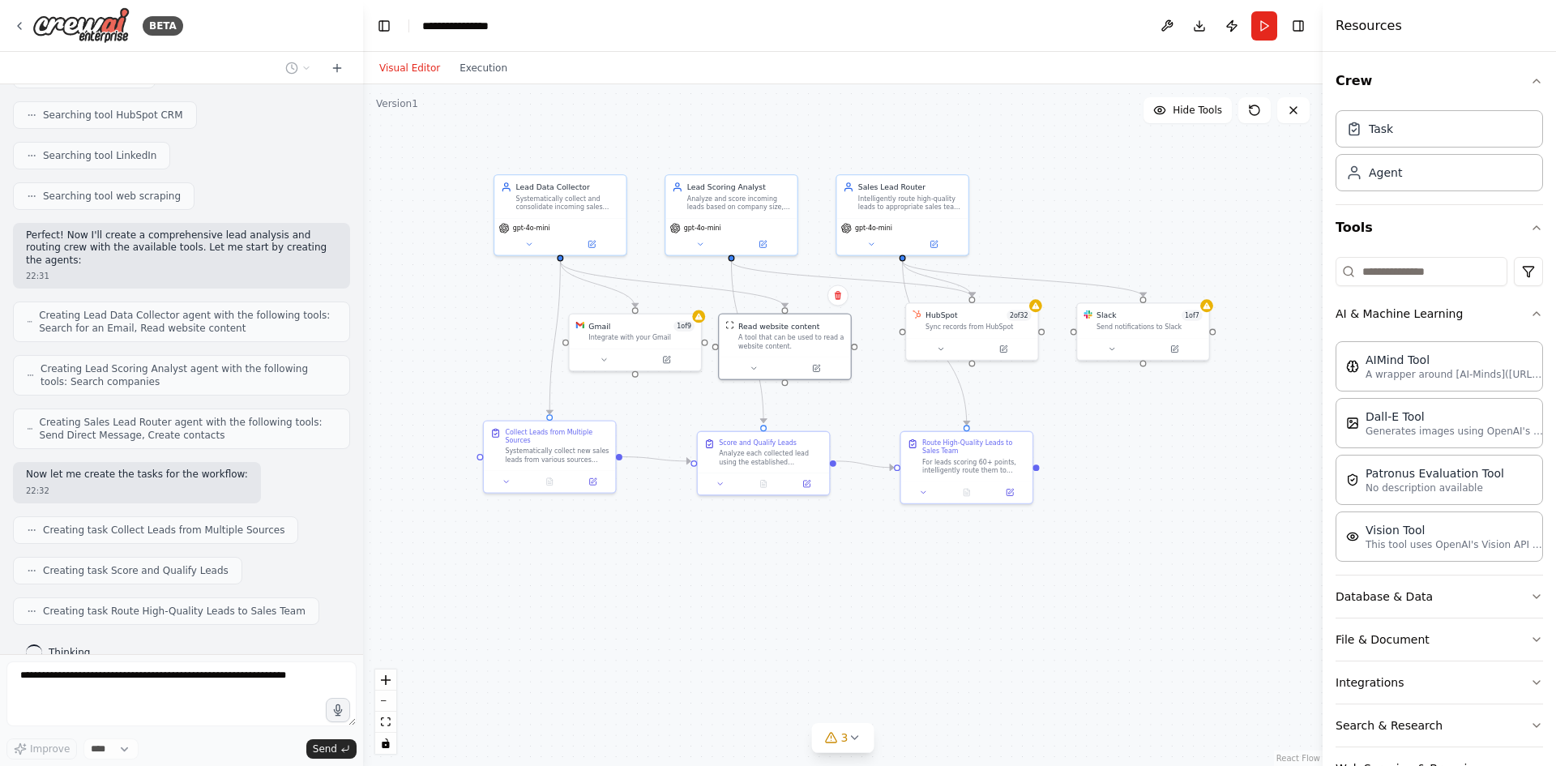
drag, startPoint x: 1229, startPoint y: 570, endPoint x: 1081, endPoint y: 459, distance: 185.2
click at [1081, 459] on div ".deletable-edge-delete-btn { width: 20px; height: 20px; border: 0px solid #ffff…" at bounding box center [842, 424] width 959 height 681
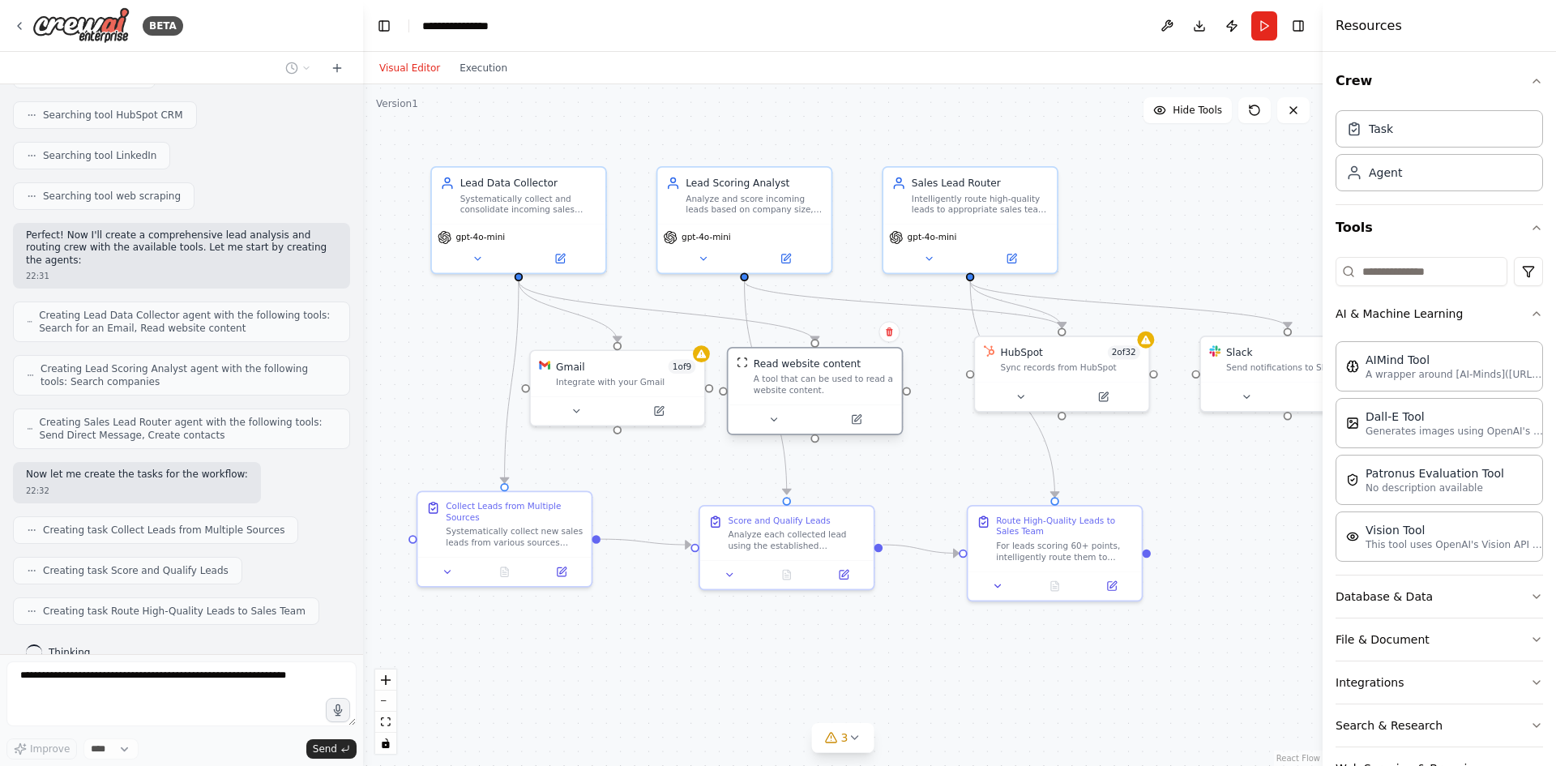
drag, startPoint x: 690, startPoint y: 575, endPoint x: 760, endPoint y: 429, distance: 162.4
click at [718, 654] on div ".deletable-edge-delete-btn { width: 20px; height: 20px; border: 0px solid #ffff…" at bounding box center [842, 424] width 959 height 681
click at [749, 206] on div "Analyze and score incoming leads based on company size, industry fit, and engag…" at bounding box center [753, 199] width 137 height 23
click at [787, 252] on icon at bounding box center [787, 252] width 6 height 6
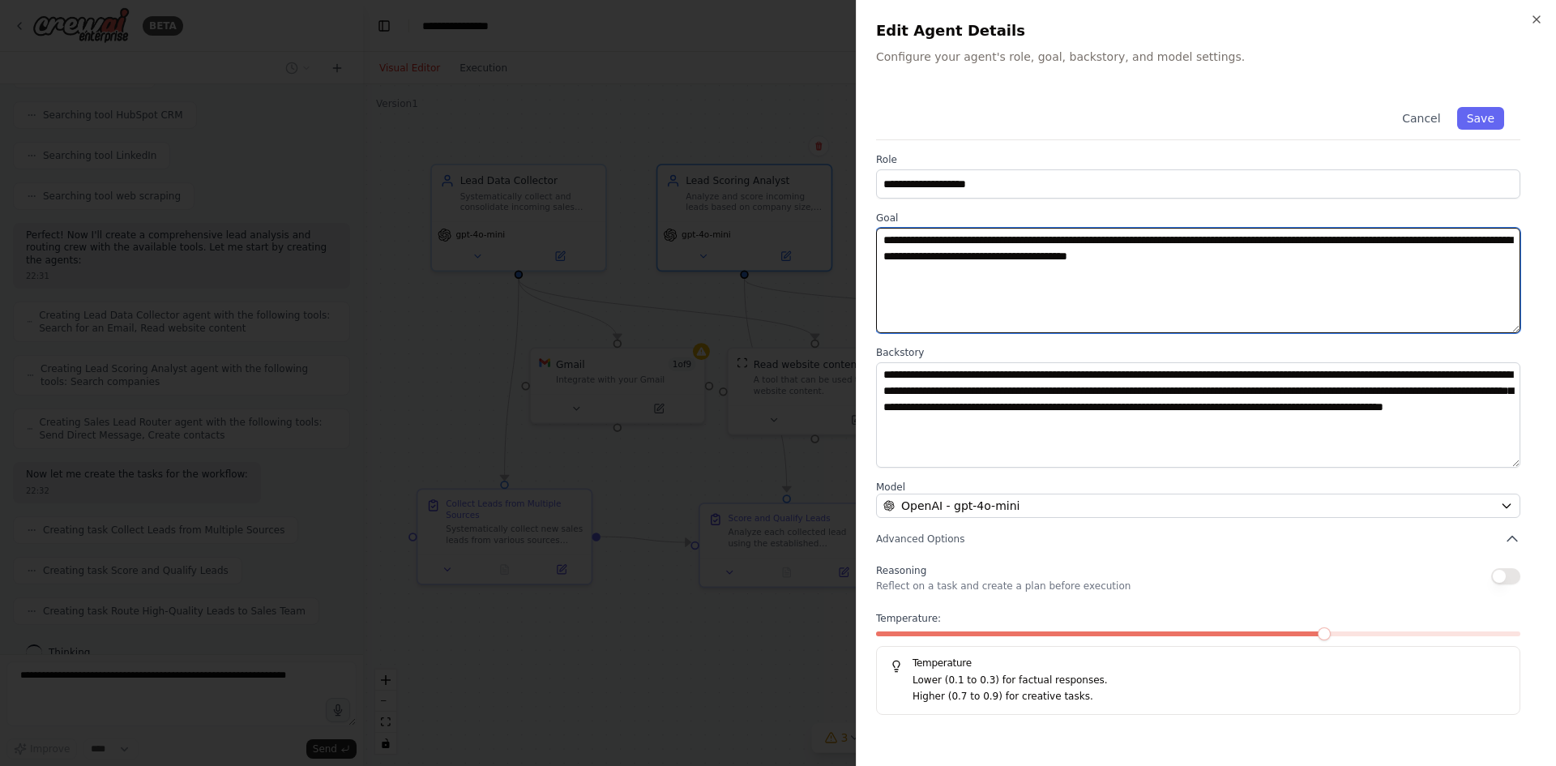
drag, startPoint x: 1242, startPoint y: 258, endPoint x: 884, endPoint y: 230, distance: 359.2
click at [884, 230] on textarea "**********" at bounding box center [1198, 280] width 644 height 105
click at [1064, 254] on textarea "**********" at bounding box center [1198, 280] width 644 height 105
drag, startPoint x: 1259, startPoint y: 256, endPoint x: 872, endPoint y: 231, distance: 388.1
click at [872, 231] on div "**********" at bounding box center [1206, 383] width 700 height 766
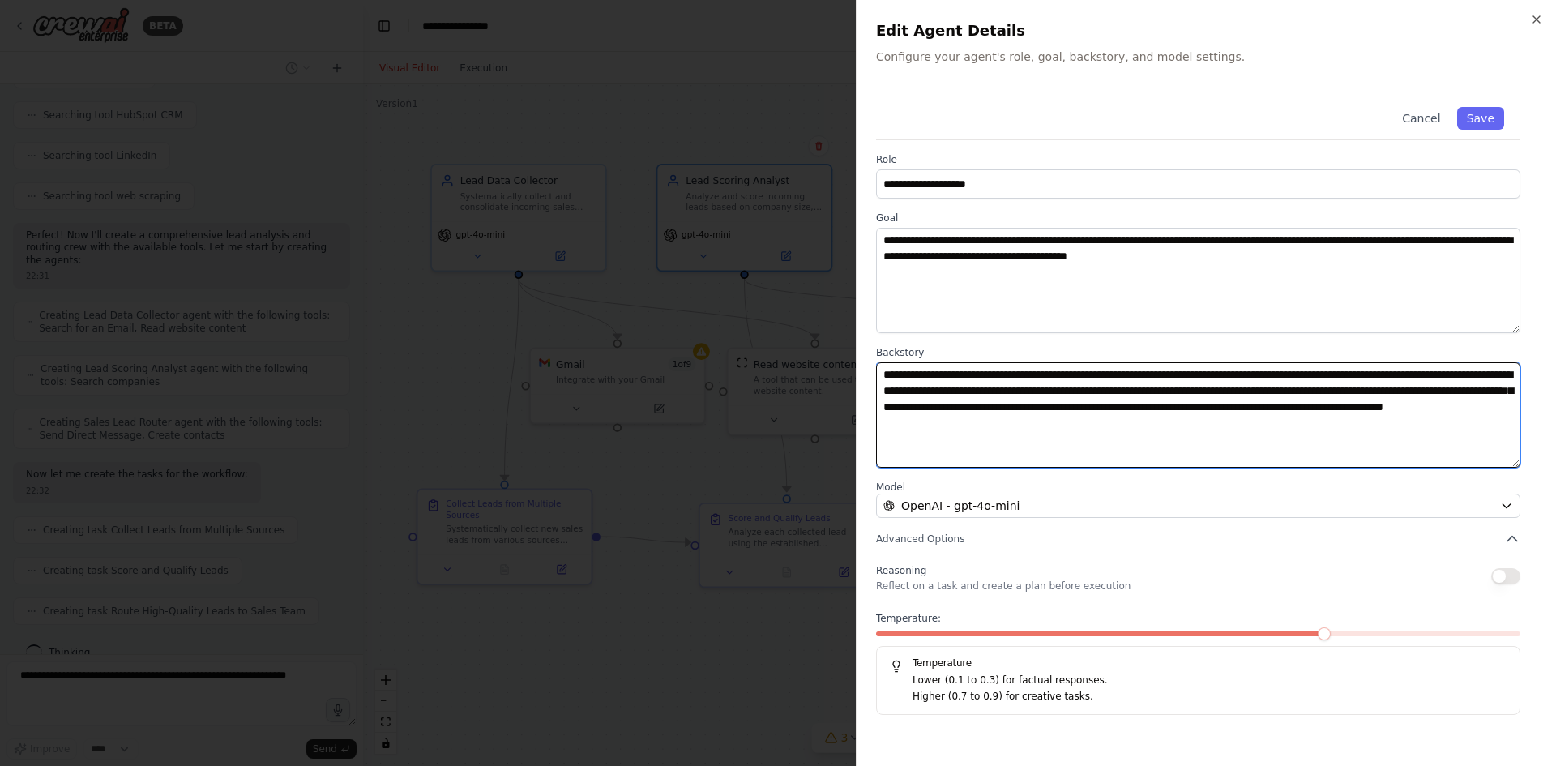
drag, startPoint x: 1047, startPoint y: 395, endPoint x: 1110, endPoint y: 405, distance: 64.1
click at [1048, 395] on textarea "**********" at bounding box center [1198, 414] width 644 height 105
drag, startPoint x: 1198, startPoint y: 429, endPoint x: 880, endPoint y: 373, distance: 322.5
click at [879, 373] on textarea "**********" at bounding box center [1198, 414] width 644 height 105
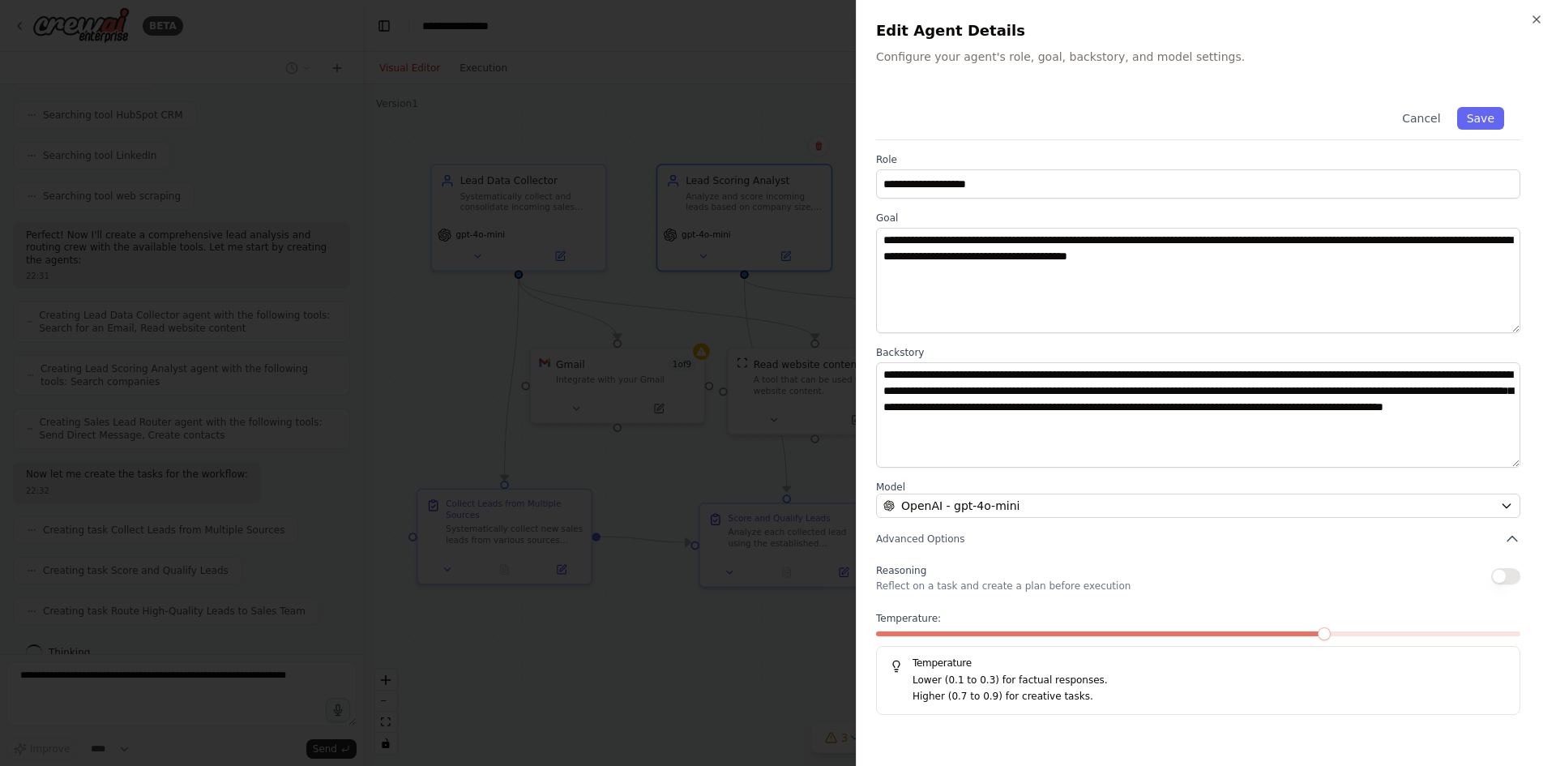
click at [815, 452] on div at bounding box center [778, 383] width 1556 height 766
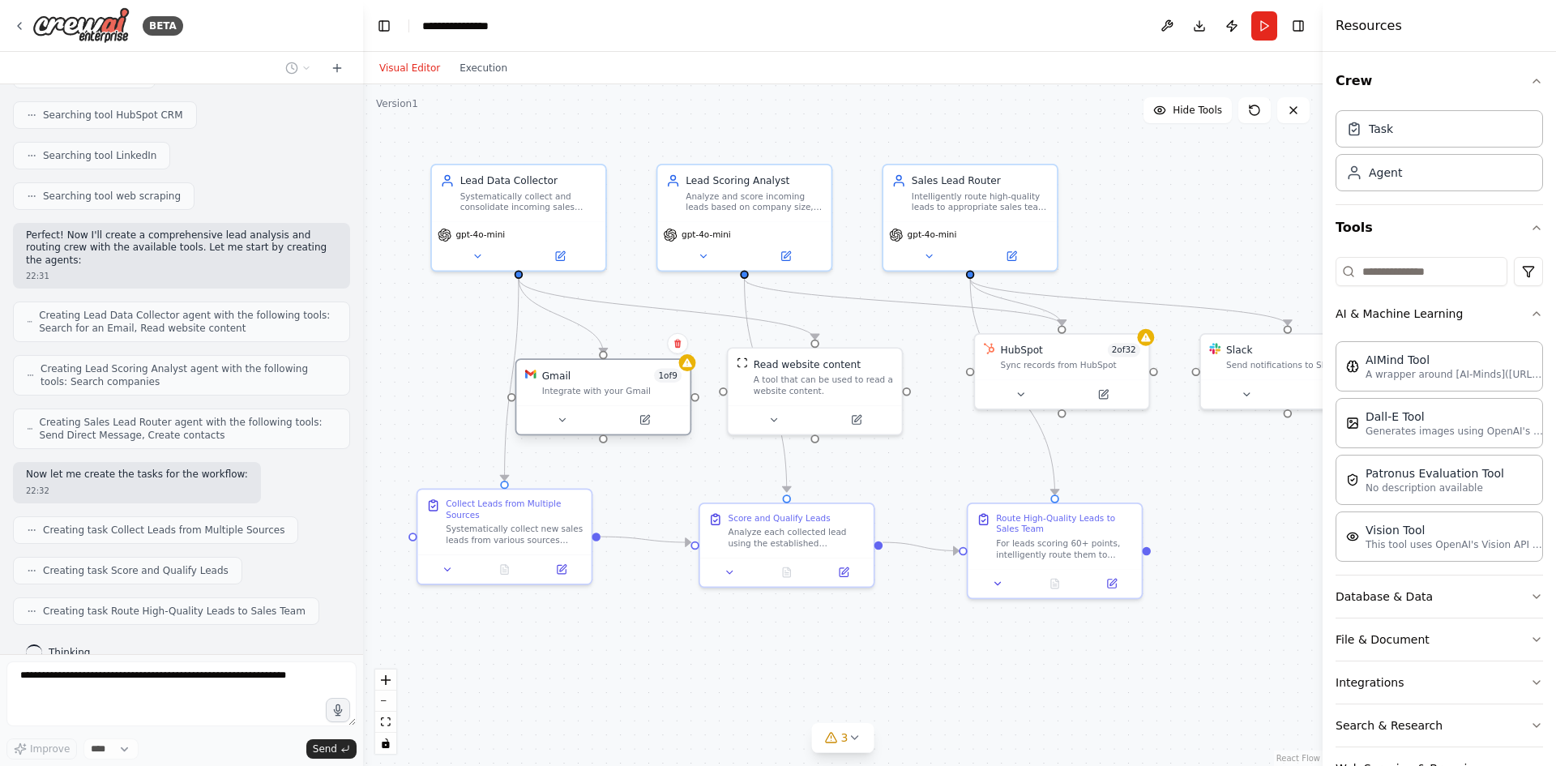
drag, startPoint x: 613, startPoint y: 385, endPoint x: 600, endPoint y: 404, distance: 23.4
click at [600, 404] on div "Gmail 1 of 9 Integrate with your Gmail" at bounding box center [603, 396] width 177 height 77
drag, startPoint x: 817, startPoint y: 397, endPoint x: 807, endPoint y: 403, distance: 11.3
click at [807, 403] on div "Read website content A tool that can be used to read a website content." at bounding box center [800, 388] width 177 height 88
click at [495, 517] on div "Collect Leads from Multiple Sources" at bounding box center [514, 506] width 137 height 23
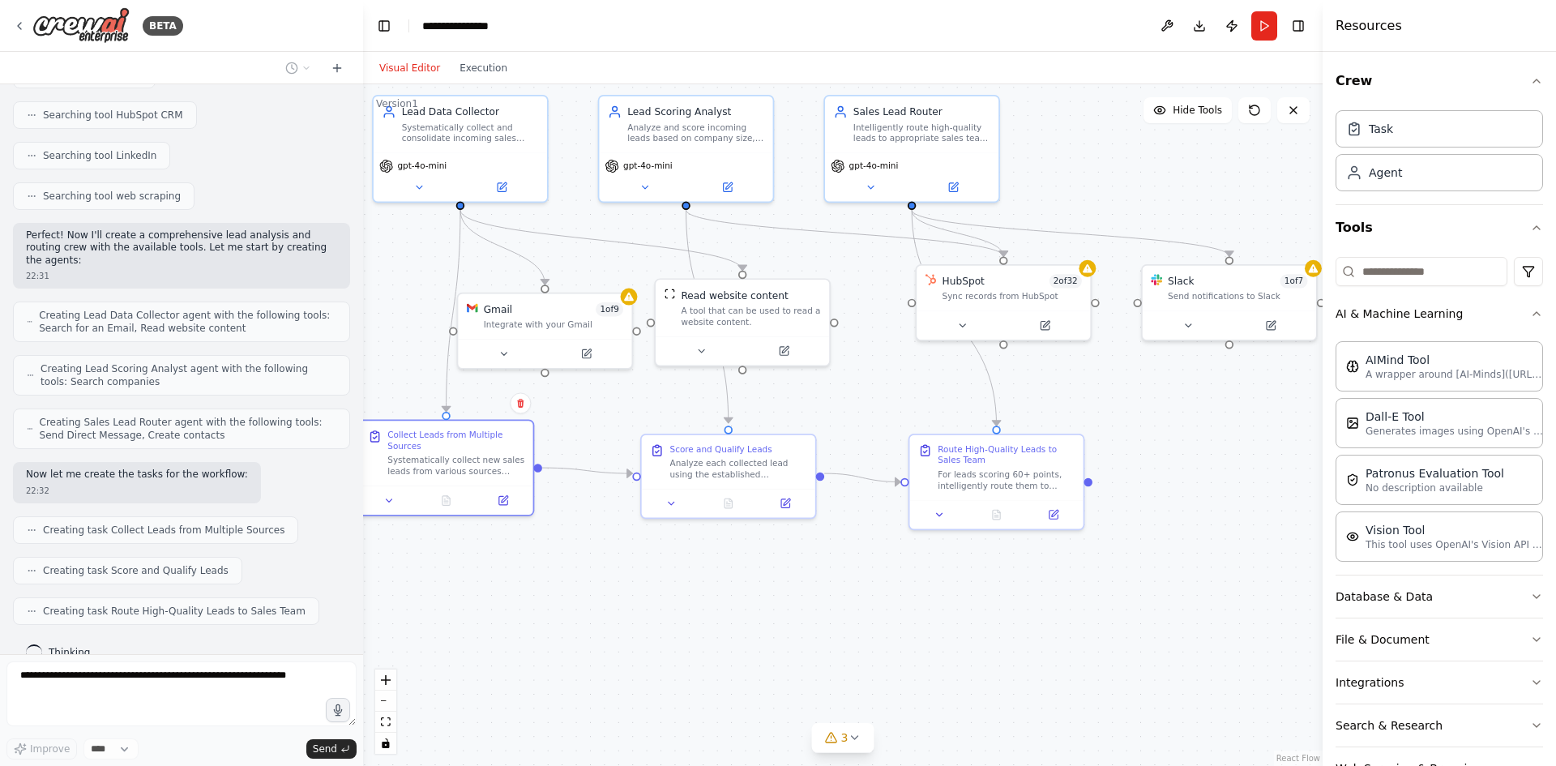
drag, startPoint x: 1192, startPoint y: 485, endPoint x: 1142, endPoint y: 419, distance: 82.8
click at [1142, 419] on div ".deletable-edge-delete-btn { width: 20px; height: 20px; border: 0px solid #ffff…" at bounding box center [842, 424] width 959 height 681
